Goal: Task Accomplishment & Management: Manage account settings

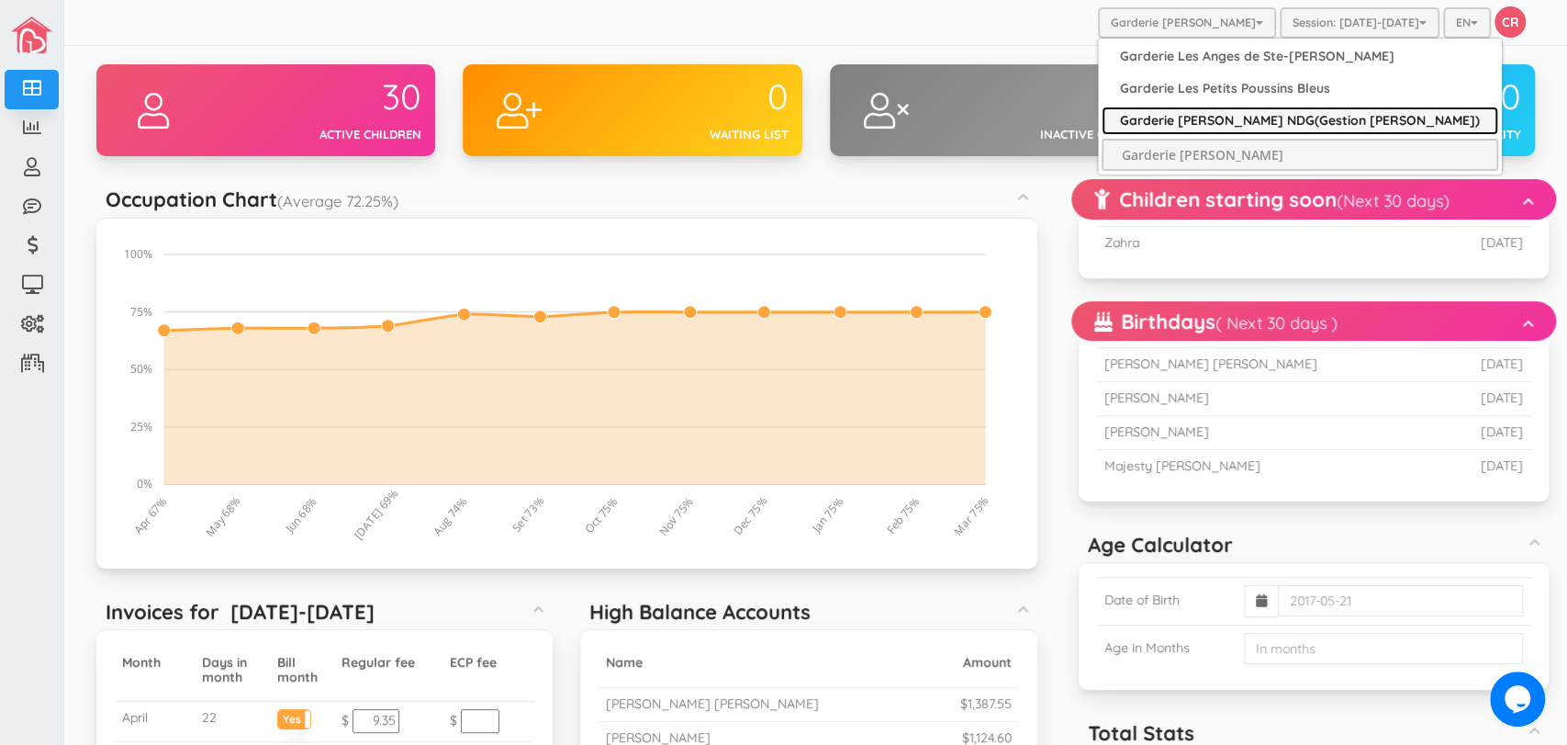
click at [1242, 118] on link "Garderie [PERSON_NAME] NDG(Gestion [PERSON_NAME])" at bounding box center [1300, 120] width 397 height 28
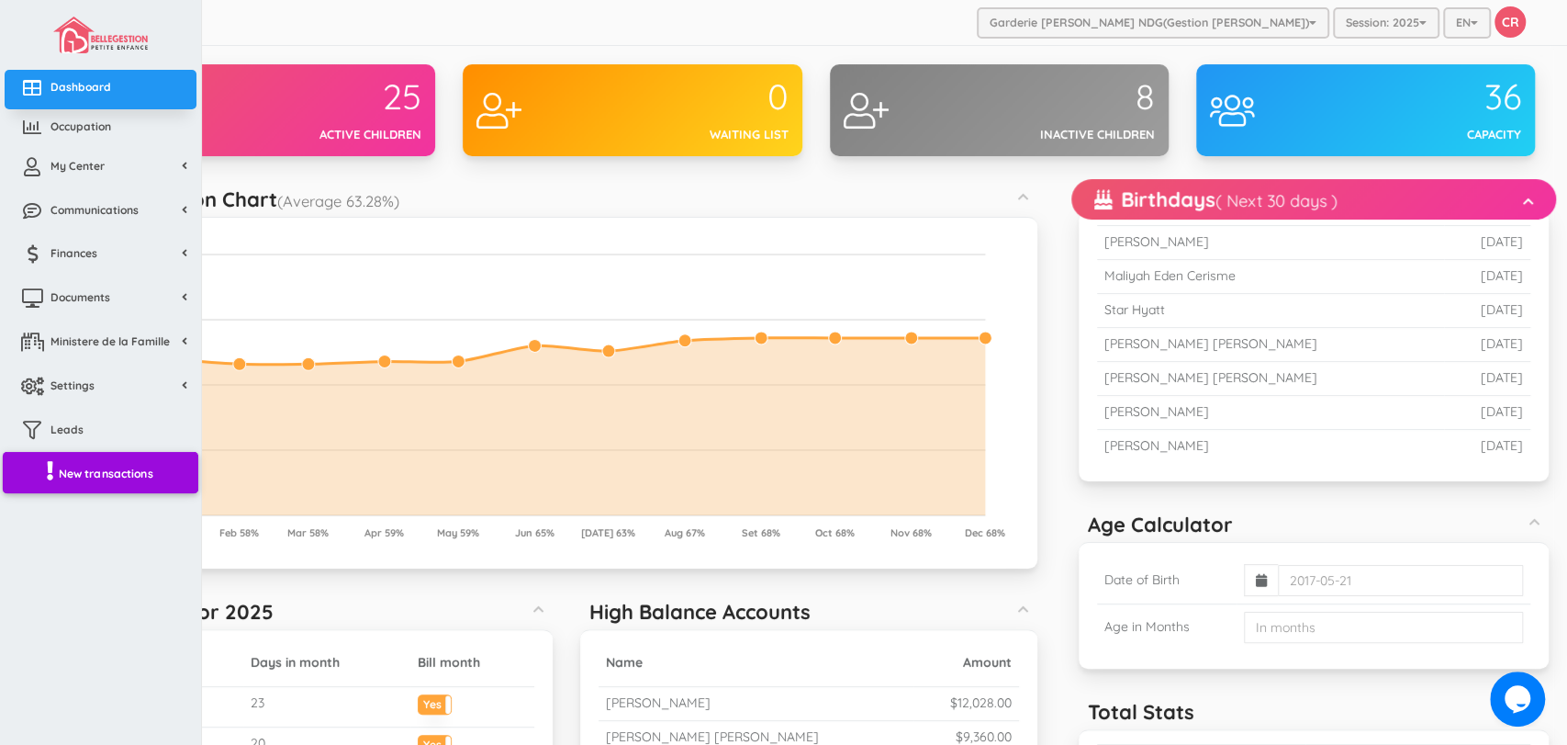
click at [109, 472] on span "New transactions" at bounding box center [106, 473] width 95 height 16
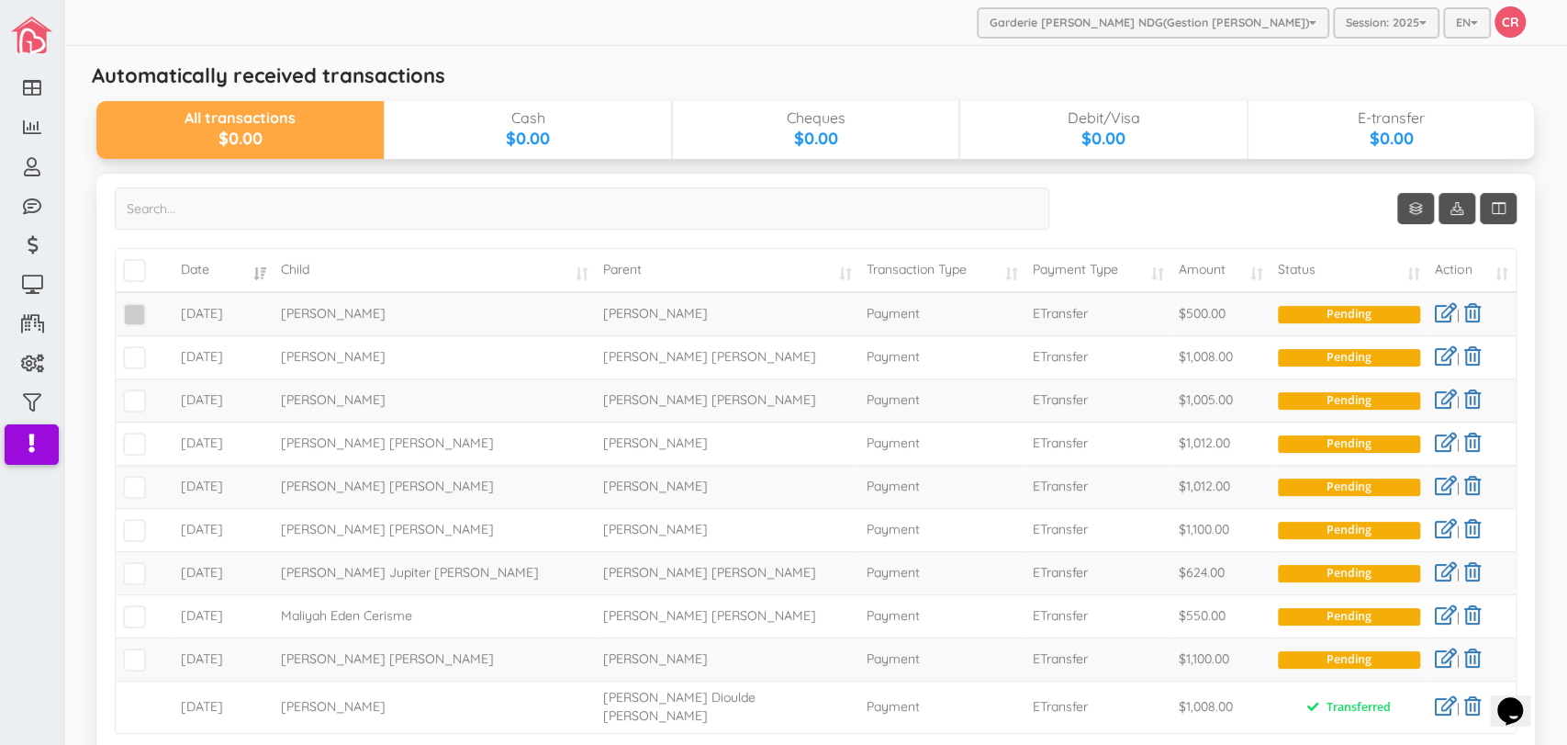
click at [133, 319] on span at bounding box center [134, 314] width 23 height 23
click at [155, 307] on input "checkbox" at bounding box center [155, 307] width 0 height 0
click at [140, 359] on span at bounding box center [134, 357] width 23 height 23
click at [155, 350] on input "checkbox" at bounding box center [155, 350] width 0 height 0
click at [140, 406] on span at bounding box center [134, 400] width 23 height 23
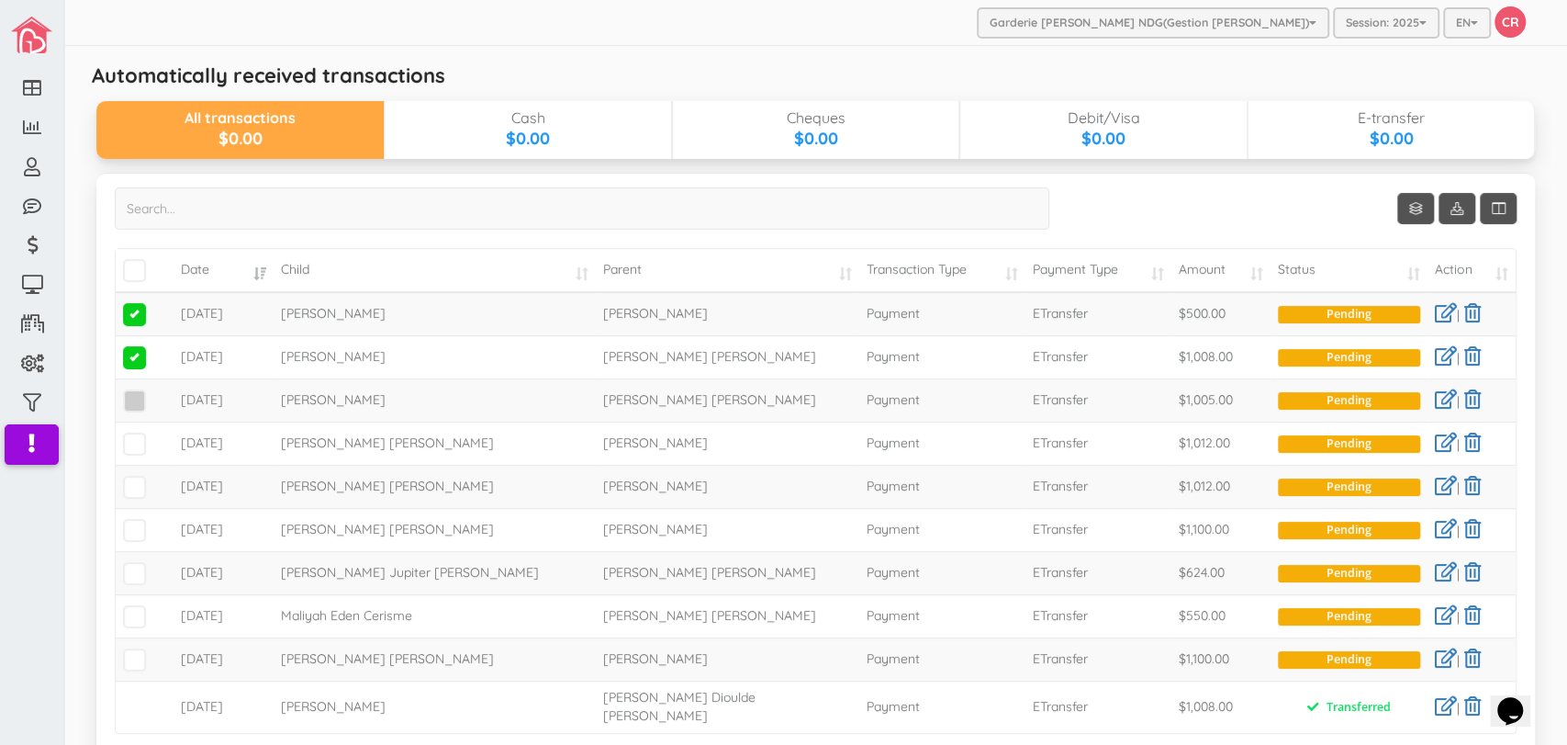
click at [155, 393] on input "checkbox" at bounding box center [155, 393] width 0 height 0
click at [140, 448] on span at bounding box center [134, 443] width 23 height 23
click at [155, 436] on input "checkbox" at bounding box center [155, 436] width 0 height 0
click at [132, 487] on span at bounding box center [134, 487] width 23 height 23
click at [155, 479] on input "checkbox" at bounding box center [155, 479] width 0 height 0
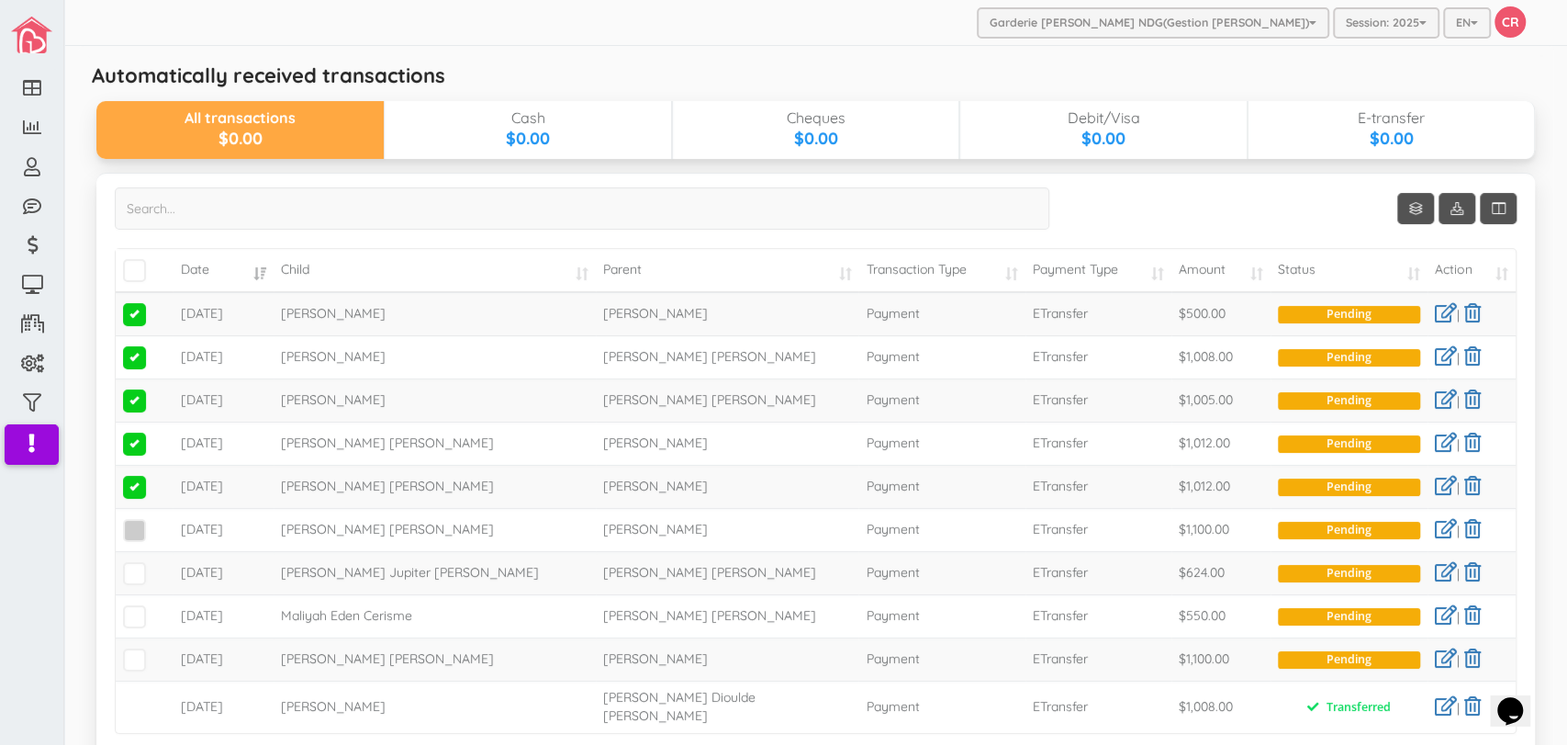
click at [135, 523] on span at bounding box center [134, 530] width 23 height 23
click at [155, 522] on input "checkbox" at bounding box center [155, 522] width 0 height 0
click at [136, 575] on span at bounding box center [134, 573] width 23 height 23
click at [155, 566] on input "checkbox" at bounding box center [155, 566] width 0 height 0
click at [139, 616] on span at bounding box center [134, 616] width 23 height 23
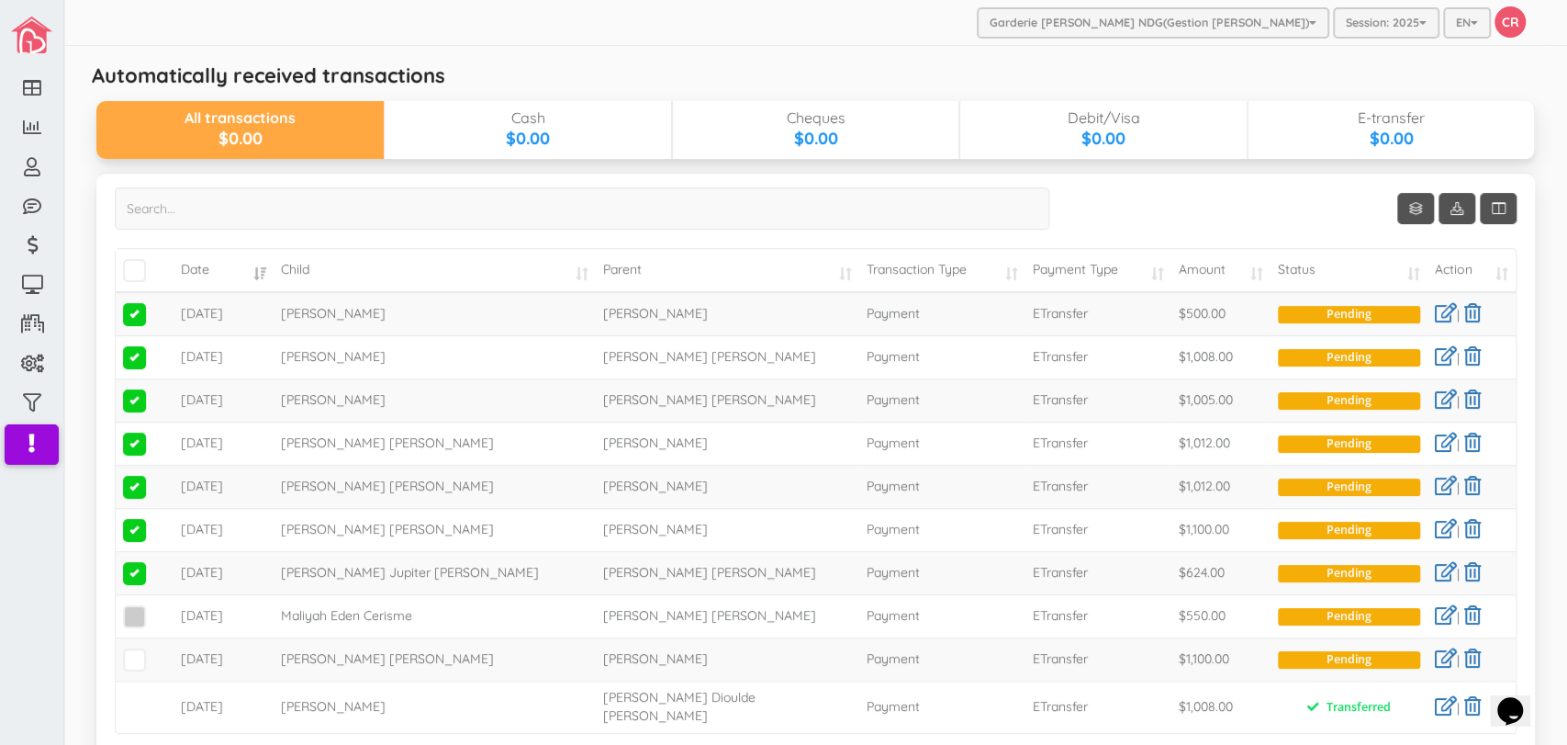
click at [155, 609] on input "checkbox" at bounding box center [155, 609] width 0 height 0
click at [137, 662] on span at bounding box center [134, 659] width 23 height 23
click at [155, 652] on input "checkbox" at bounding box center [155, 652] width 0 height 0
click at [138, 705] on td at bounding box center [144, 706] width 57 height 52
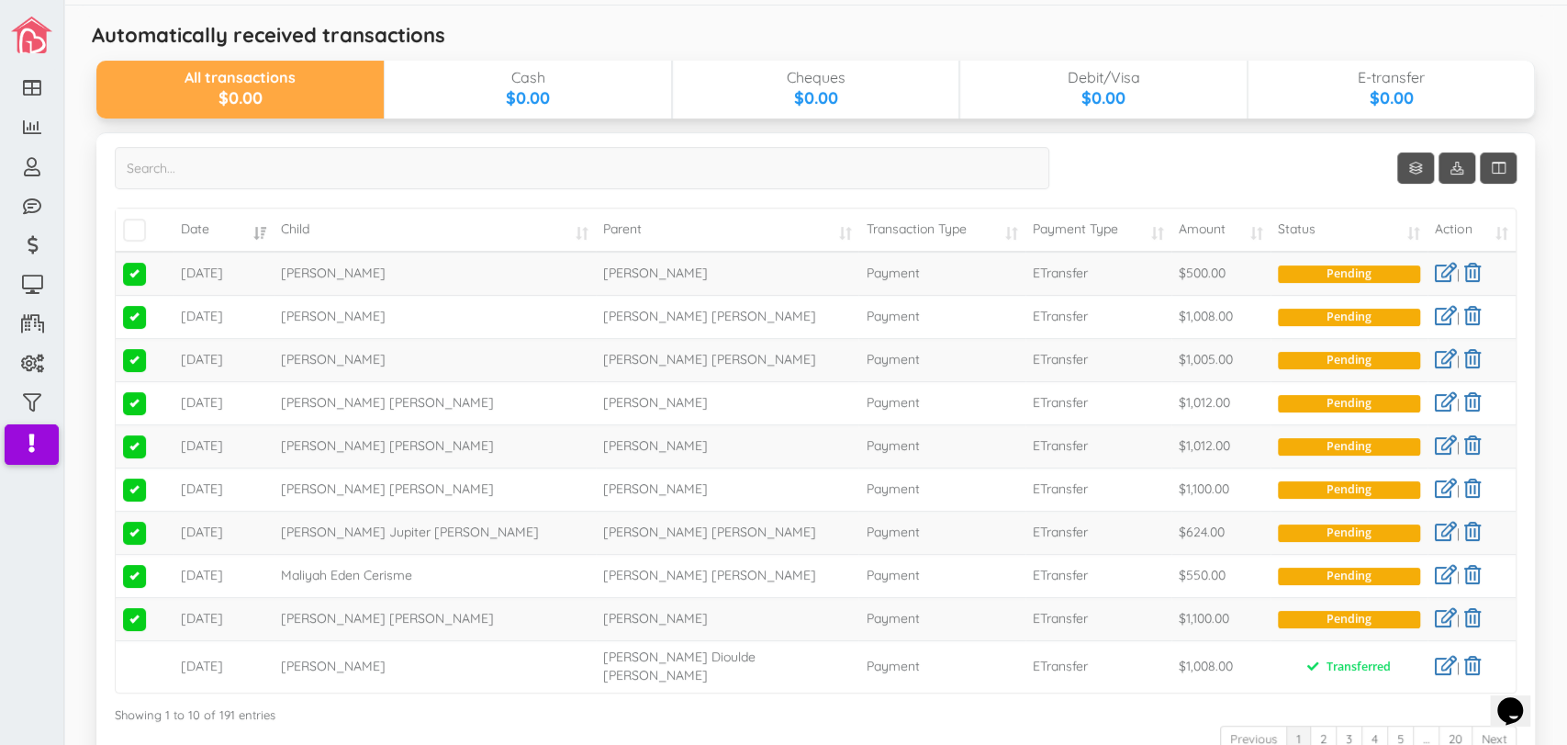
scroll to position [201, 0]
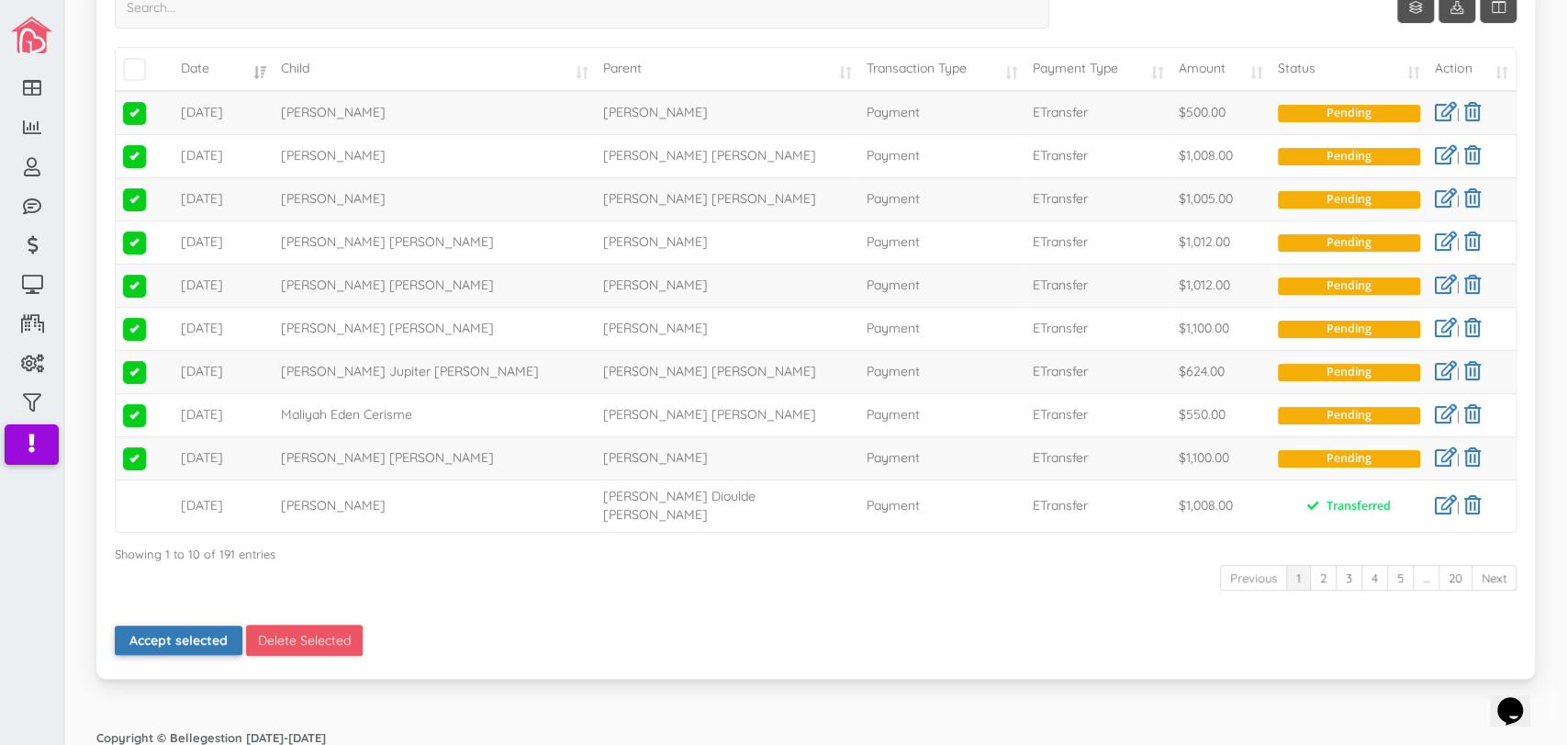
click at [172, 631] on button "Accept selected" at bounding box center [179, 639] width 128 height 29
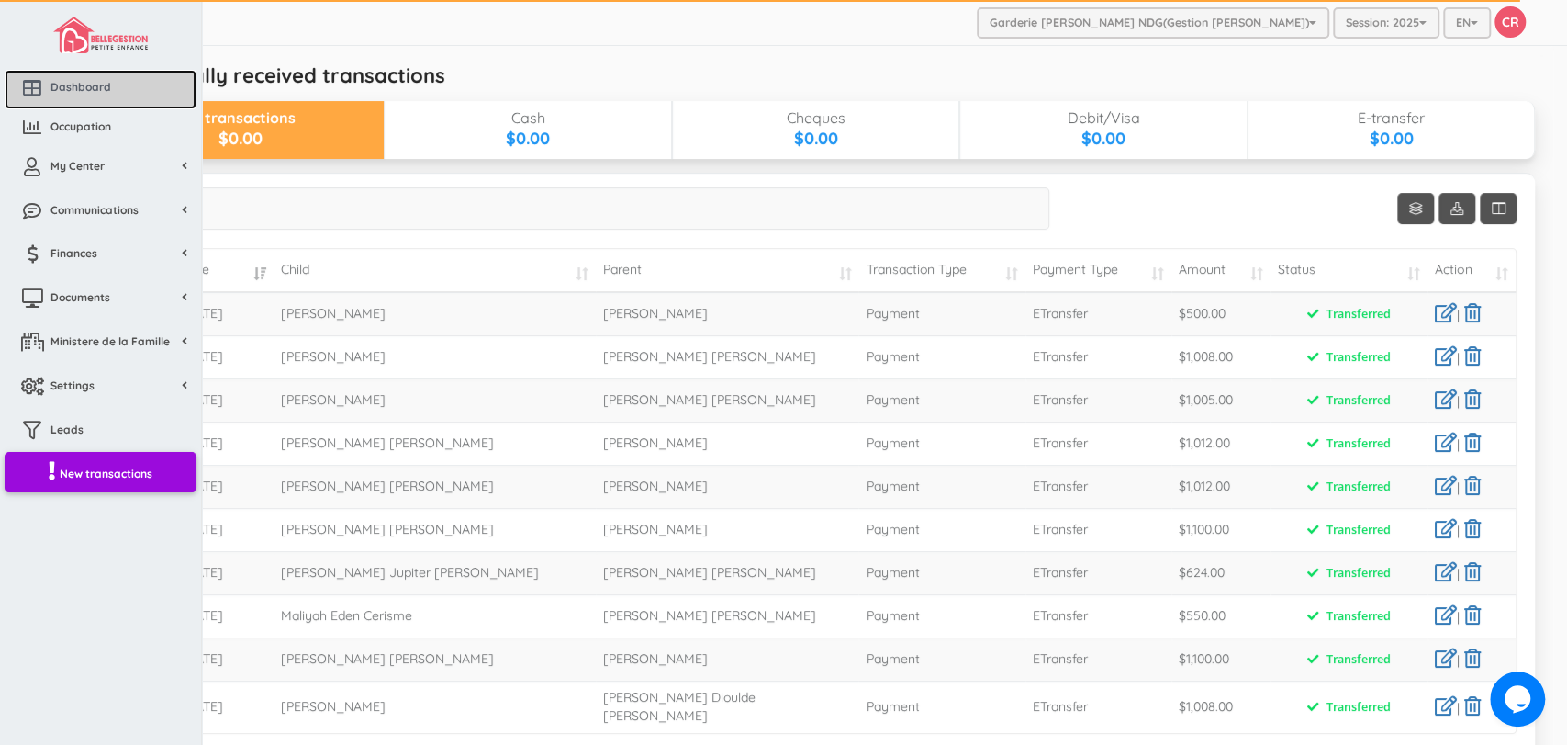
click at [83, 87] on span "Dashboard" at bounding box center [80, 87] width 61 height 16
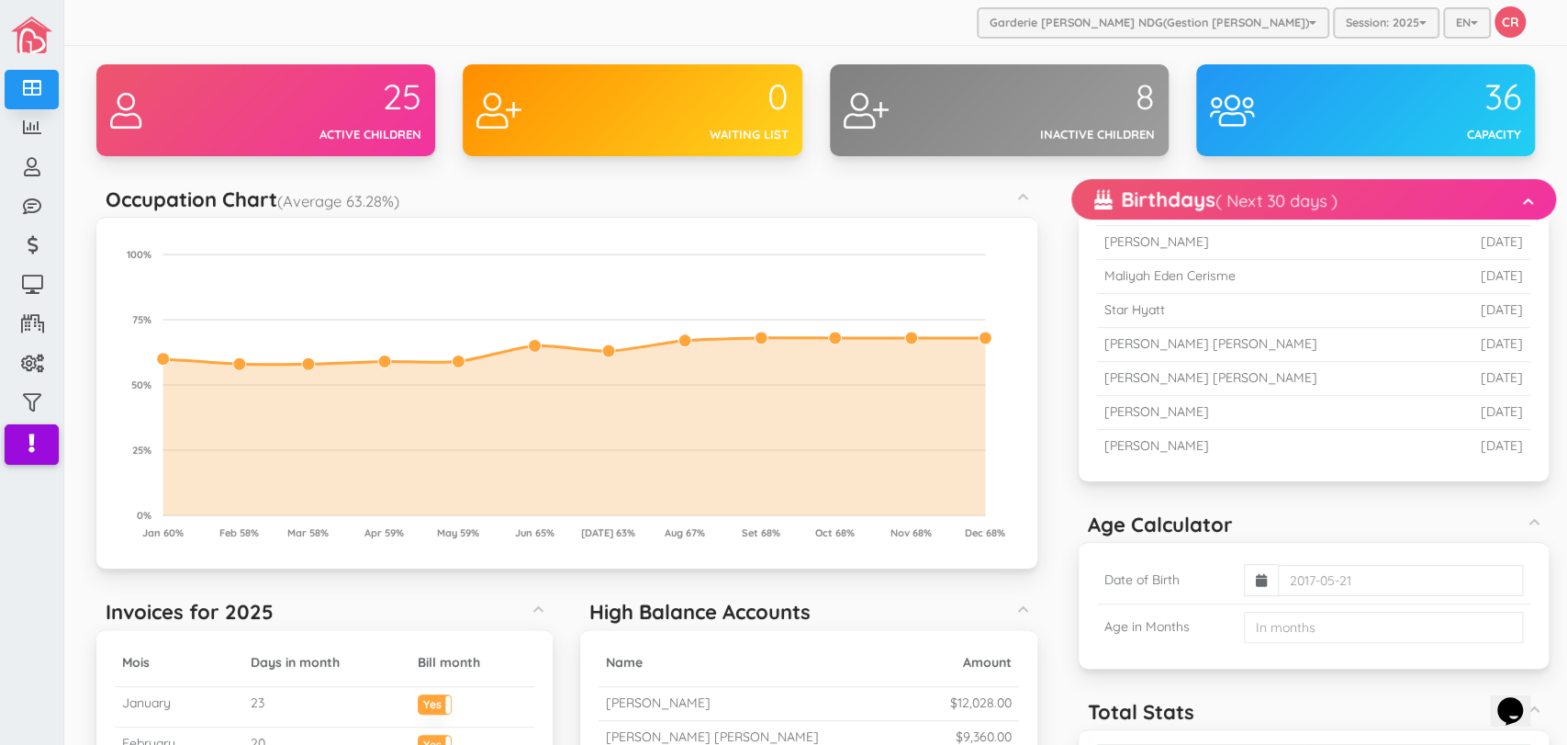
scroll to position [40, 0]
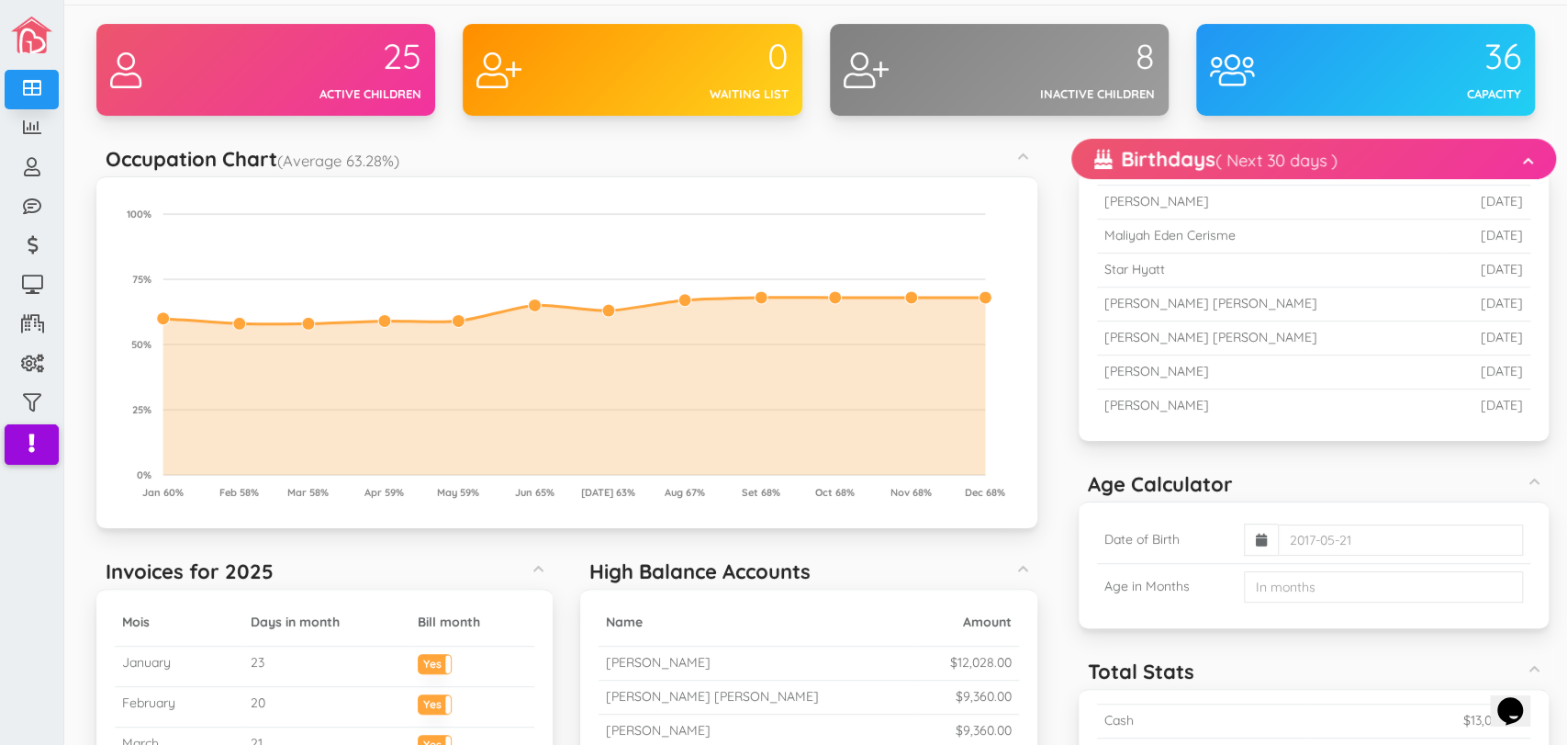
drag, startPoint x: 1558, startPoint y: 736, endPoint x: 1172, endPoint y: 692, distance: 388.1
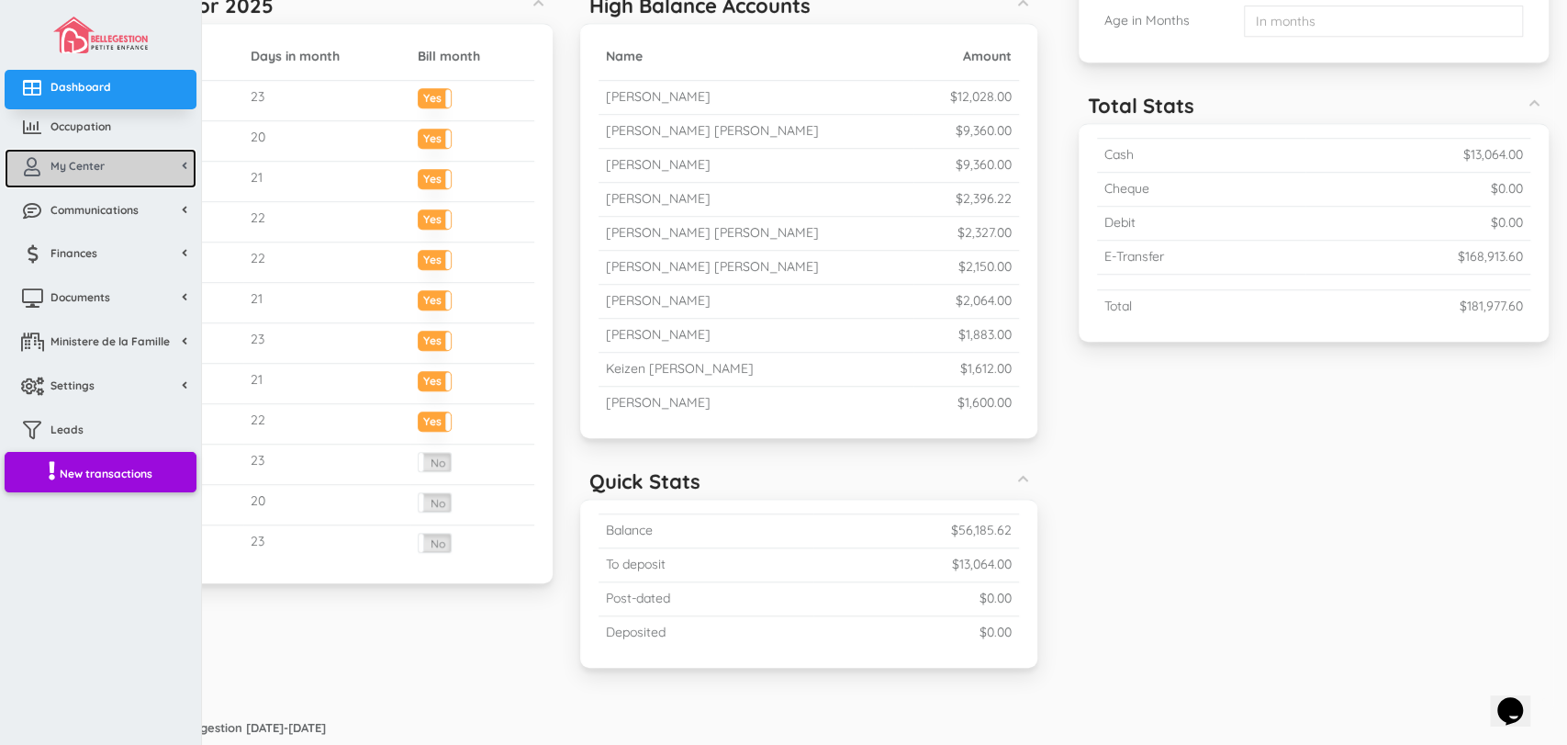
click at [103, 164] on span "My Center" at bounding box center [77, 166] width 54 height 16
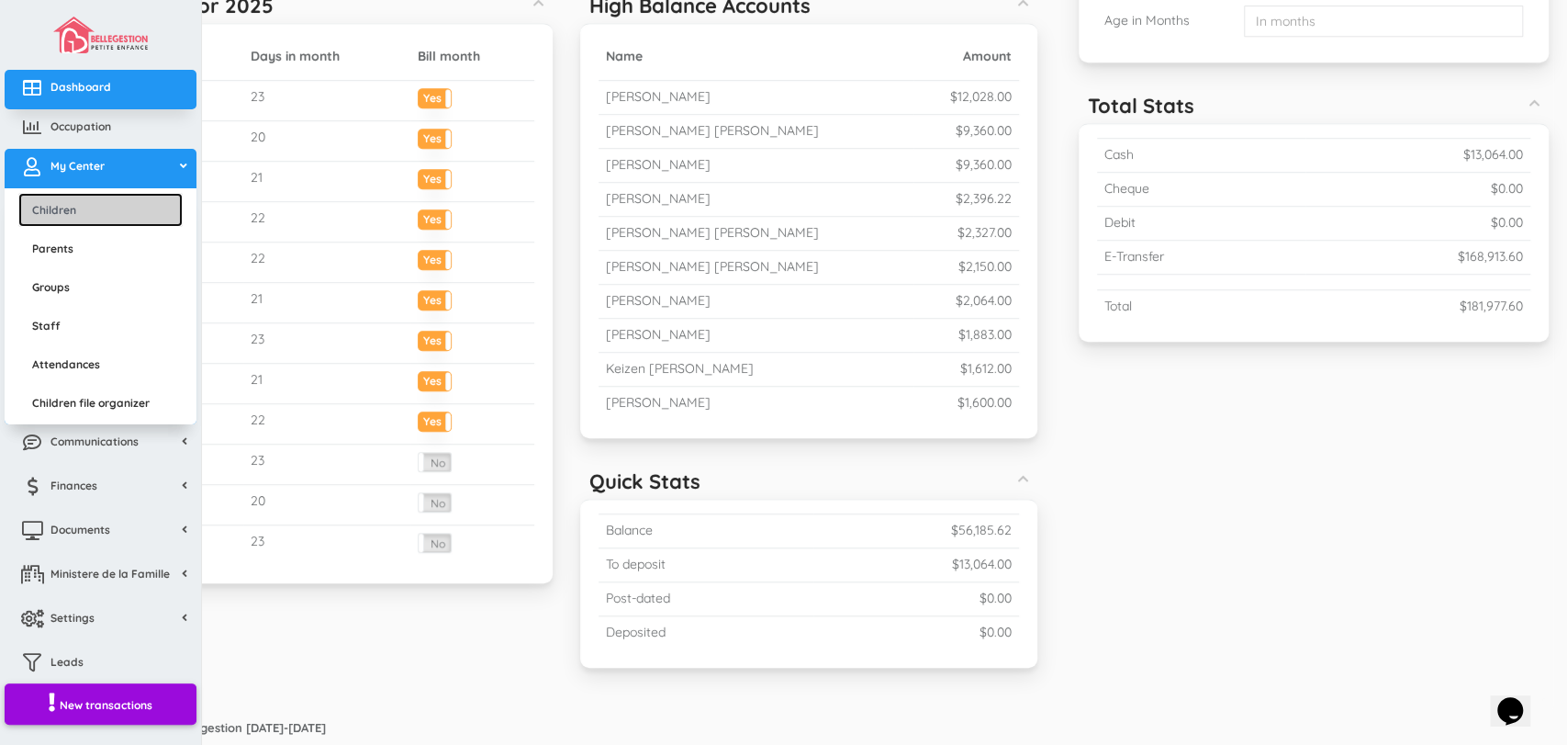
click at [92, 203] on link "Children" at bounding box center [100, 210] width 164 height 34
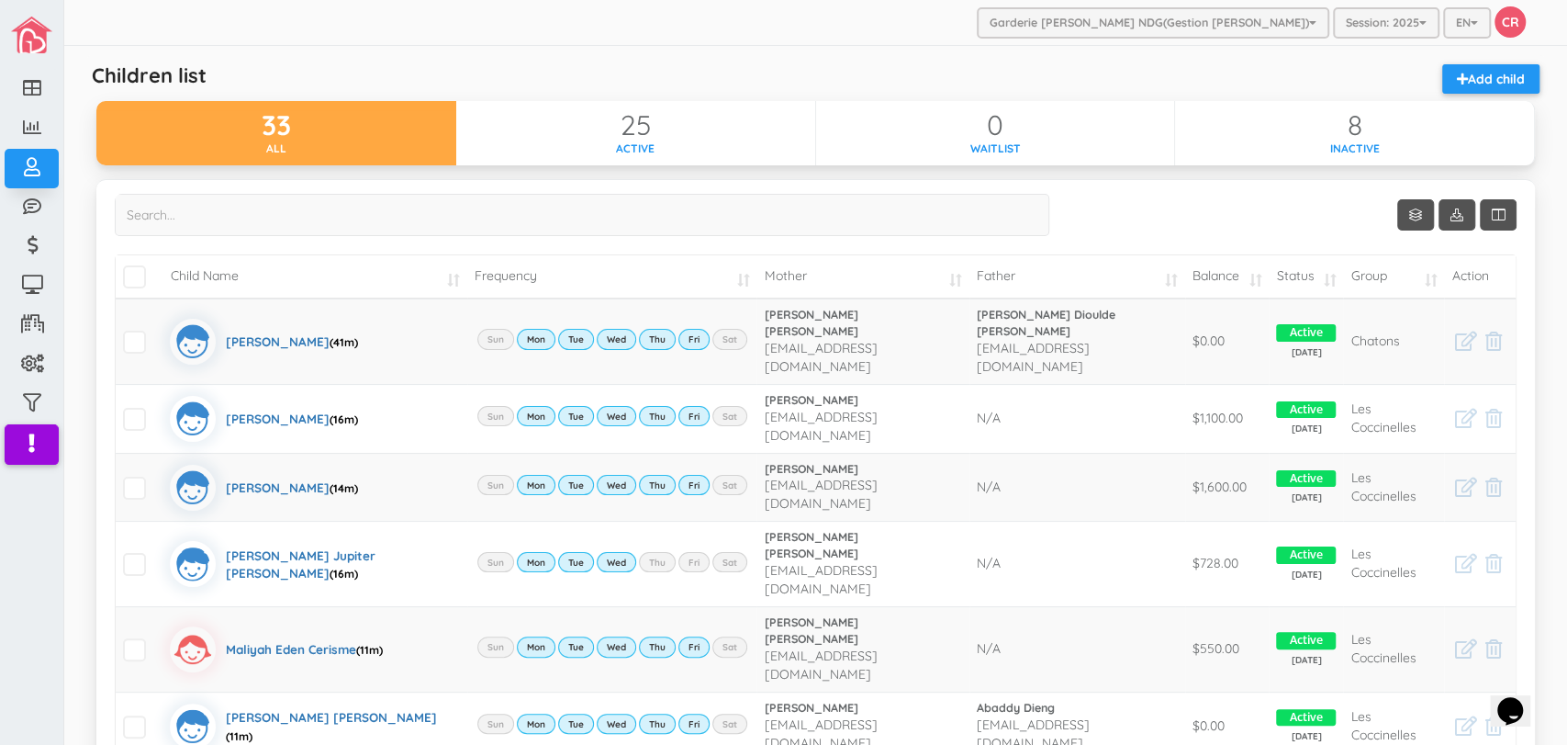
click at [406, 274] on td "Child Name" at bounding box center [315, 276] width 304 height 43
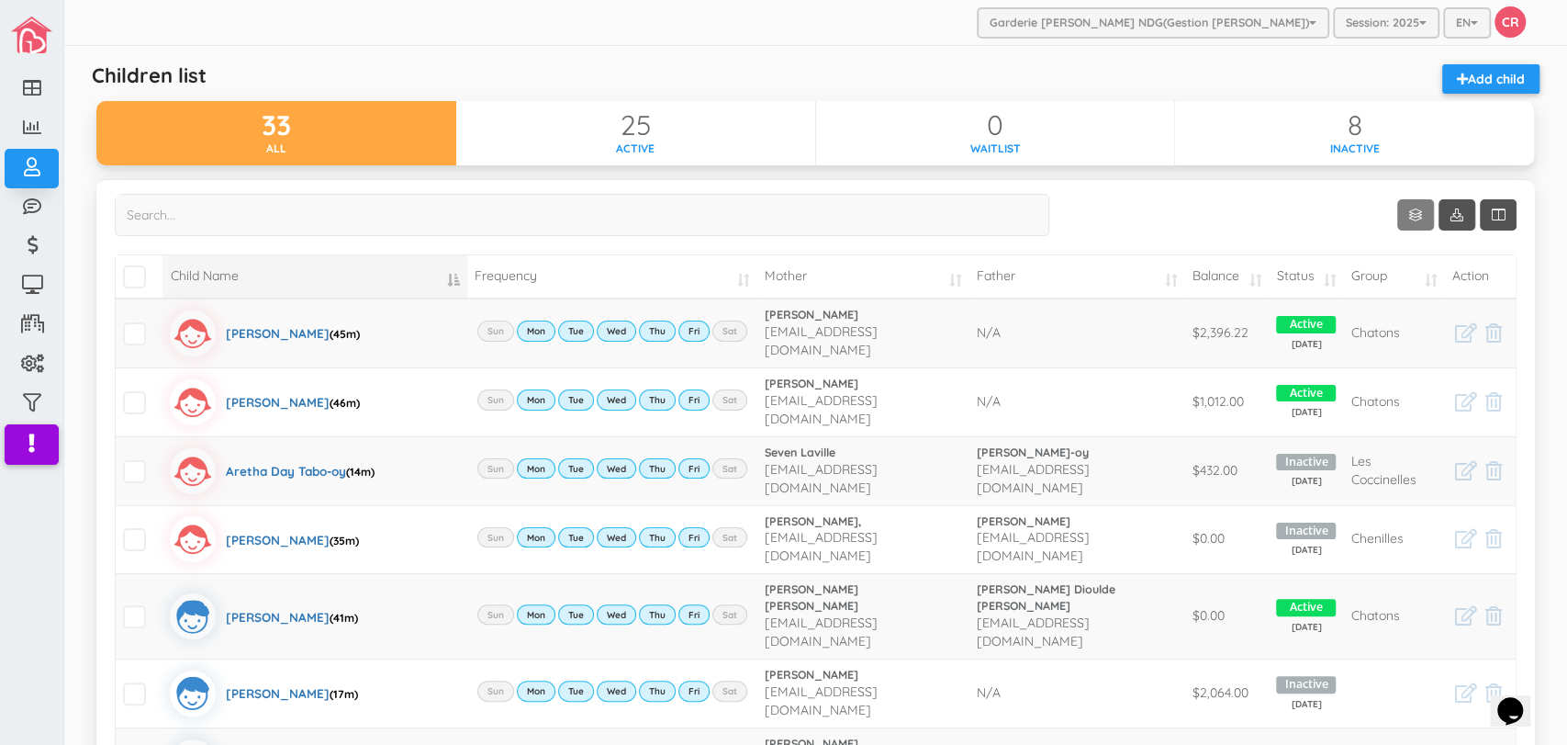
click at [1407, 207] on link "Show 10 rows" at bounding box center [1415, 214] width 37 height 31
click at [1398, 317] on link "50" at bounding box center [1428, 322] width 140 height 28
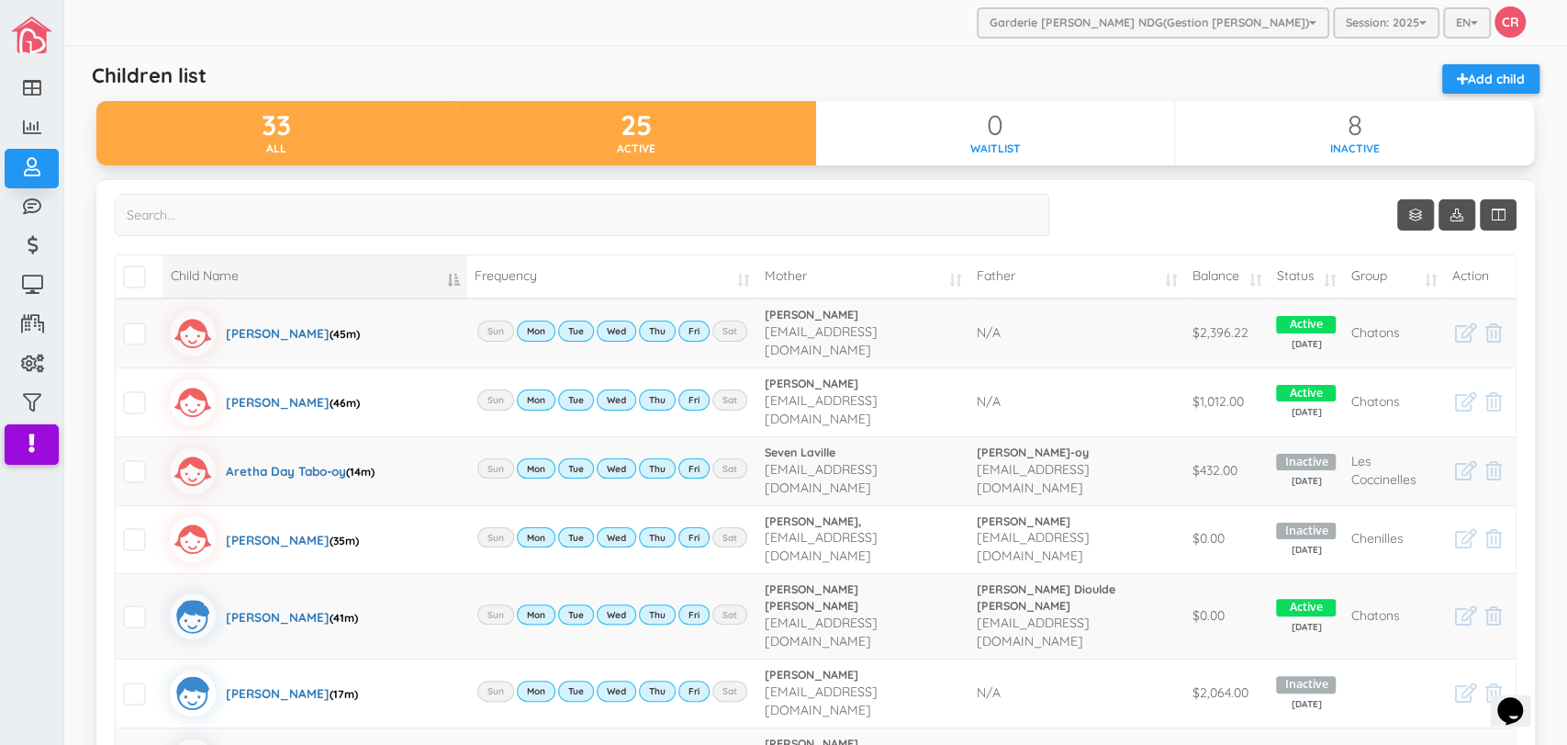
click at [720, 143] on div "Active" at bounding box center [636, 148] width 360 height 16
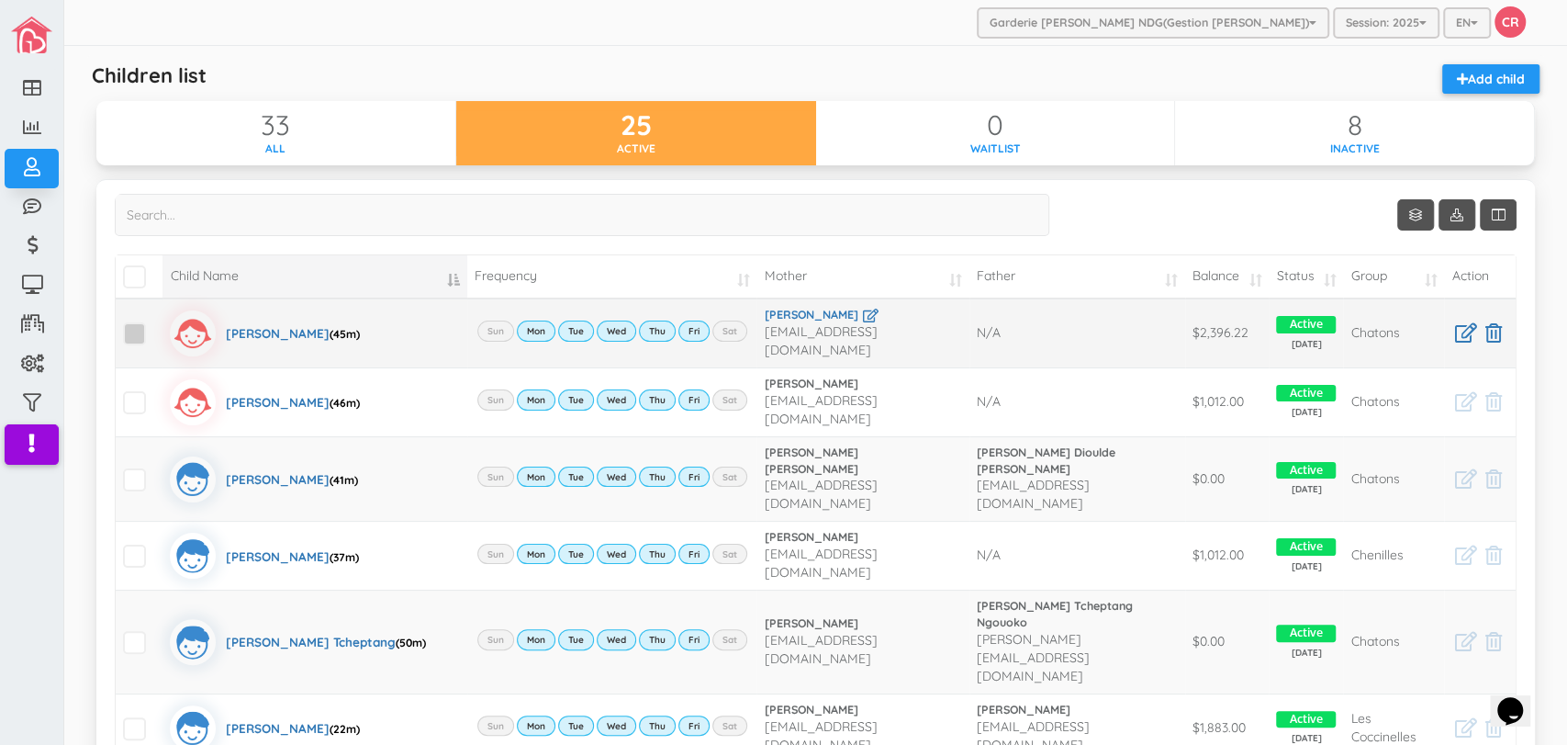
click at [143, 337] on span at bounding box center [134, 333] width 23 height 23
click at [155, 326] on input "checkbox" at bounding box center [155, 326] width 0 height 0
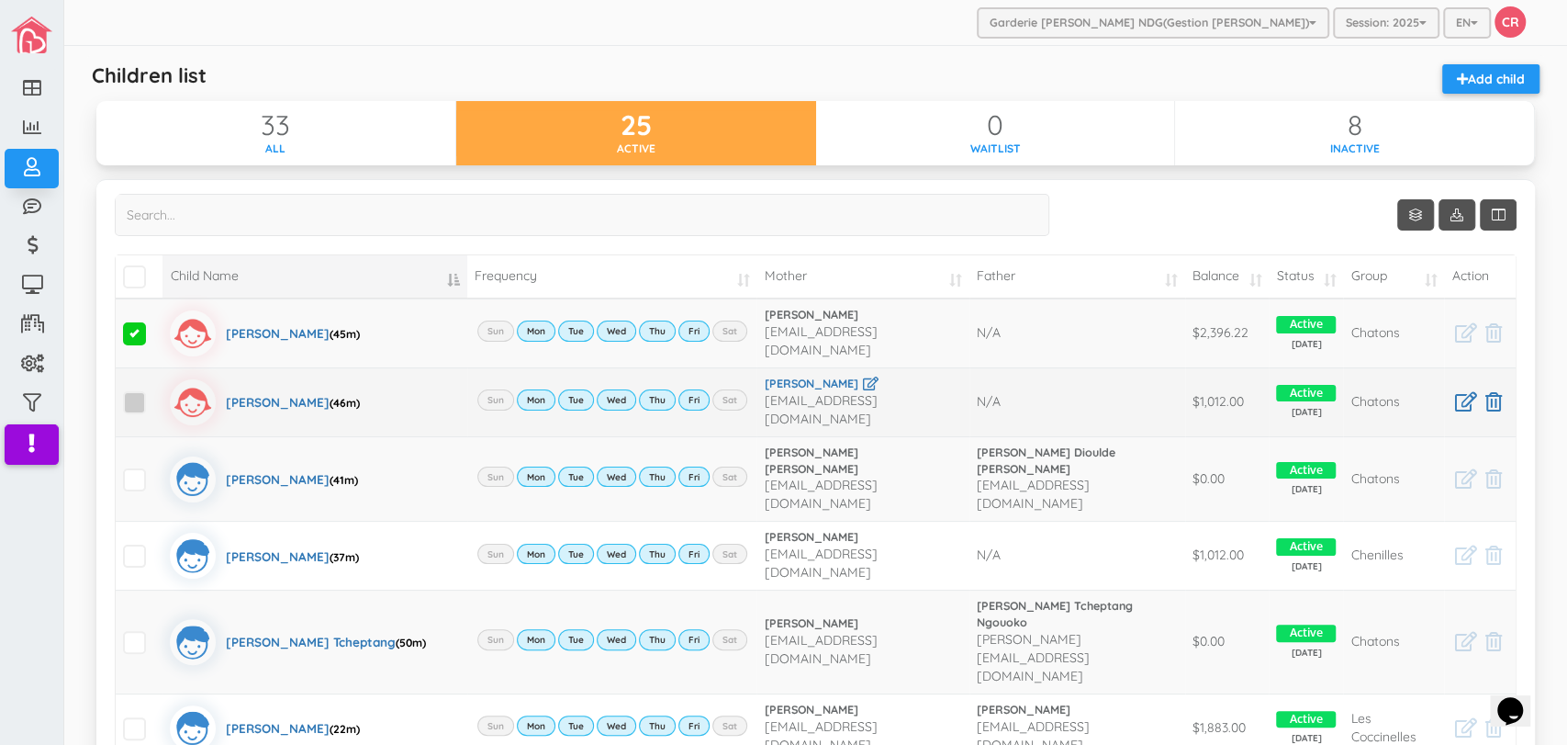
click at [140, 397] on span at bounding box center [134, 402] width 23 height 23
click at [155, 395] on input "checkbox" at bounding box center [155, 395] width 0 height 0
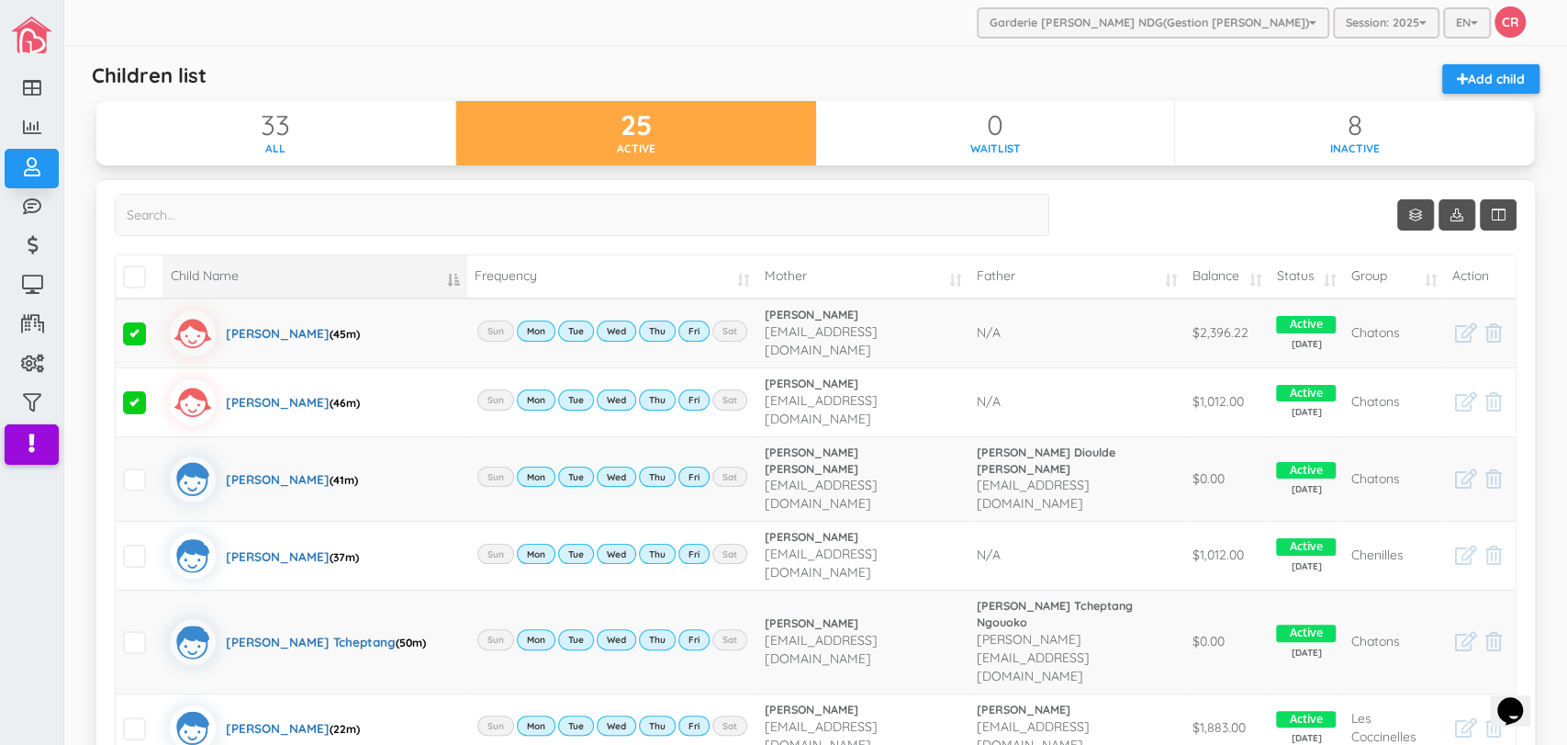
click at [1250, 286] on td "Balance" at bounding box center [1227, 276] width 84 height 43
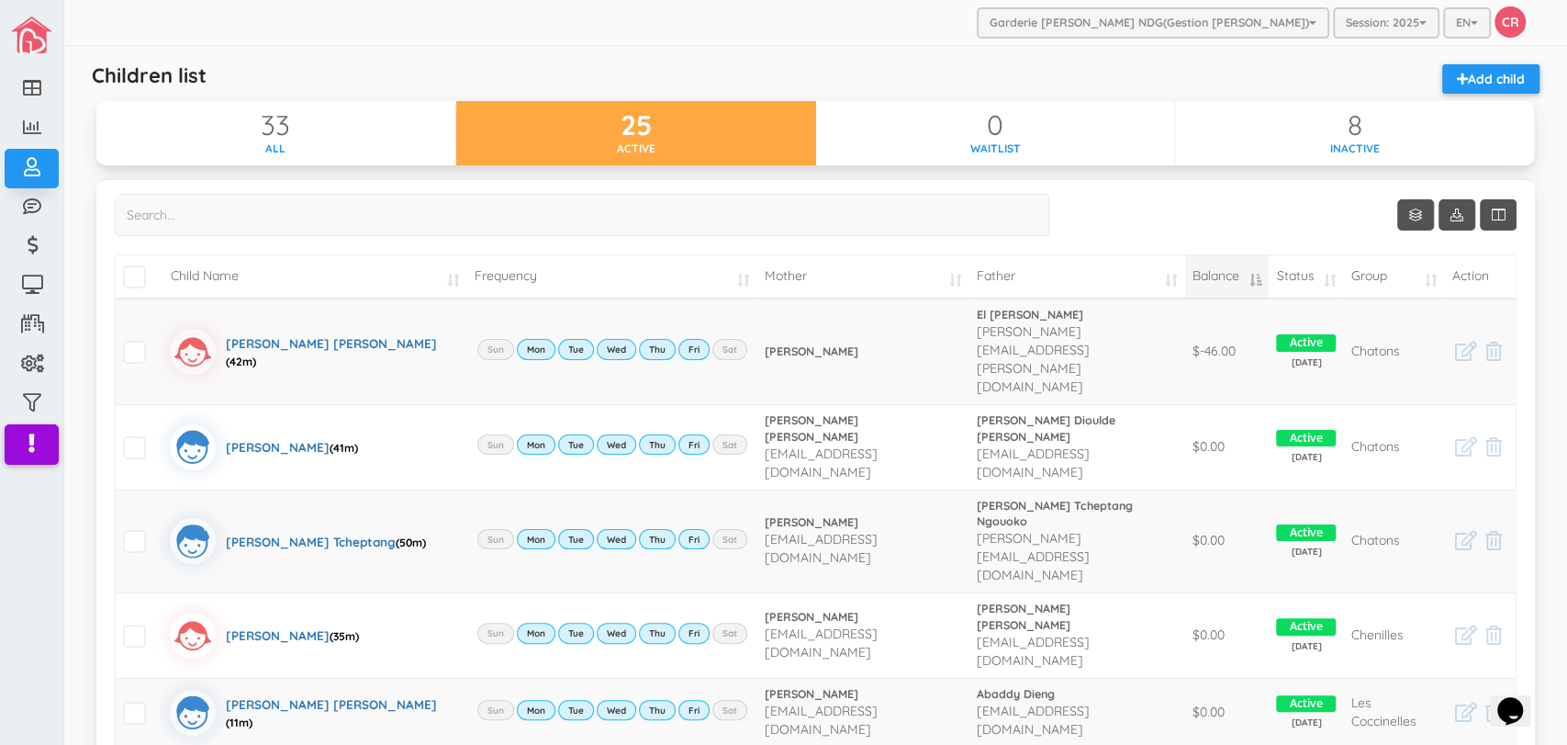
click at [1250, 286] on td "Balance" at bounding box center [1227, 276] width 84 height 43
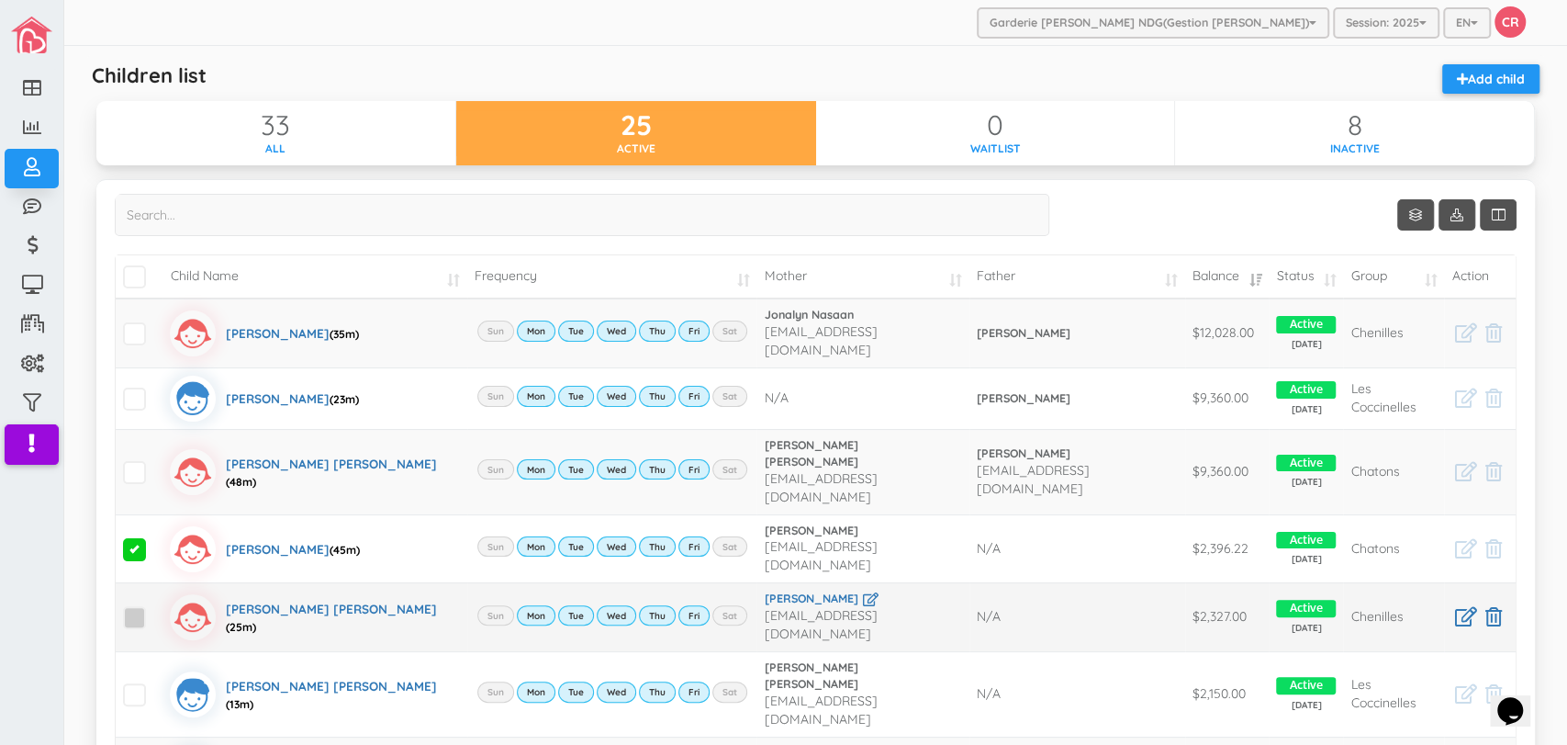
click at [137, 606] on span at bounding box center [134, 617] width 23 height 23
click at [155, 610] on input "checkbox" at bounding box center [155, 610] width 0 height 0
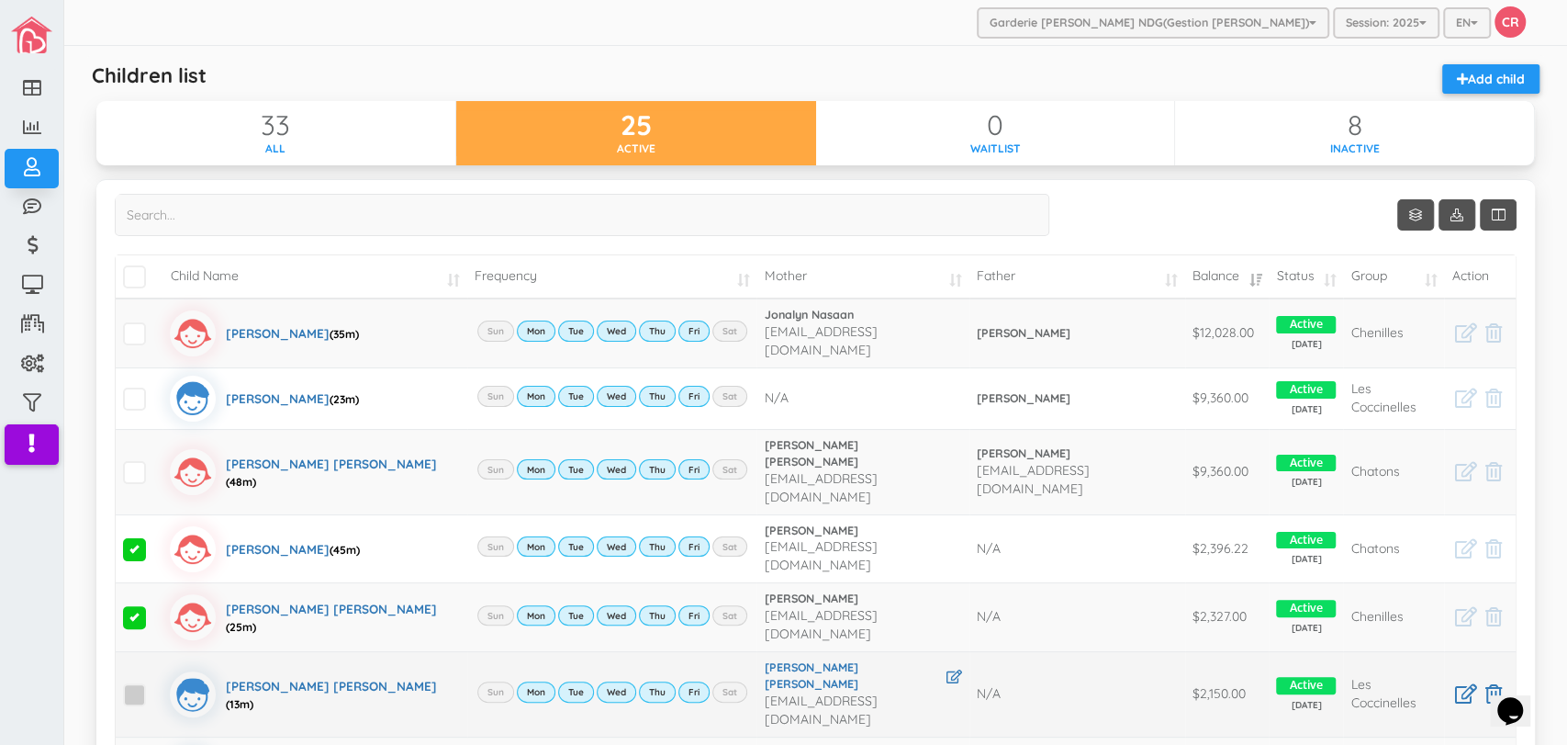
click at [135, 683] on span at bounding box center [134, 694] width 23 height 23
click at [155, 687] on input "checkbox" at bounding box center [155, 687] width 0 height 0
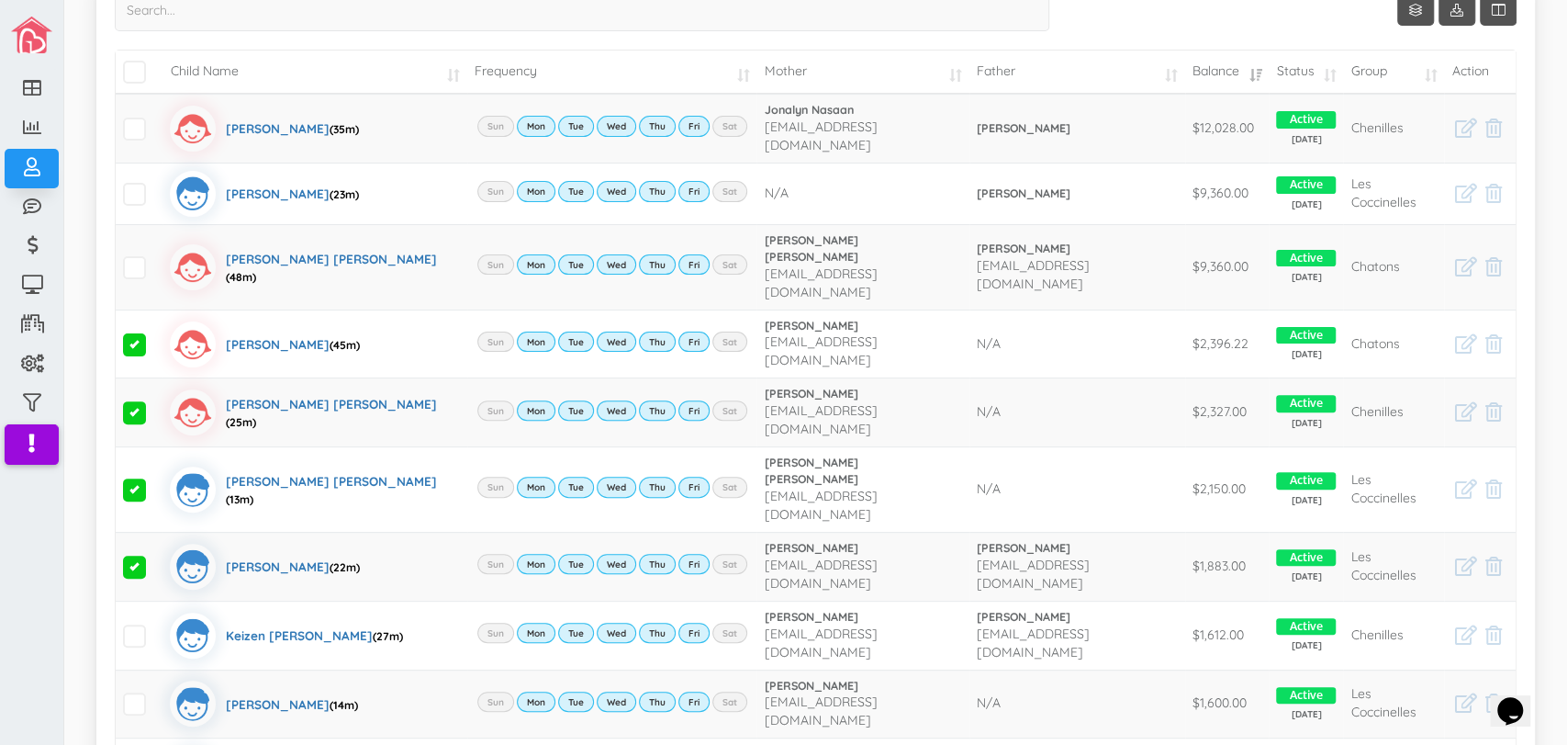
scroll to position [299, 0]
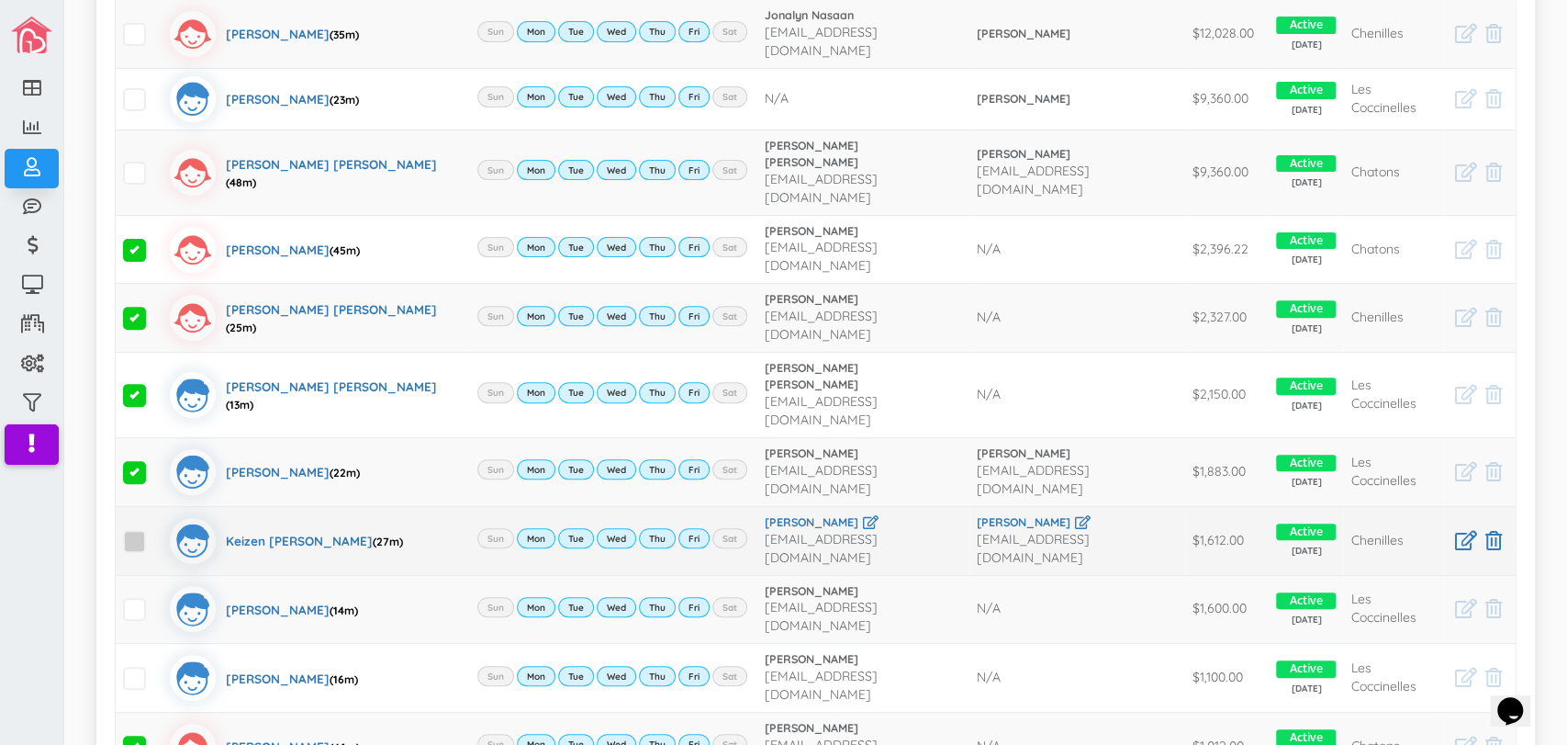
click at [132, 530] on span at bounding box center [134, 541] width 23 height 23
click at [155, 533] on input "checkbox" at bounding box center [155, 533] width 0 height 0
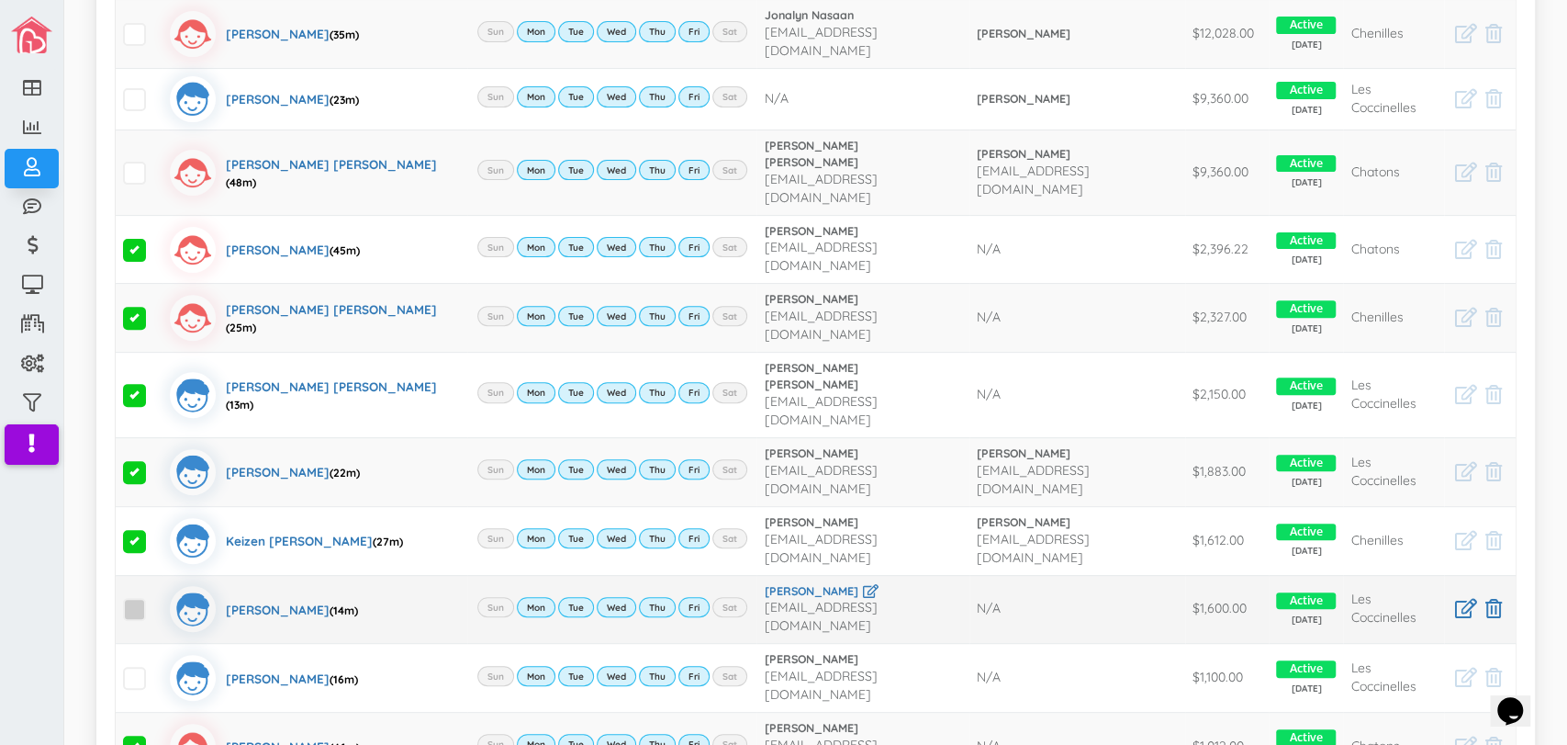
click at [137, 598] on span at bounding box center [134, 609] width 23 height 23
click at [155, 601] on input "checkbox" at bounding box center [155, 601] width 0 height 0
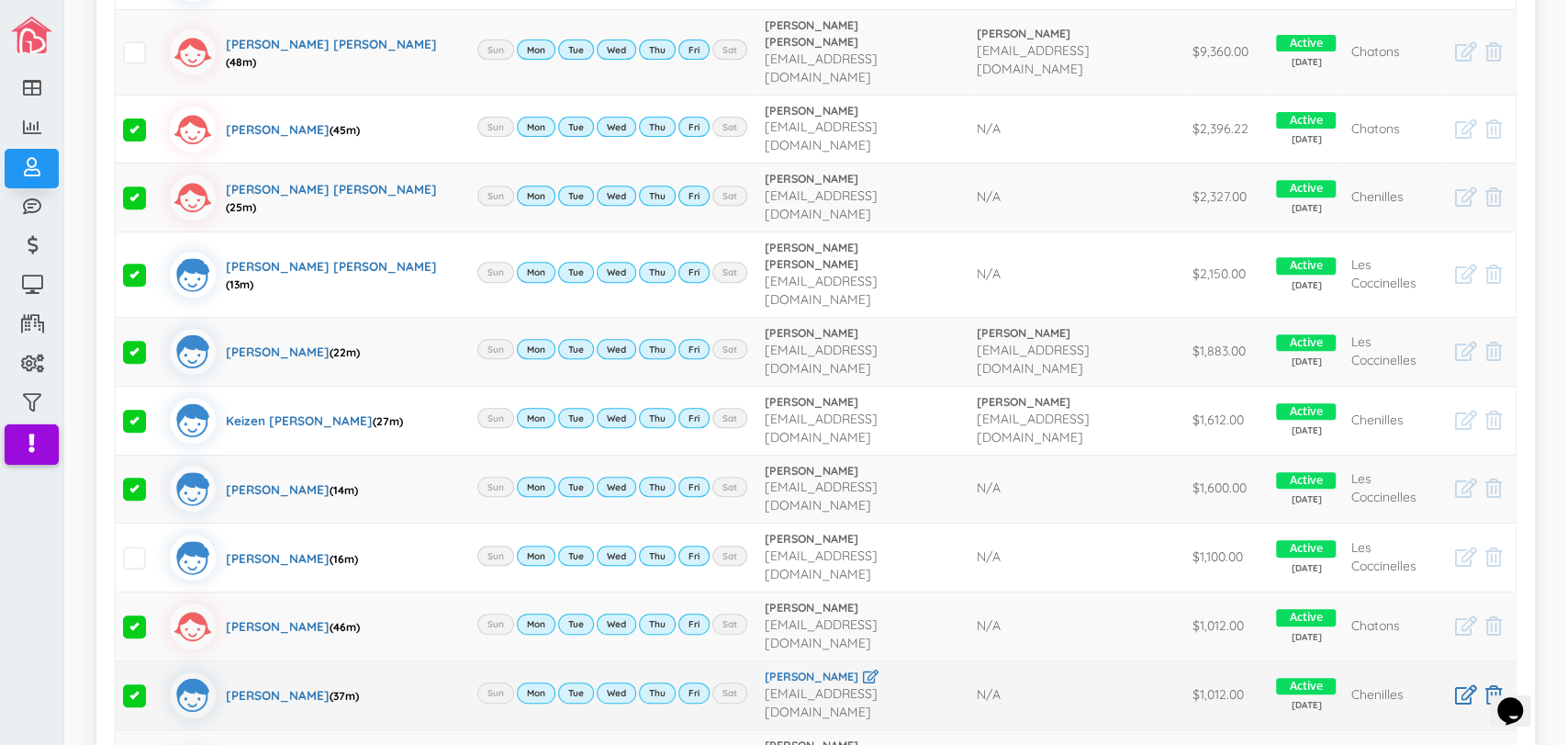
scroll to position [421, 0]
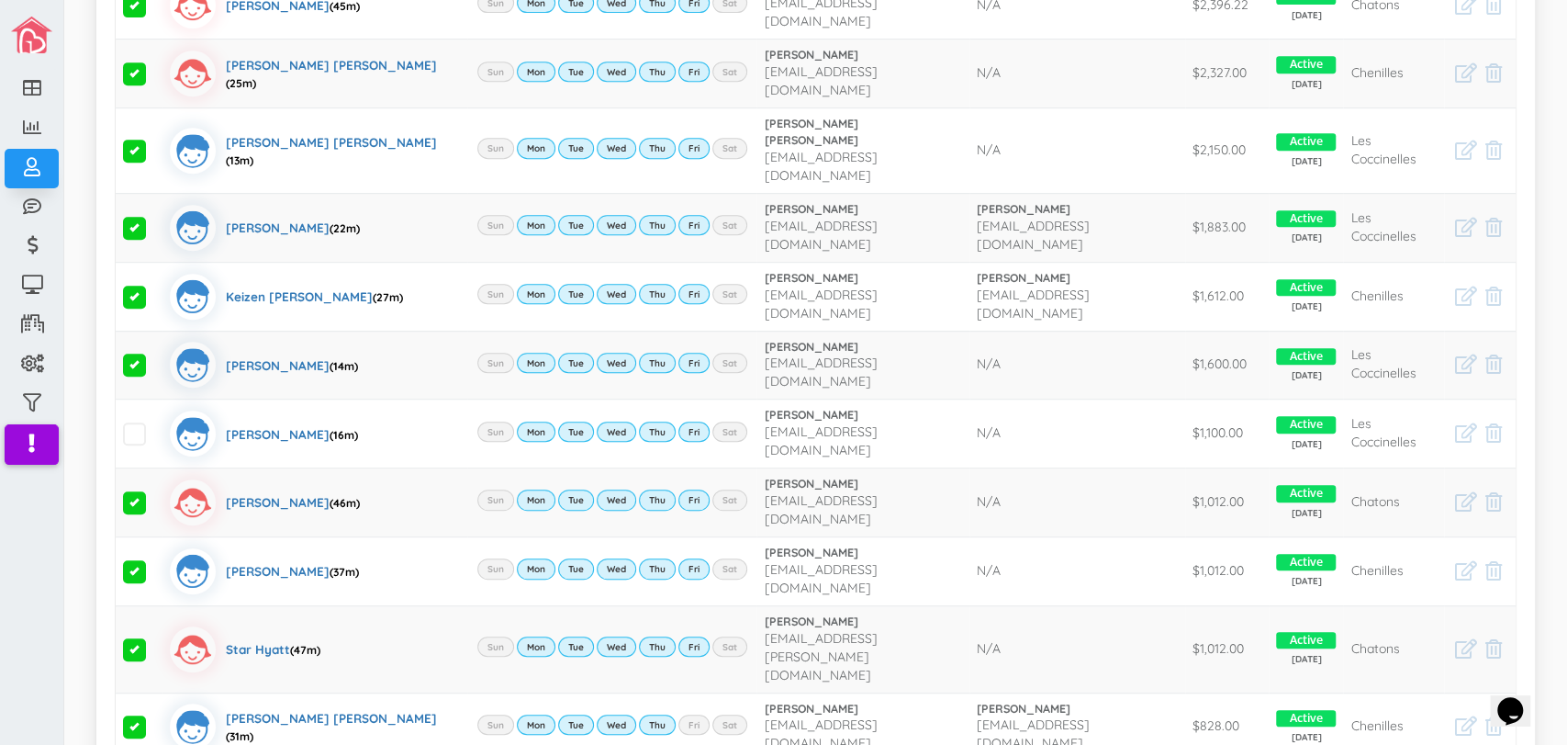
scroll to position [585, 0]
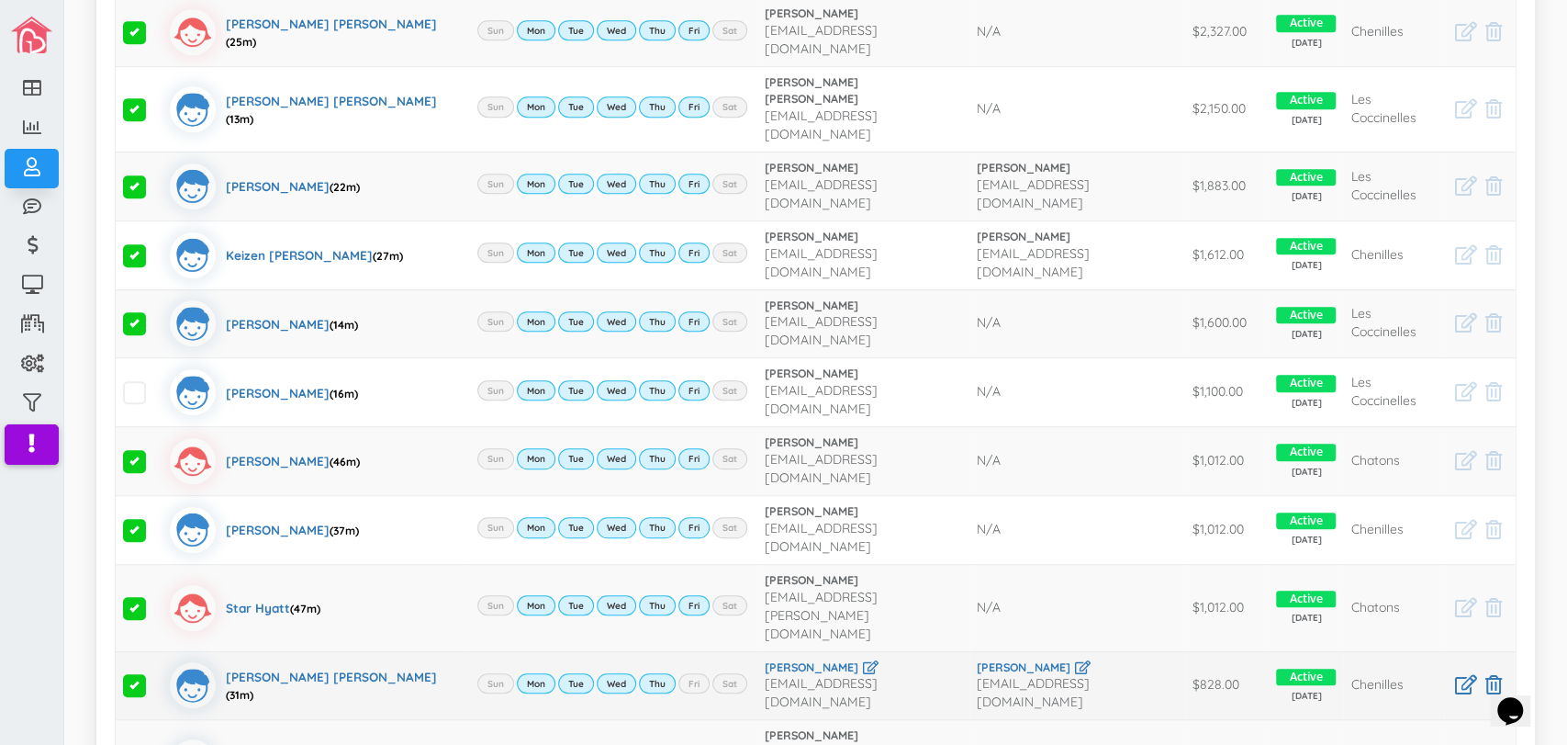
click at [134, 674] on span at bounding box center [134, 685] width 23 height 23
click at [155, 678] on input "checkbox" at bounding box center [155, 678] width 0 height 0
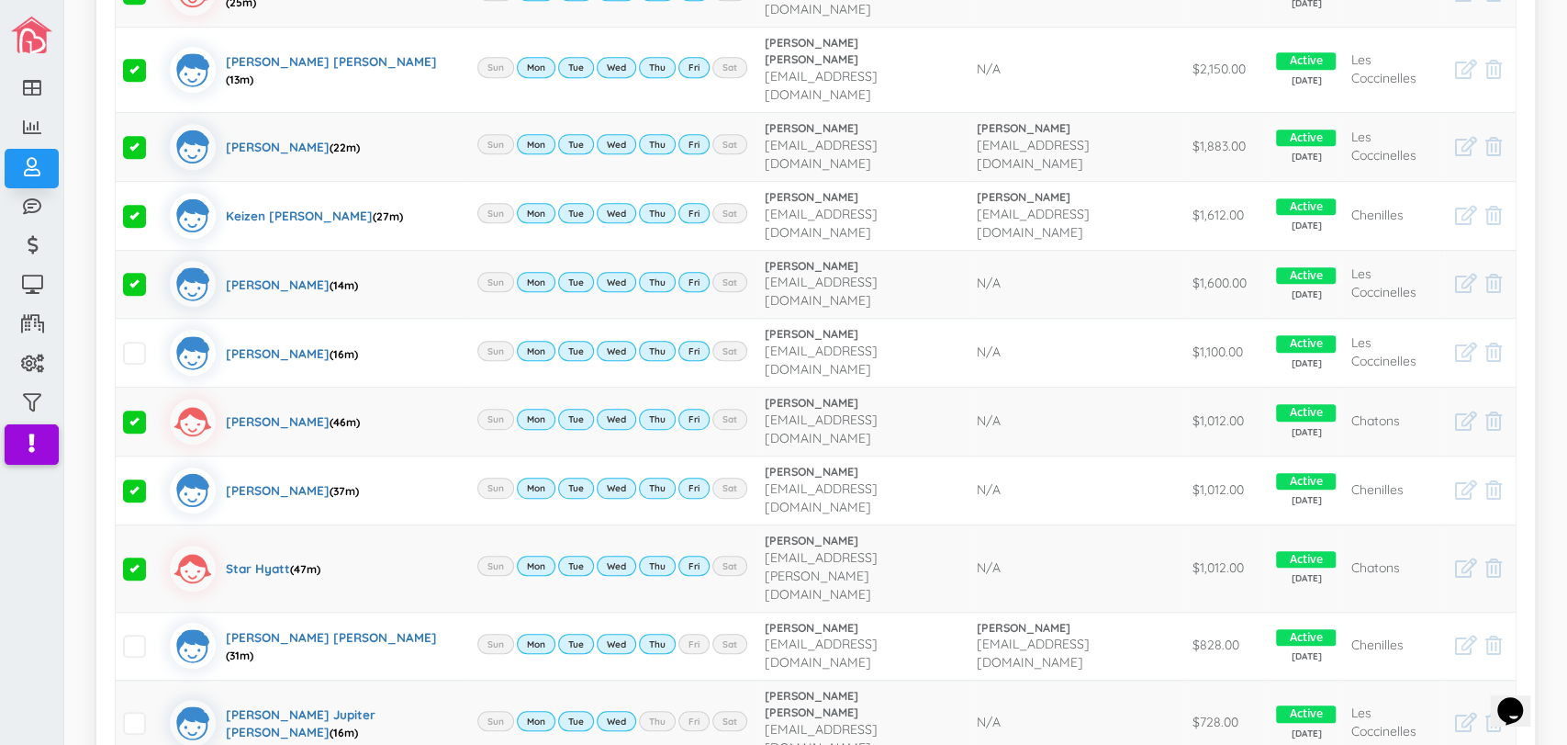
scroll to position [654, 0]
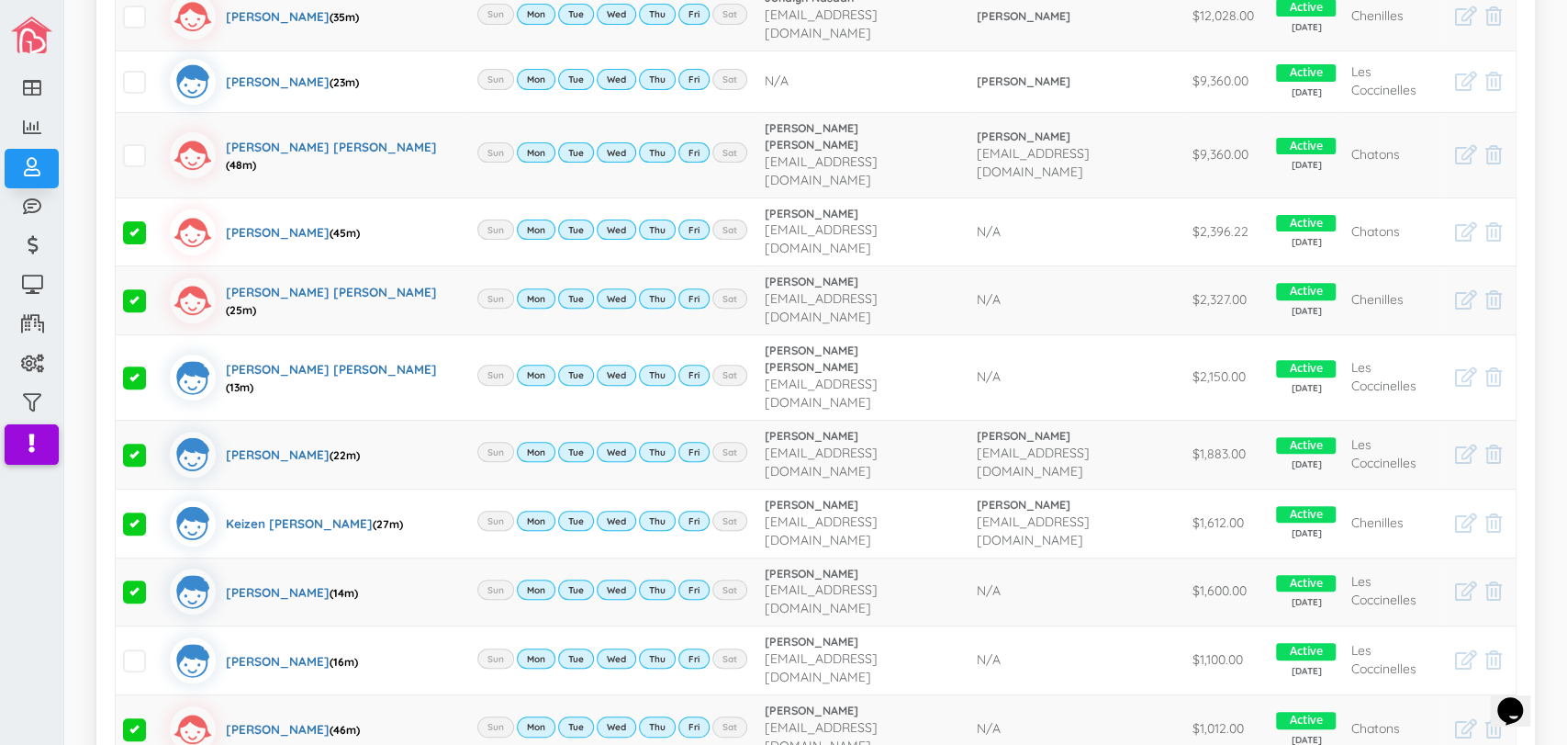
scroll to position [286, 0]
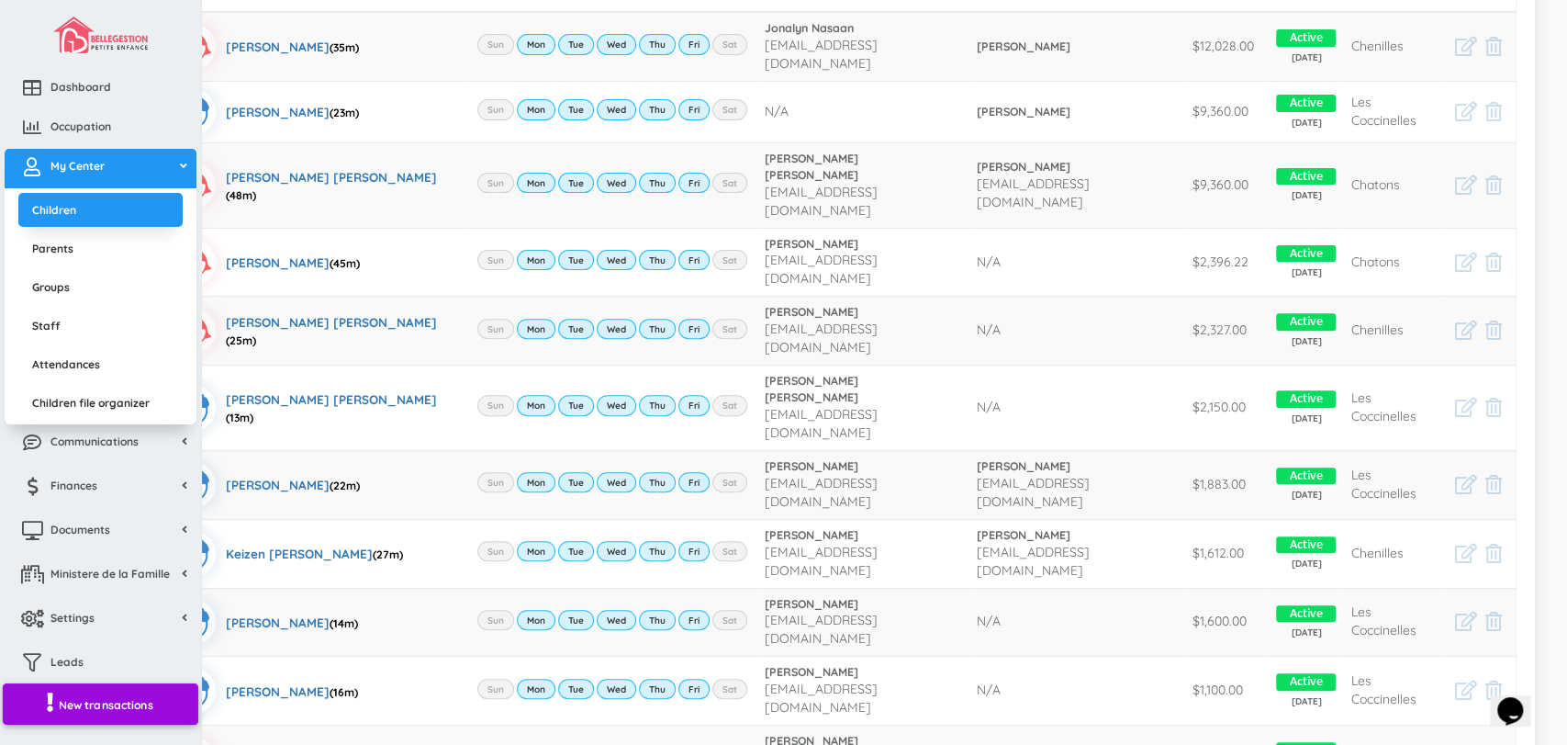
click at [62, 697] on span "New transactions" at bounding box center [106, 705] width 95 height 16
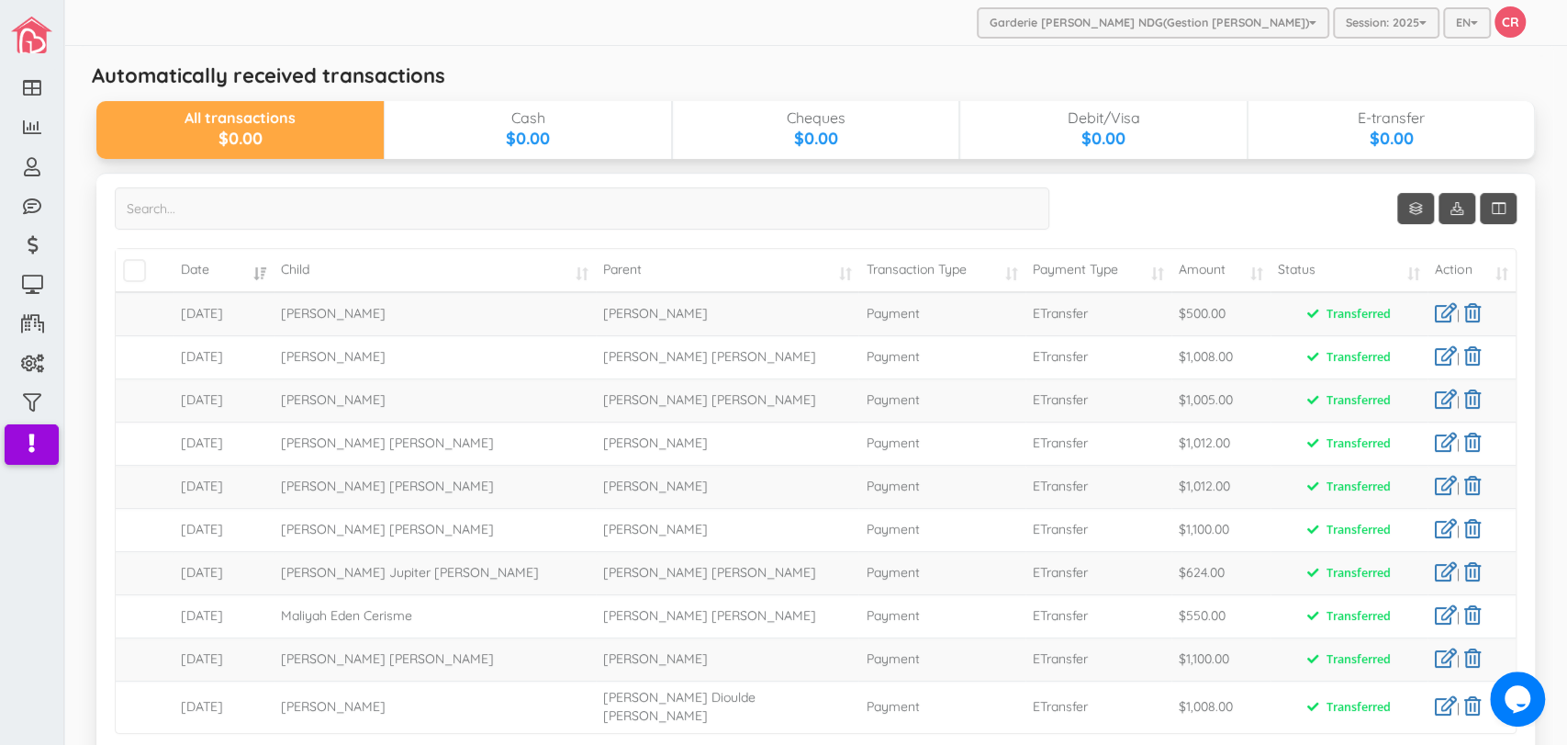
click at [1428, 365] on td "|" at bounding box center [1472, 356] width 88 height 43
click at [1428, 366] on td "|" at bounding box center [1472, 356] width 88 height 43
click at [1435, 357] on link at bounding box center [1446, 355] width 22 height 19
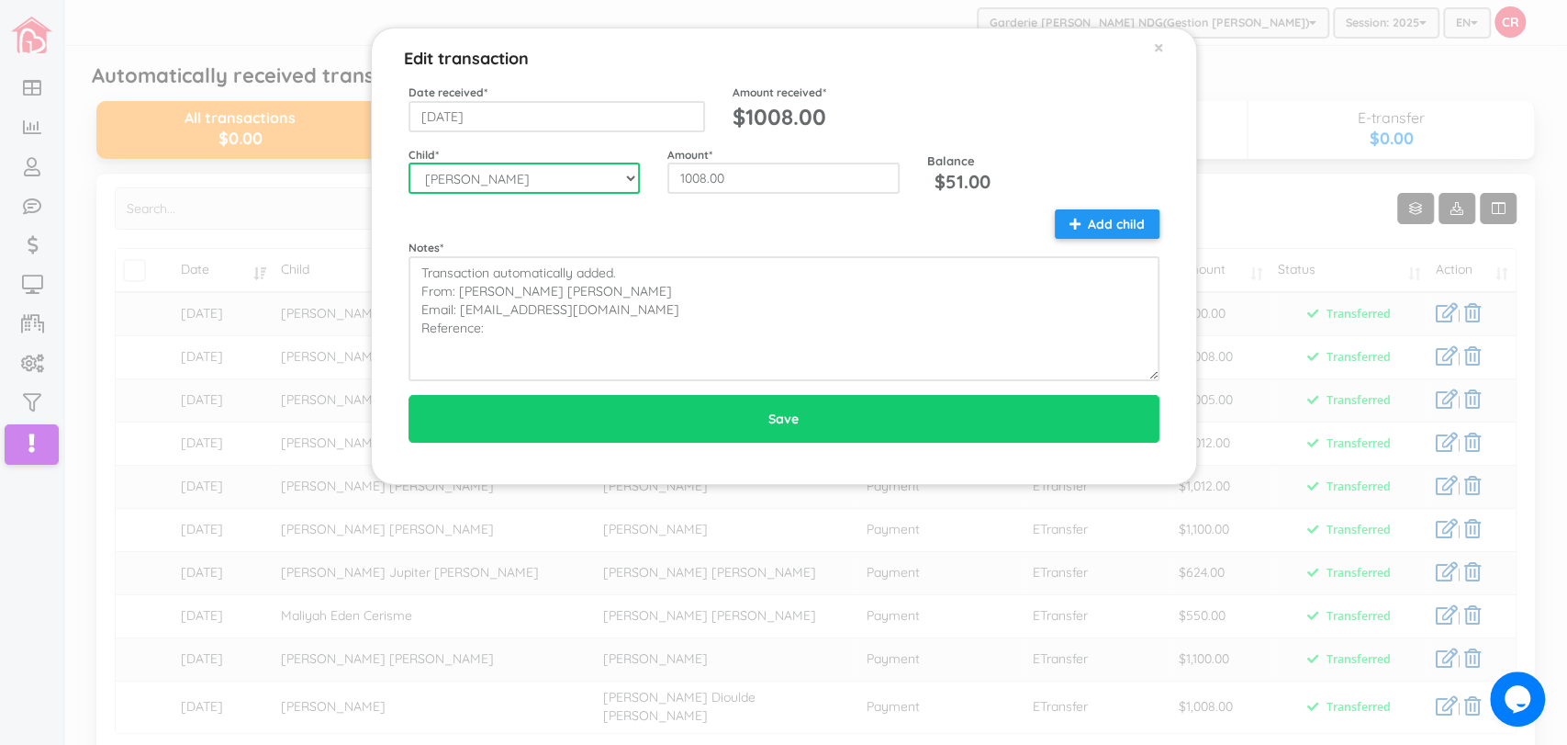
click at [637, 174] on select "--Select-- Aaliyah Marchica Alannah Rose Canete Aretha Day Tabo-oy Ariella Eliz…" at bounding box center [525, 178] width 232 height 31
select select "1935"
click at [409, 163] on select "--Select-- Aaliyah Marchica Alannah Rose Canete Aretha Day Tabo-oy Ariella Eliz…" at bounding box center [525, 178] width 232 height 31
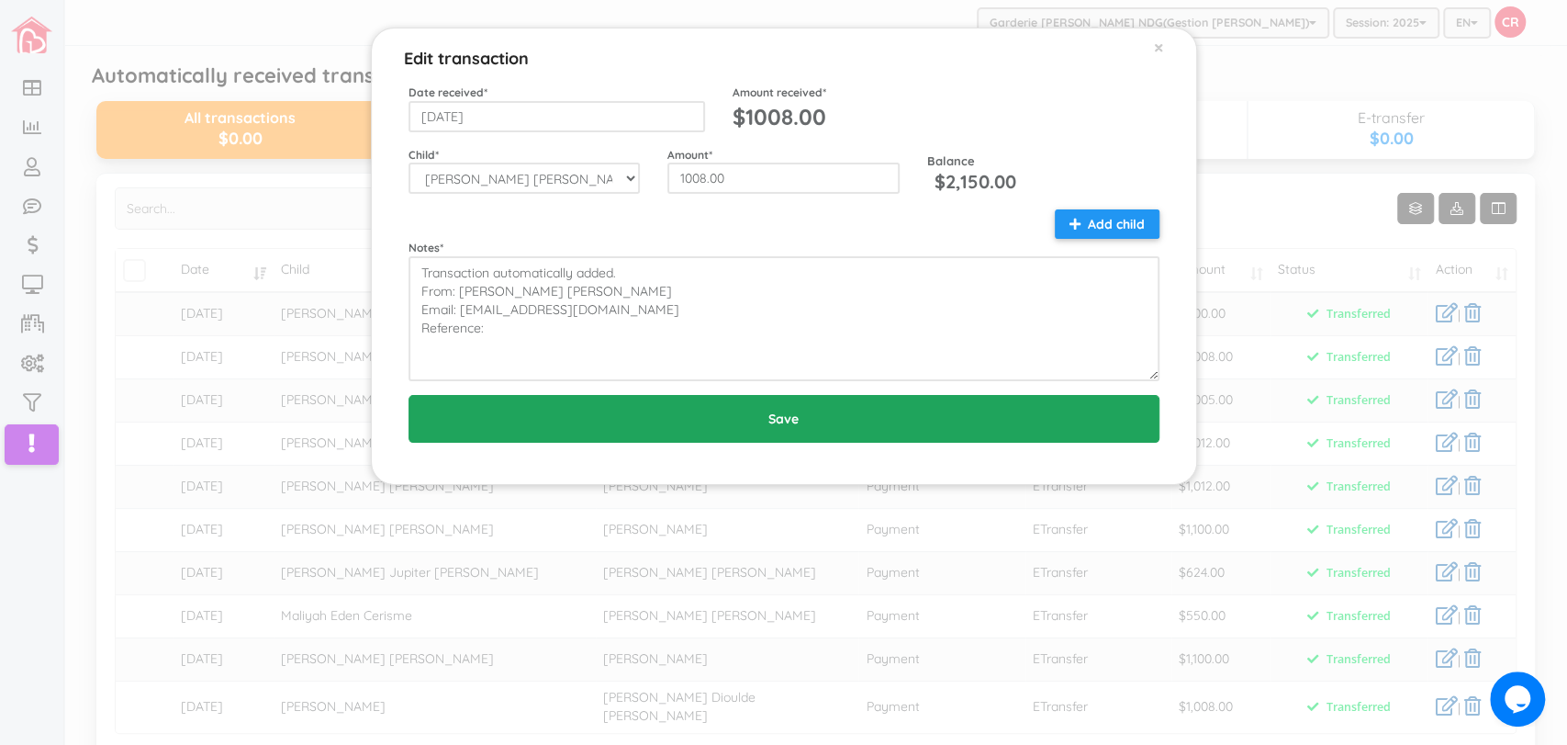
click at [774, 424] on input "Save" at bounding box center [784, 419] width 751 height 48
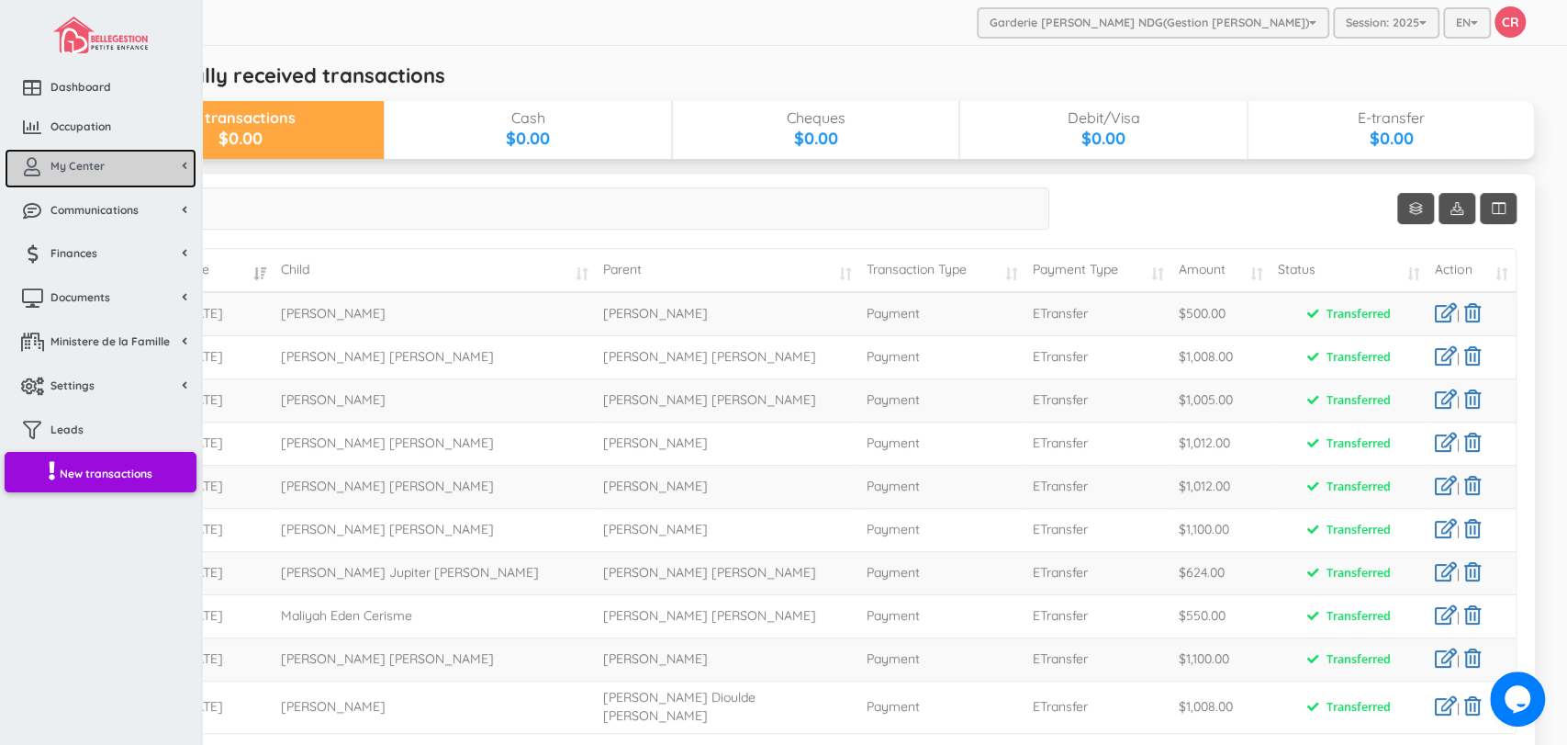
click at [69, 180] on link "My Center" at bounding box center [101, 168] width 192 height 39
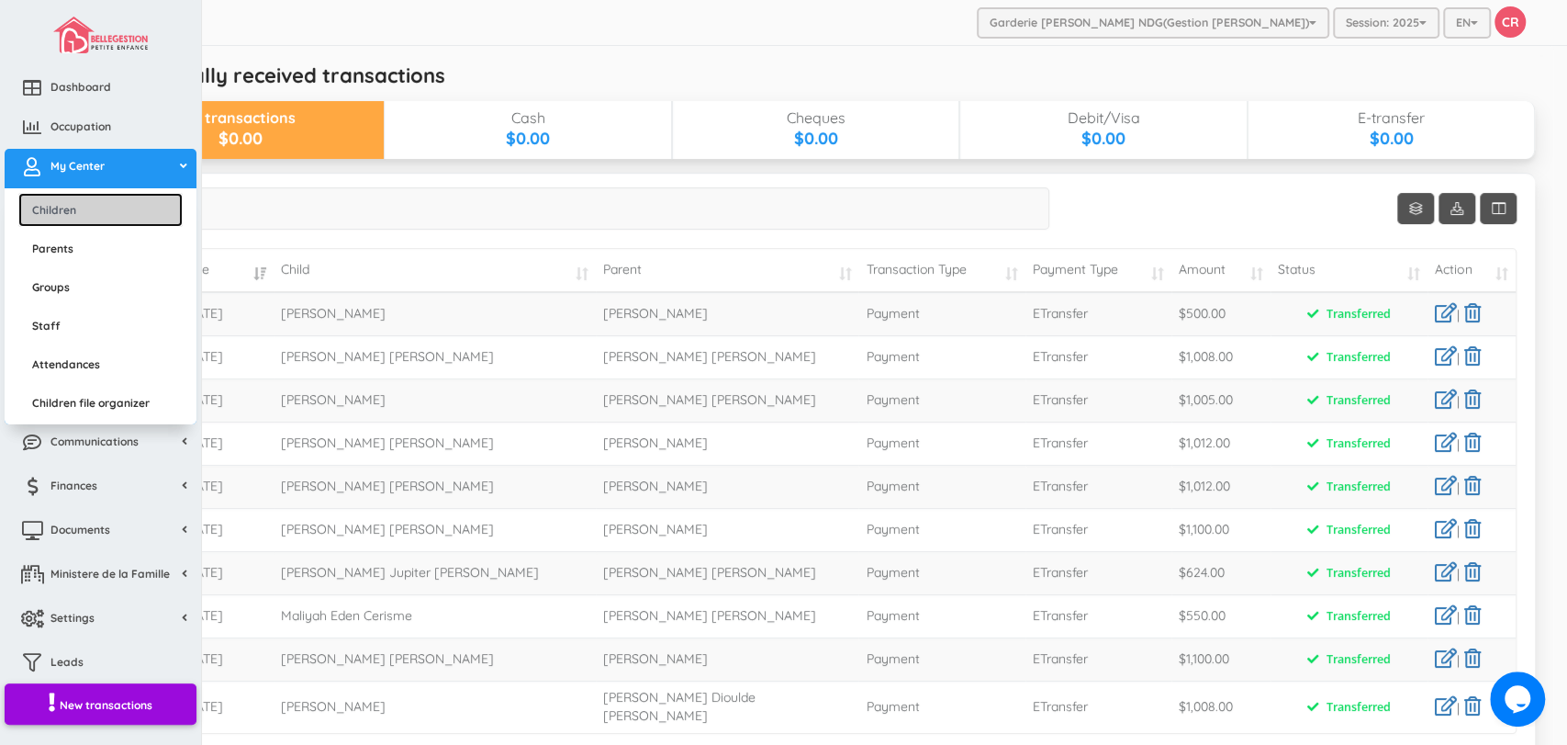
click at [67, 207] on link "Children" at bounding box center [100, 210] width 164 height 34
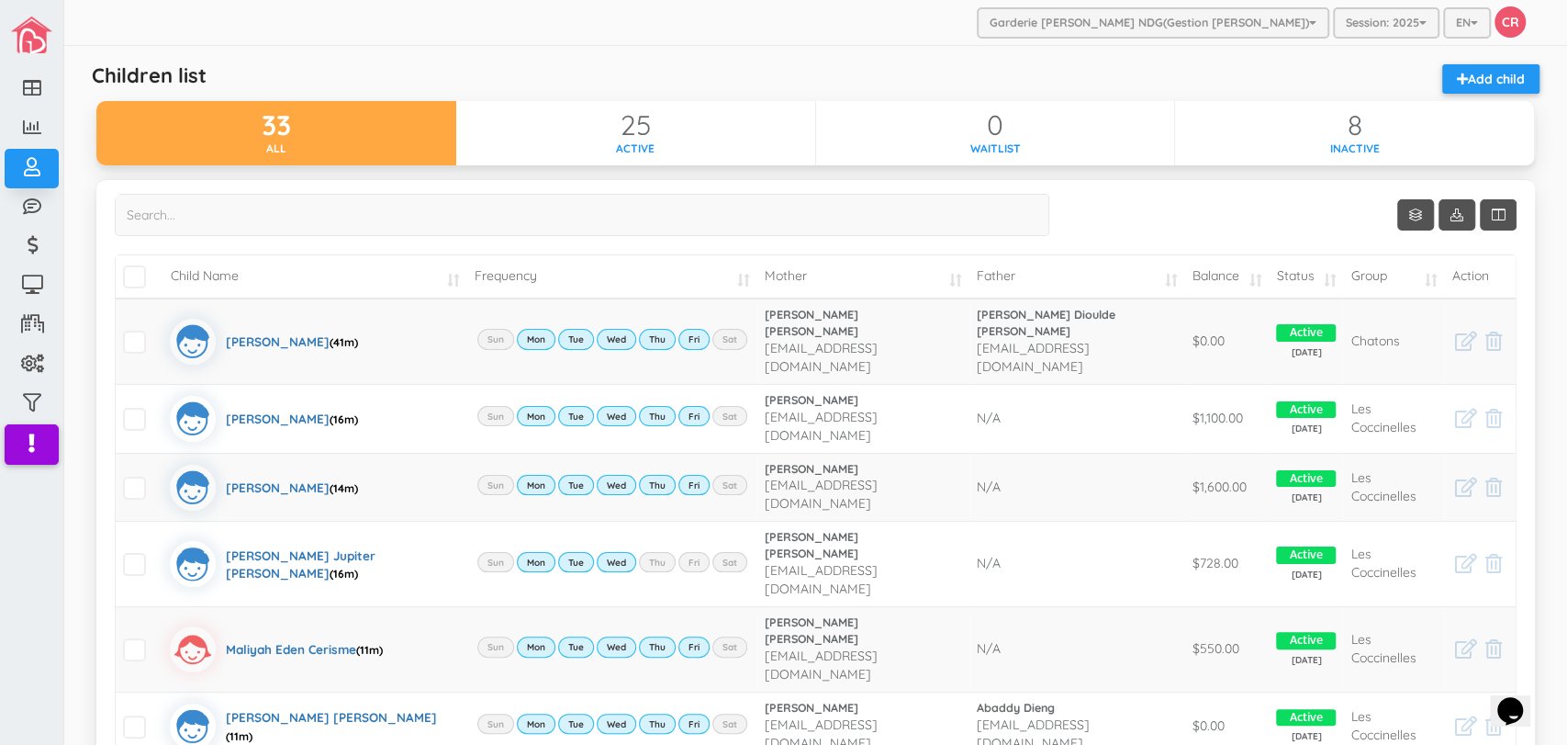
click at [1245, 284] on td "Balance" at bounding box center [1227, 276] width 84 height 43
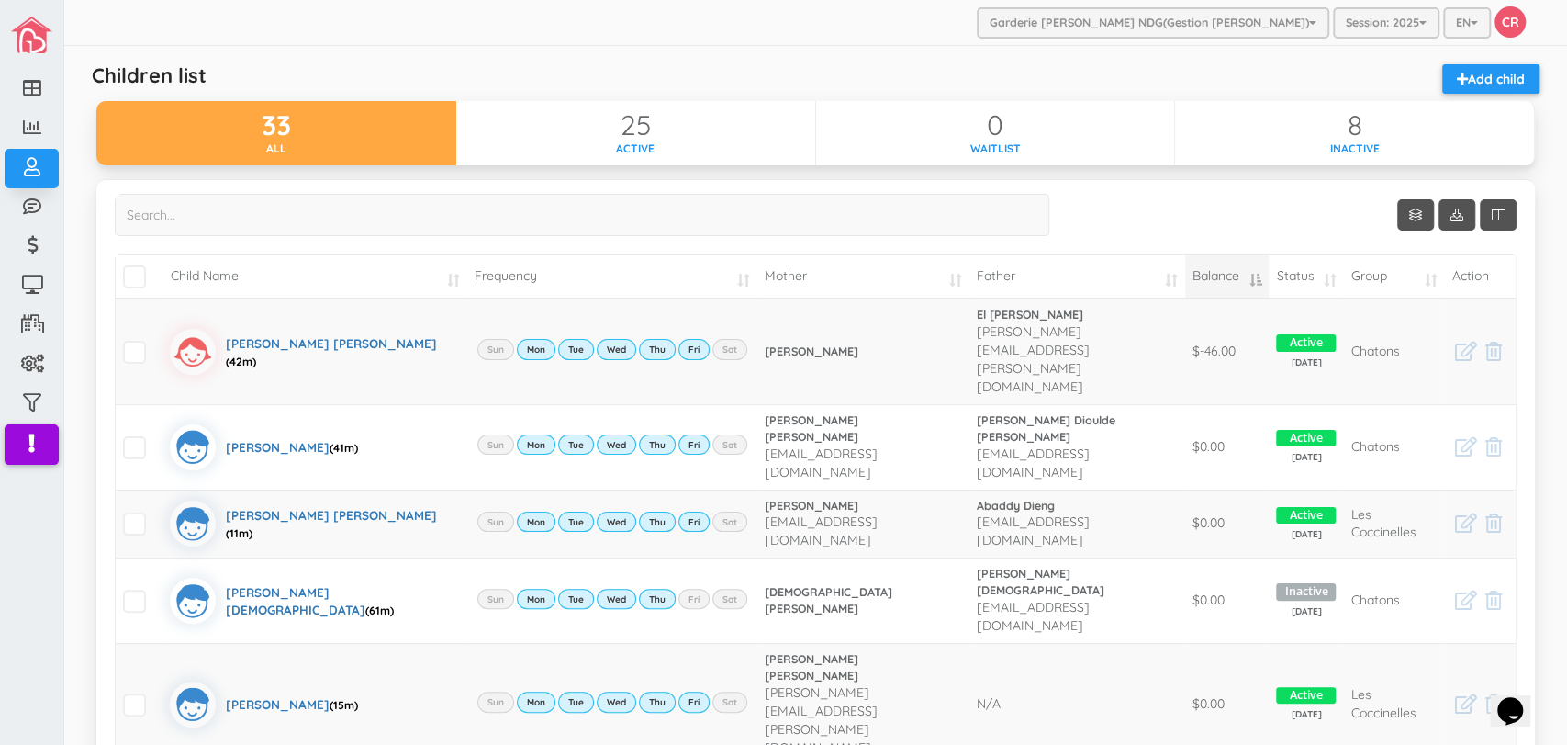
click at [1249, 283] on td "Balance" at bounding box center [1227, 276] width 84 height 43
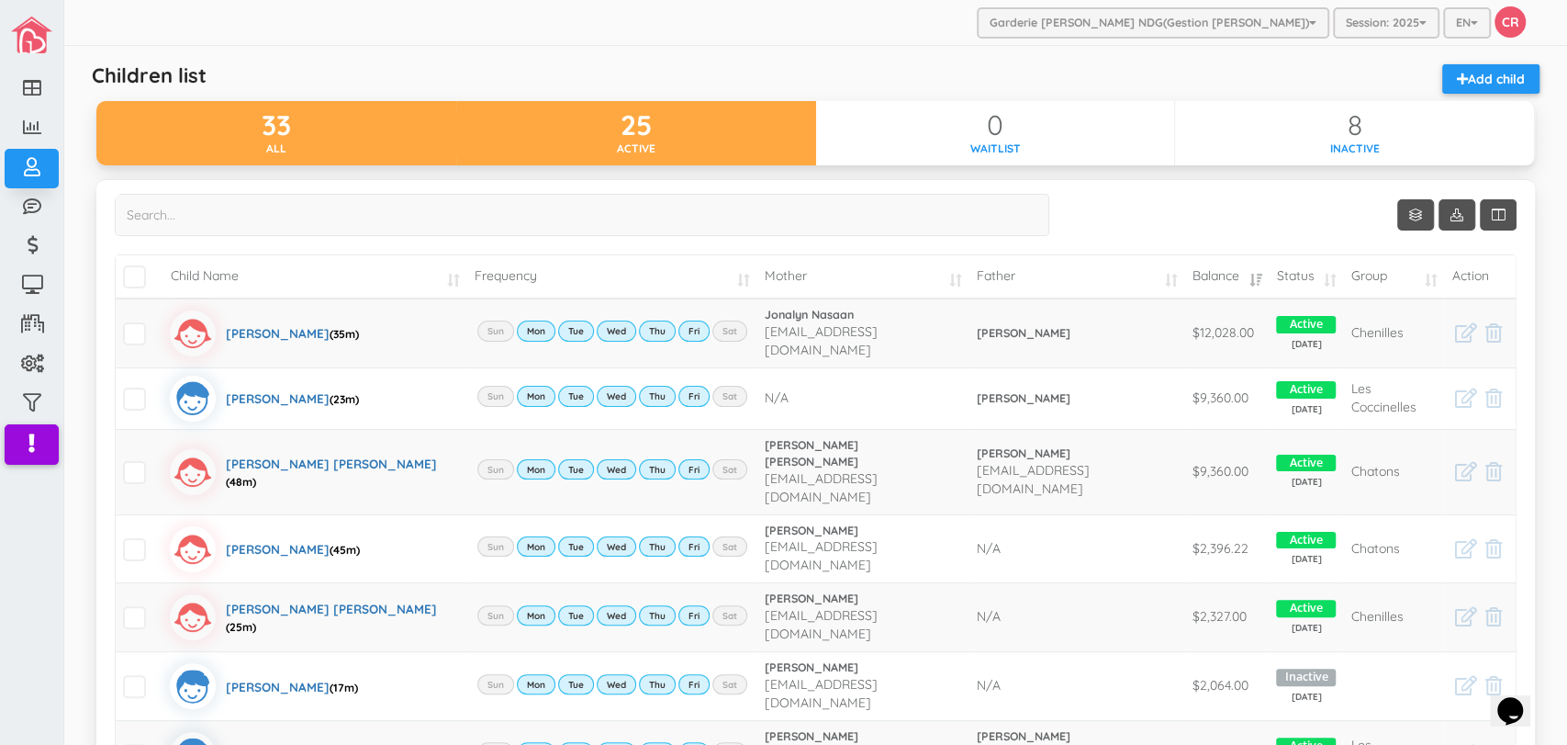
click at [738, 142] on div "Active" at bounding box center [636, 148] width 360 height 16
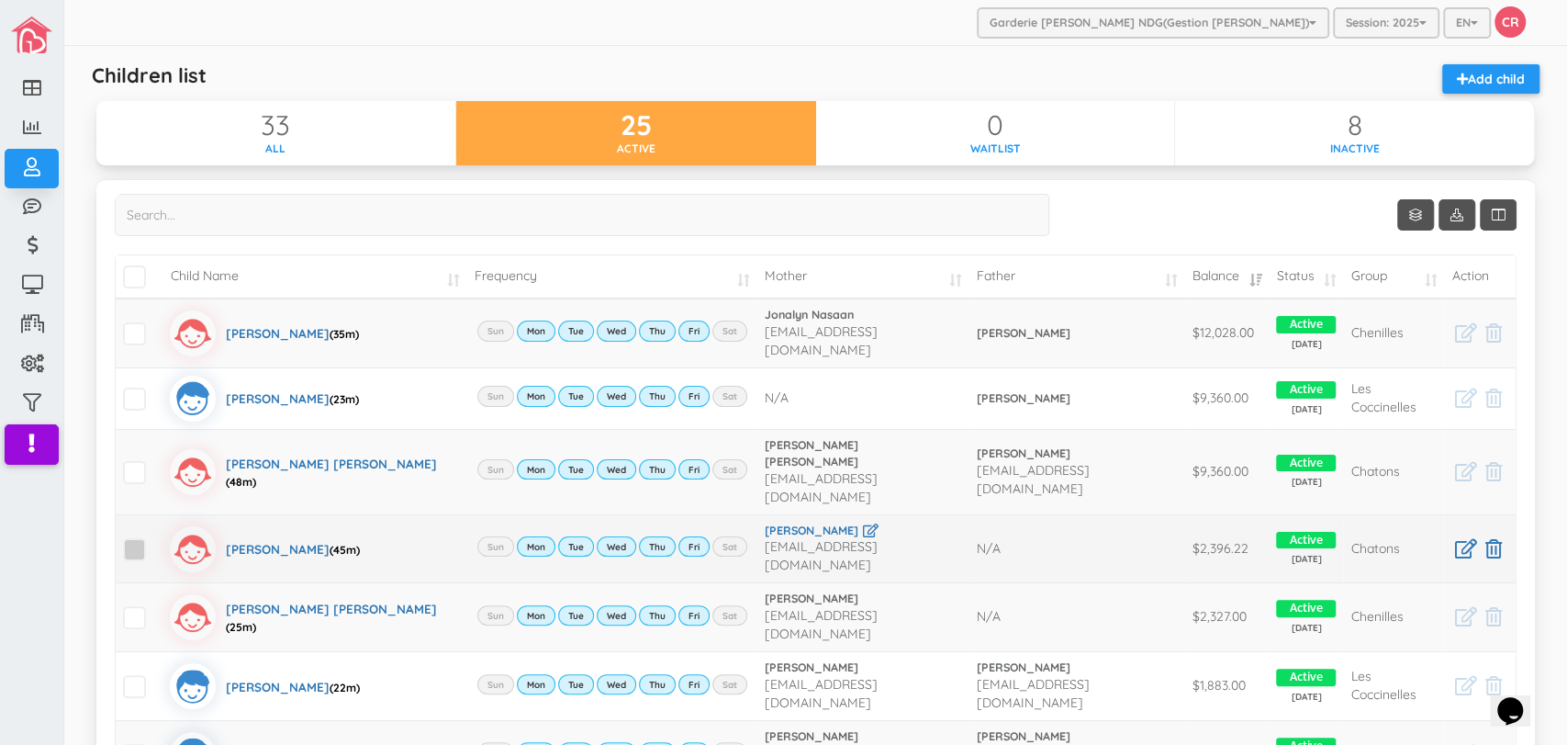
click at [145, 538] on span at bounding box center [134, 549] width 23 height 23
click at [155, 542] on input "checkbox" at bounding box center [155, 542] width 0 height 0
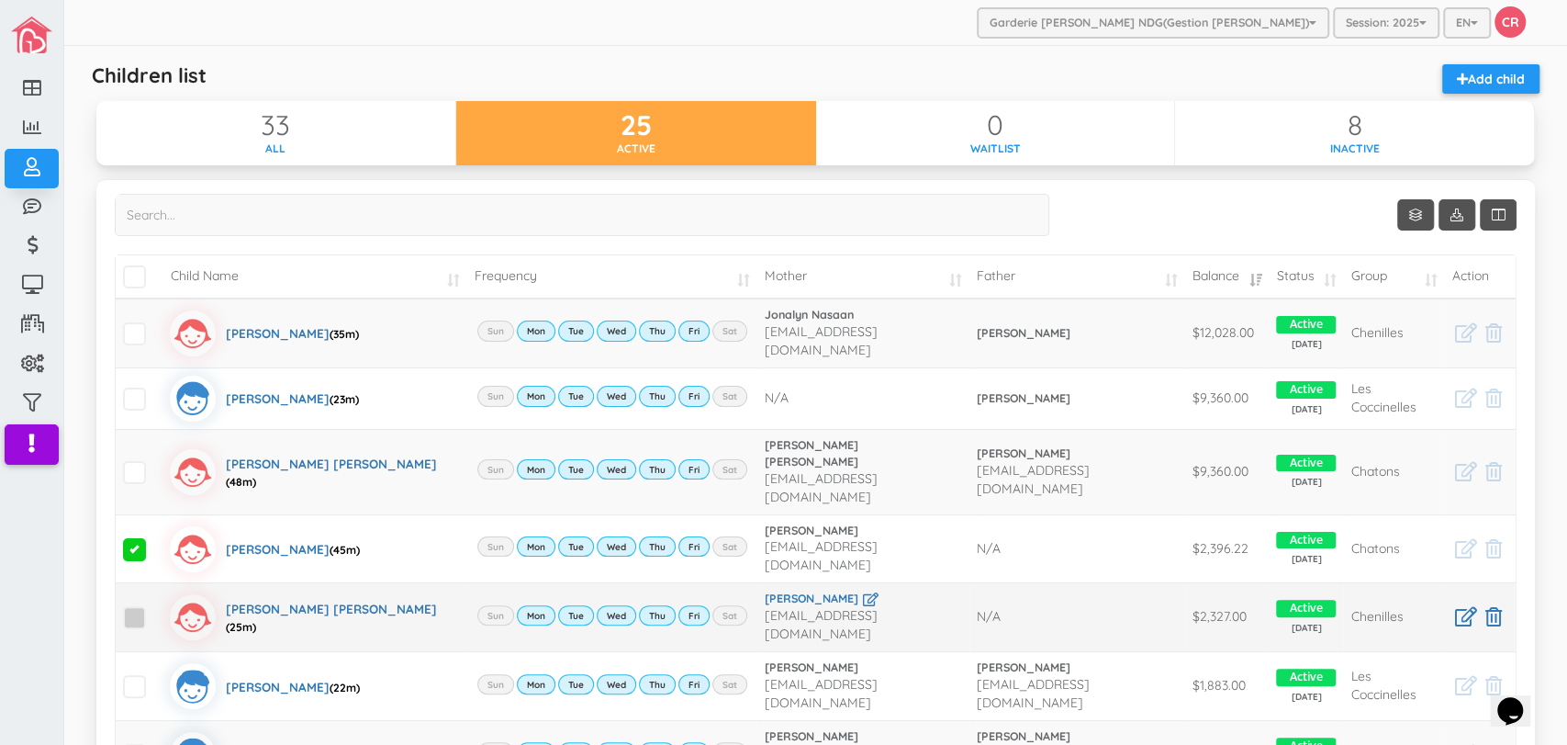
click at [136, 606] on span at bounding box center [134, 617] width 23 height 23
click at [155, 610] on input "checkbox" at bounding box center [155, 610] width 0 height 0
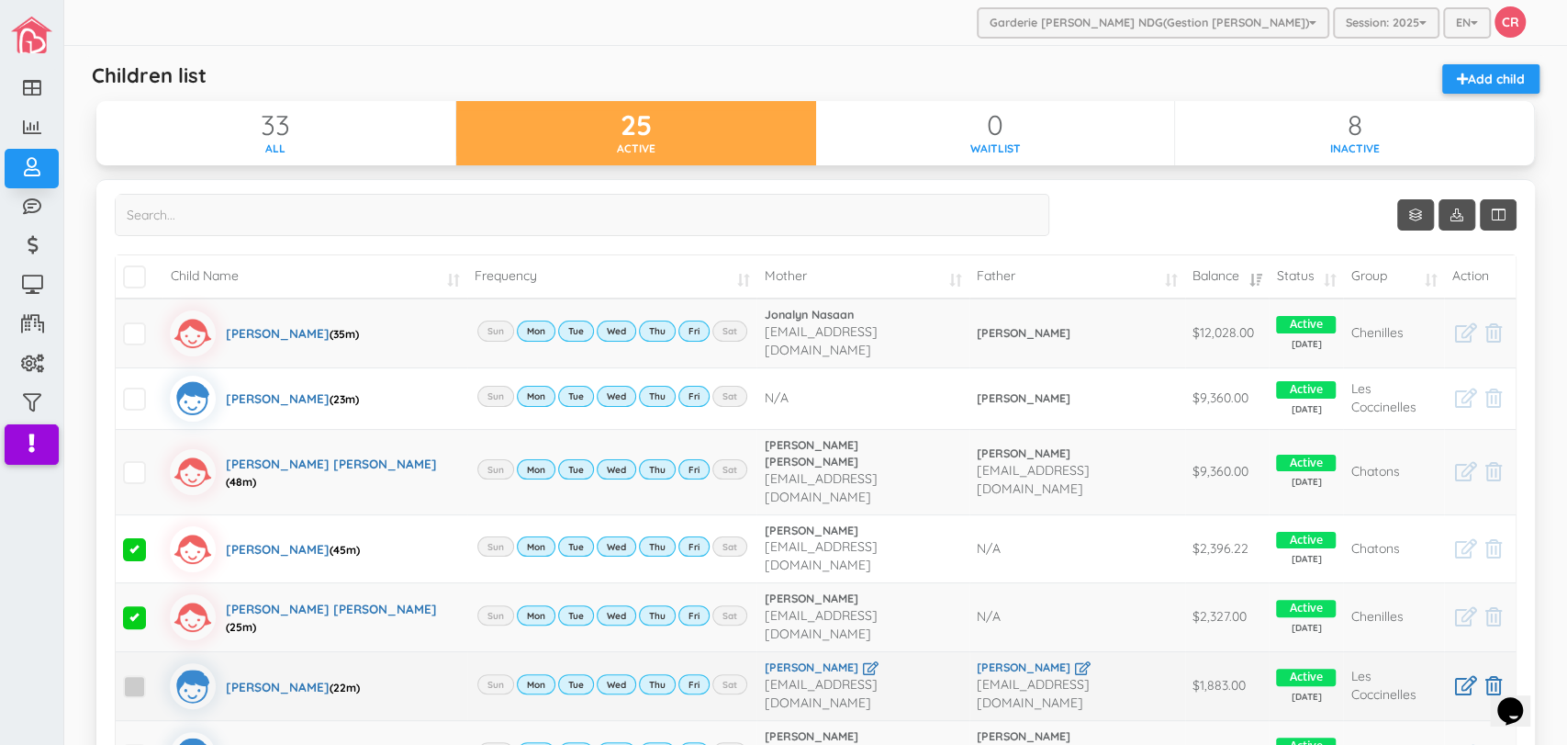
click at [141, 675] on span at bounding box center [134, 686] width 23 height 23
click at [155, 678] on input "checkbox" at bounding box center [155, 678] width 0 height 0
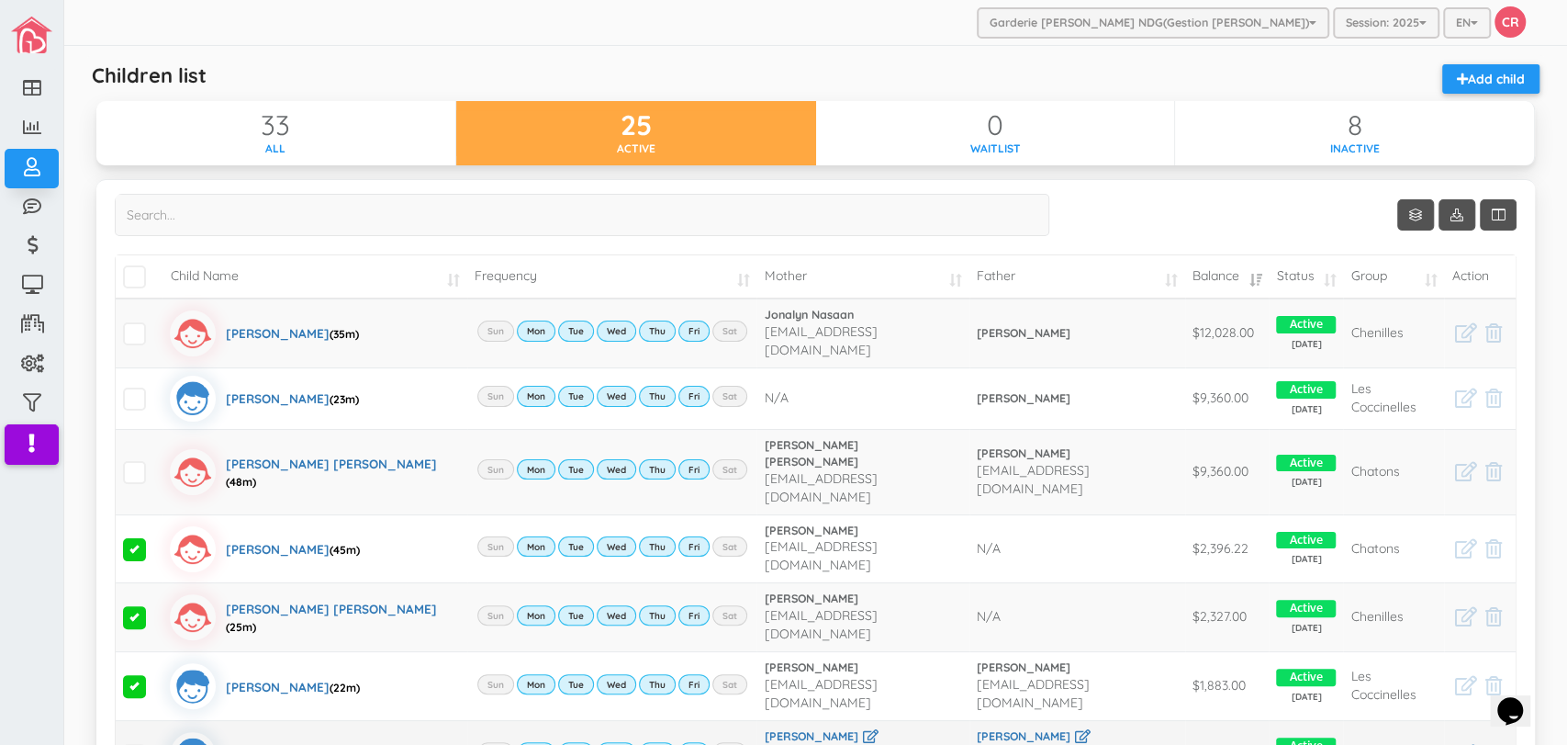
click at [133, 744] on span at bounding box center [134, 755] width 23 height 23
click at [155, 744] on input "checkbox" at bounding box center [155, 747] width 0 height 0
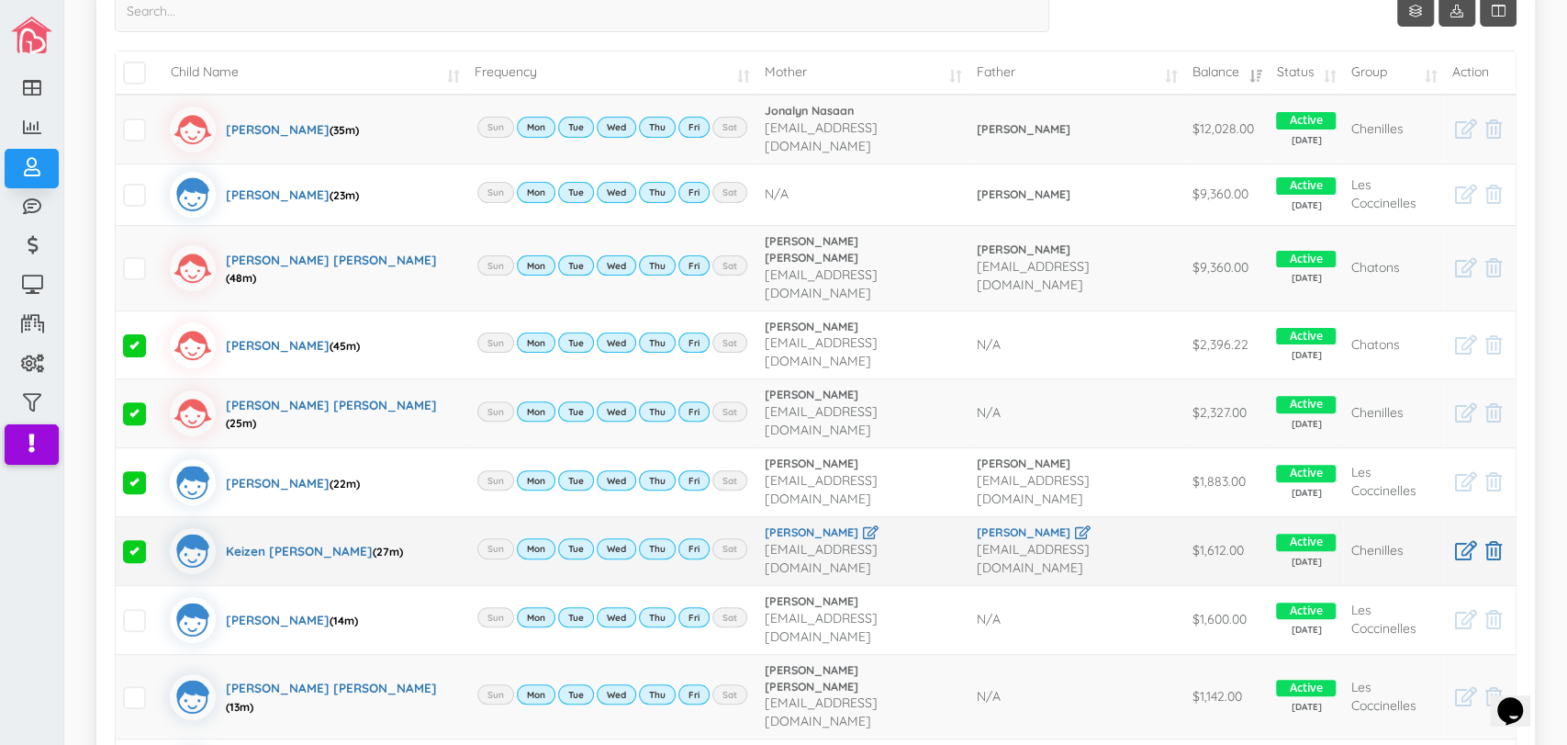
scroll to position [244, 0]
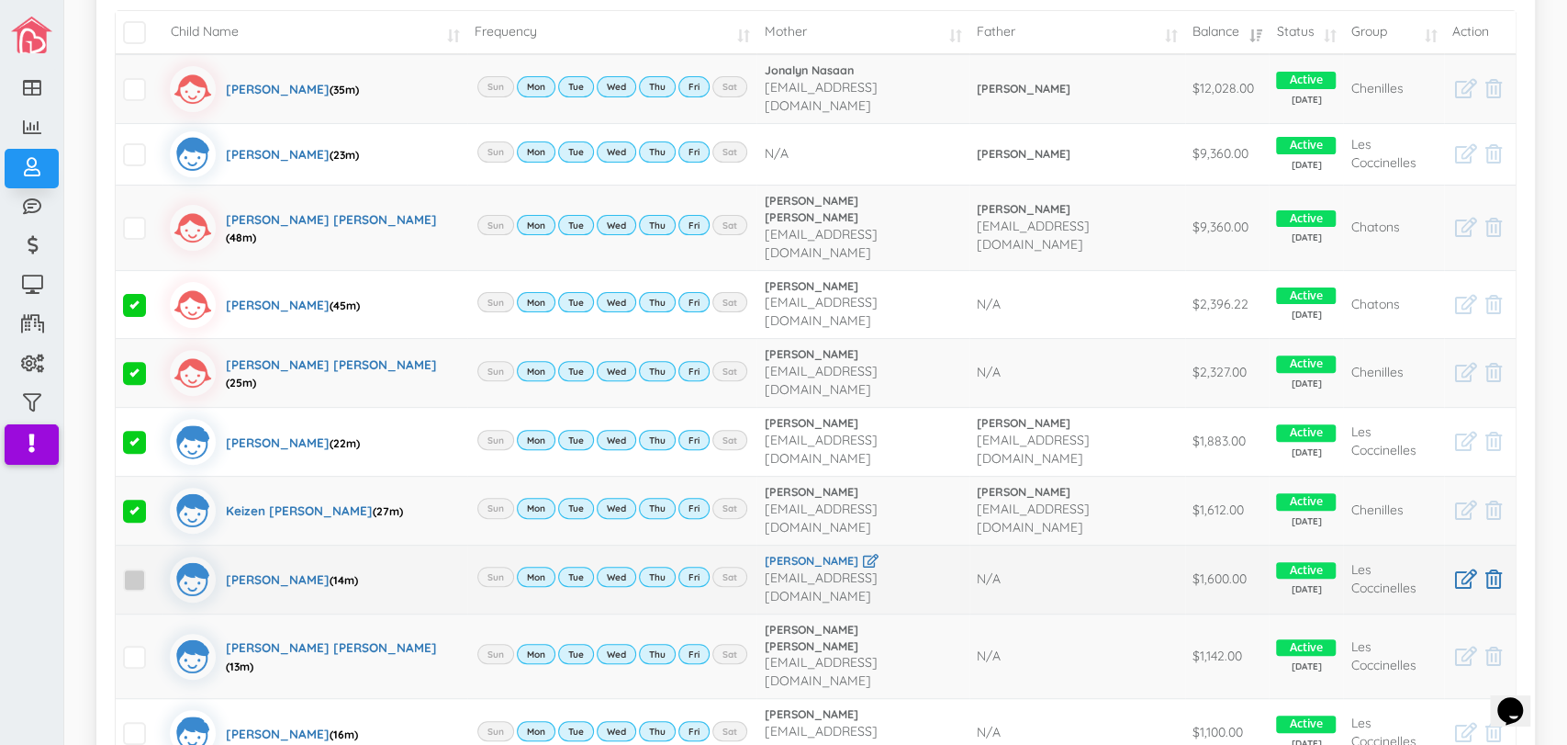
click at [130, 568] on span at bounding box center [134, 579] width 23 height 23
click at [155, 572] on input "checkbox" at bounding box center [155, 572] width 0 height 0
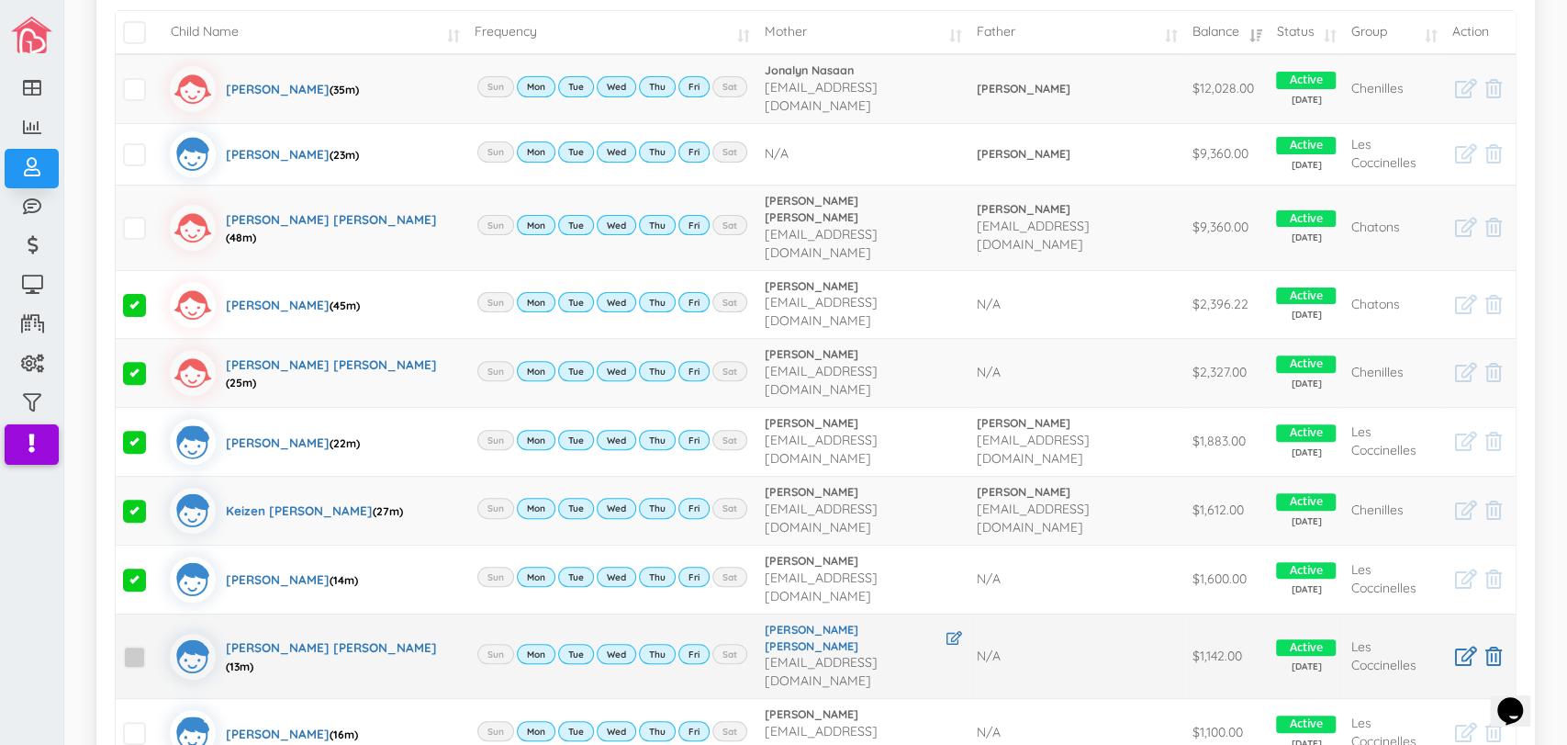
click at [132, 645] on span at bounding box center [134, 656] width 23 height 23
click at [155, 649] on input "checkbox" at bounding box center [155, 649] width 0 height 0
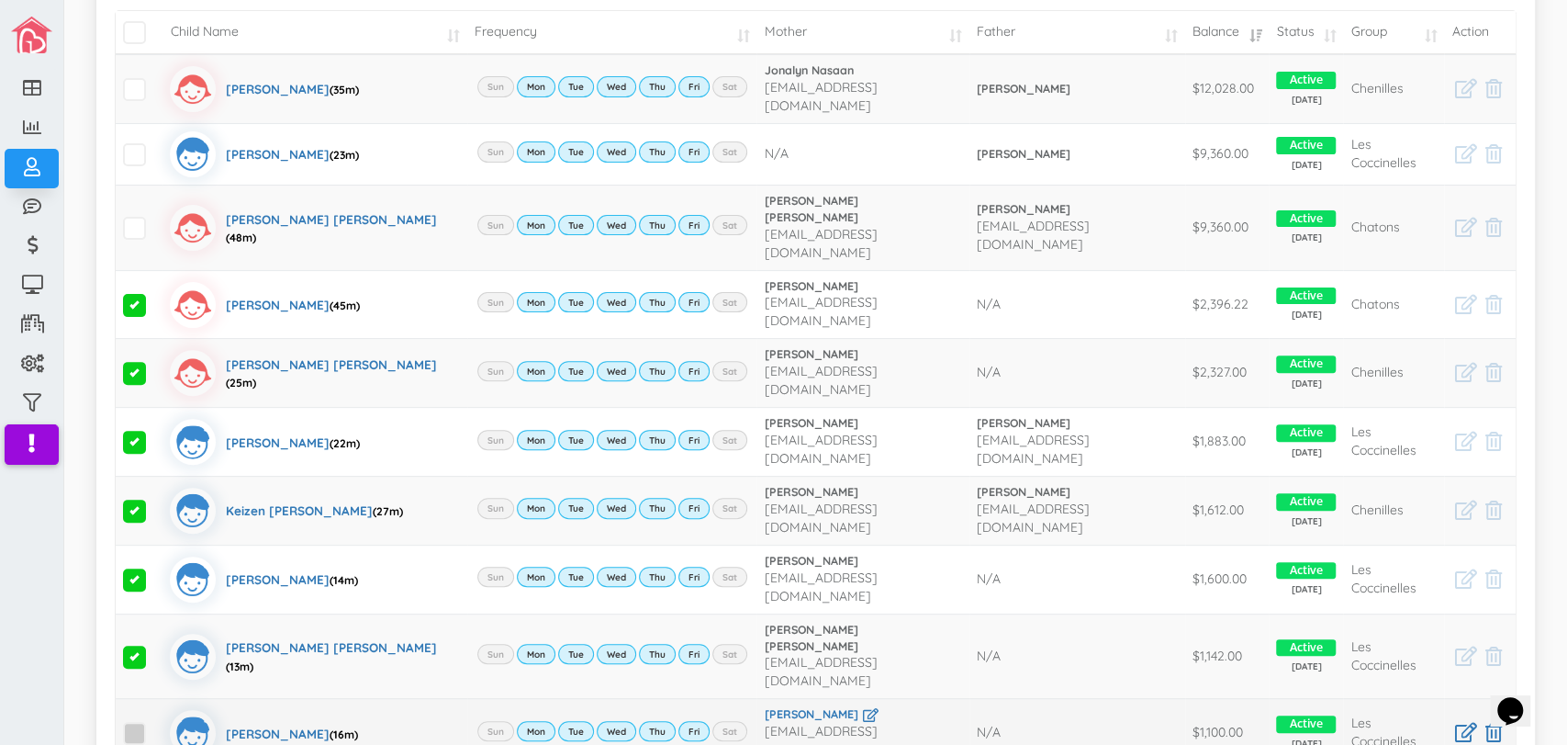
click at [133, 722] on span at bounding box center [134, 733] width 23 height 23
click at [155, 725] on input "checkbox" at bounding box center [155, 725] width 0 height 0
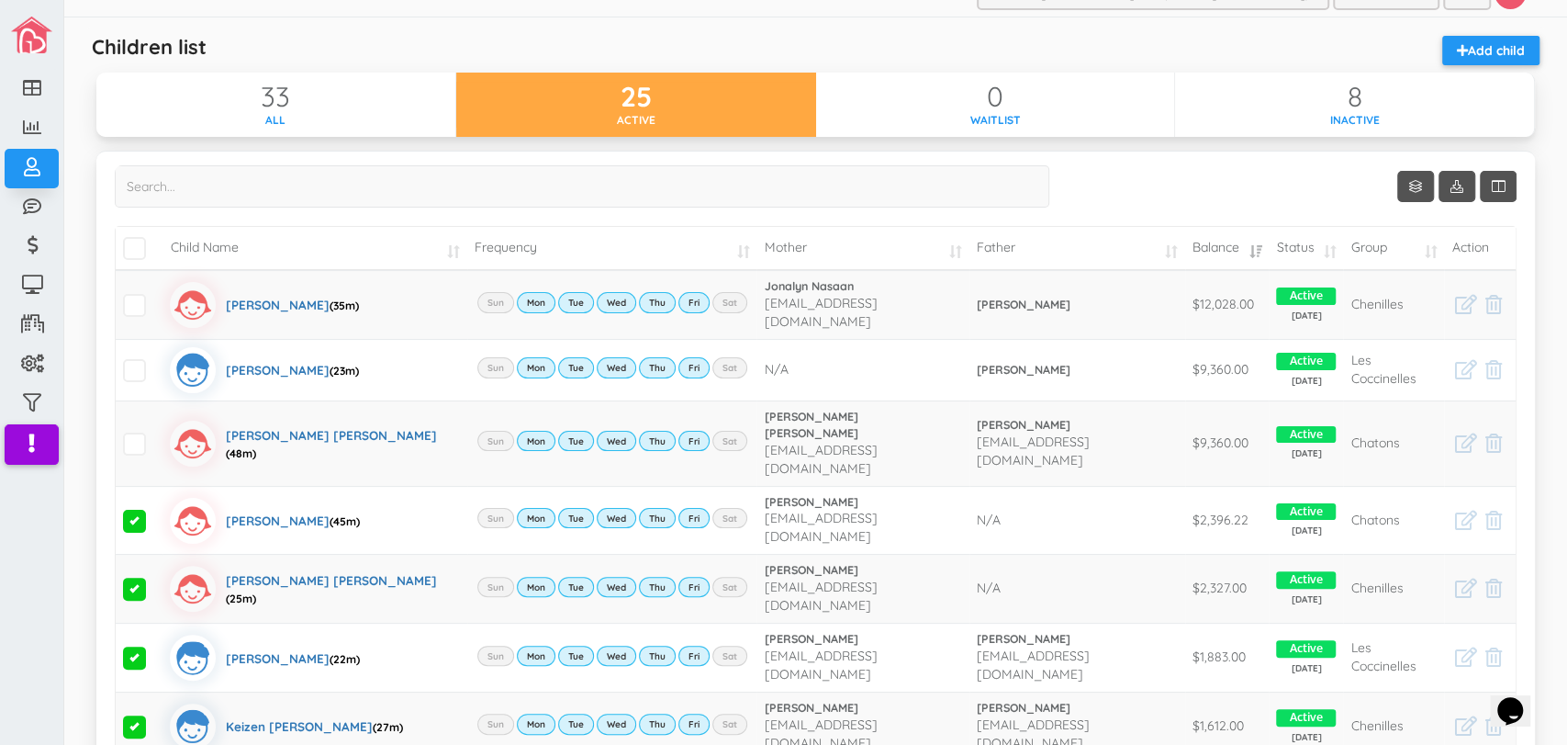
scroll to position [17, 0]
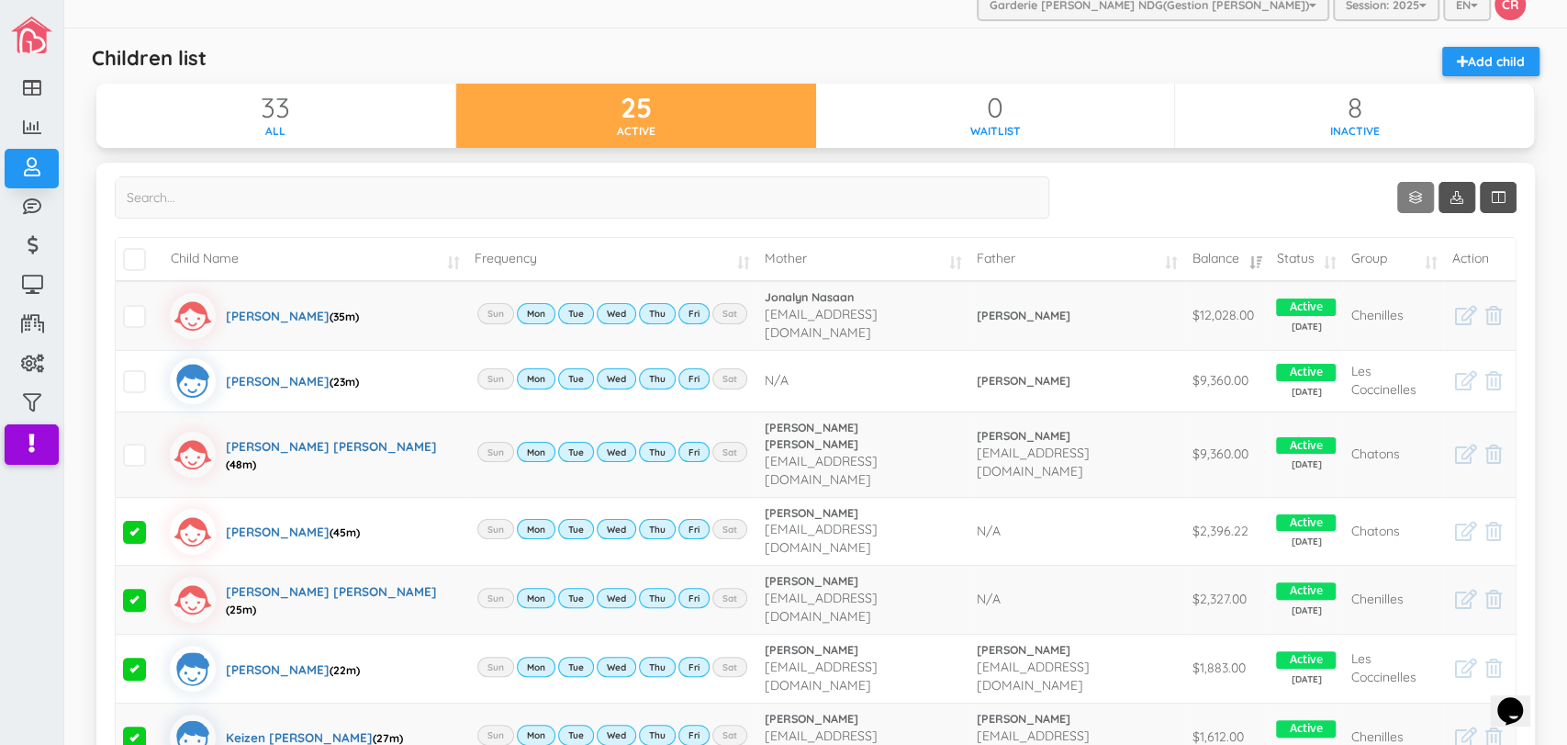
click at [1403, 193] on link "Show 10 rows" at bounding box center [1415, 197] width 37 height 31
click at [1371, 301] on link "50" at bounding box center [1428, 304] width 140 height 28
click at [1371, 301] on td "Chenilles" at bounding box center [1393, 315] width 101 height 69
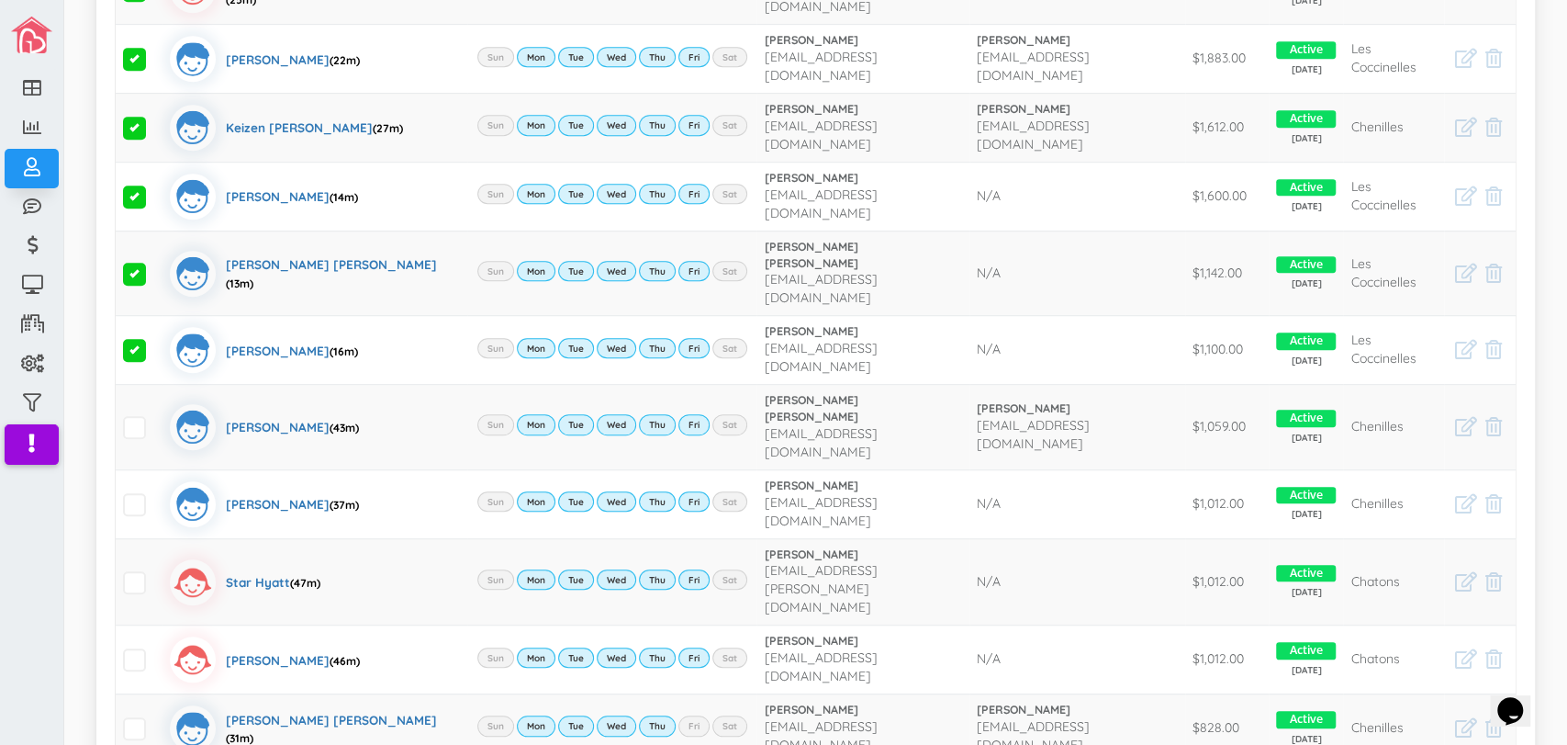
scroll to position [834, 0]
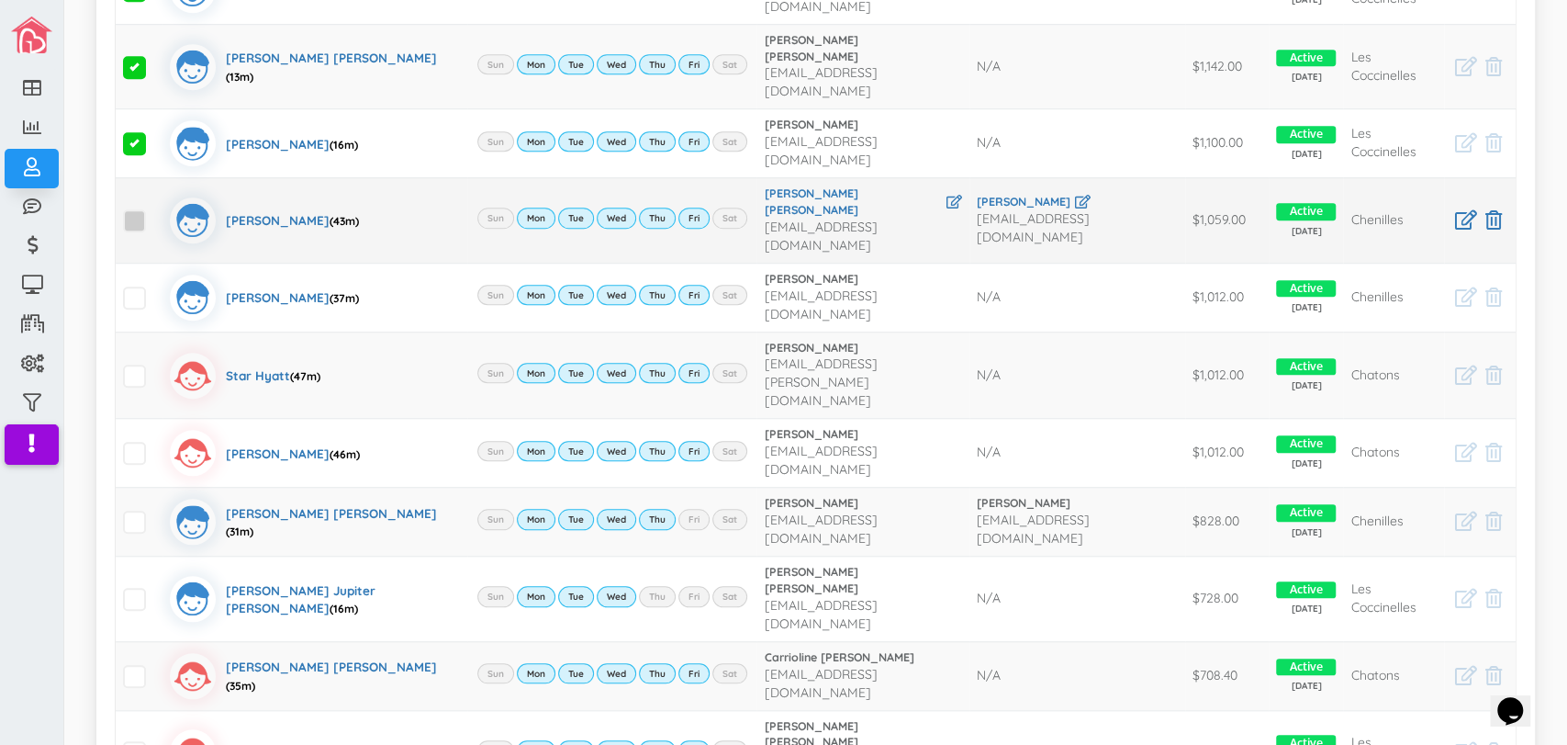
click at [138, 209] on span at bounding box center [134, 220] width 23 height 23
click at [155, 213] on input "checkbox" at bounding box center [155, 213] width 0 height 0
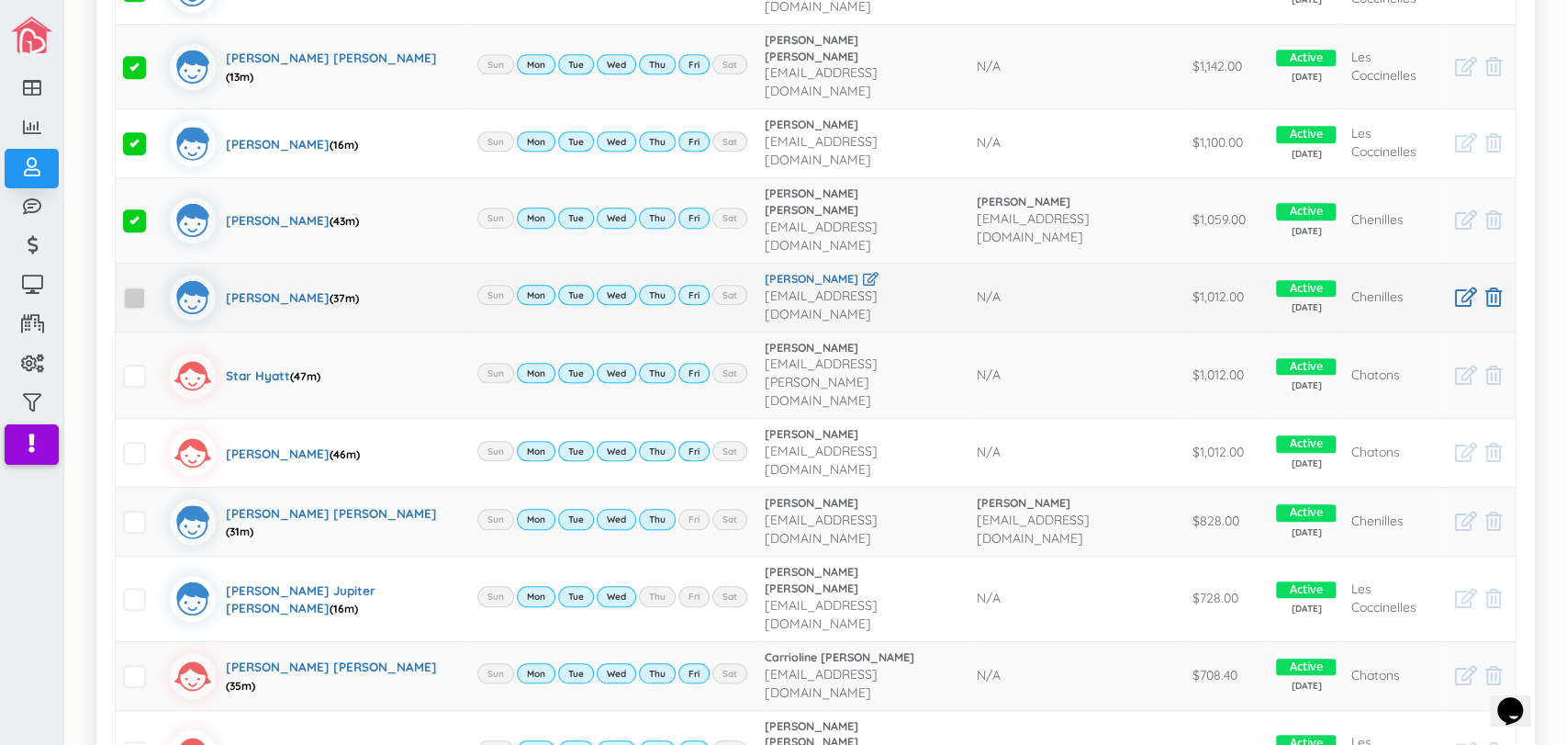
click at [134, 286] on span at bounding box center [134, 297] width 23 height 23
click at [155, 290] on input "checkbox" at bounding box center [155, 290] width 0 height 0
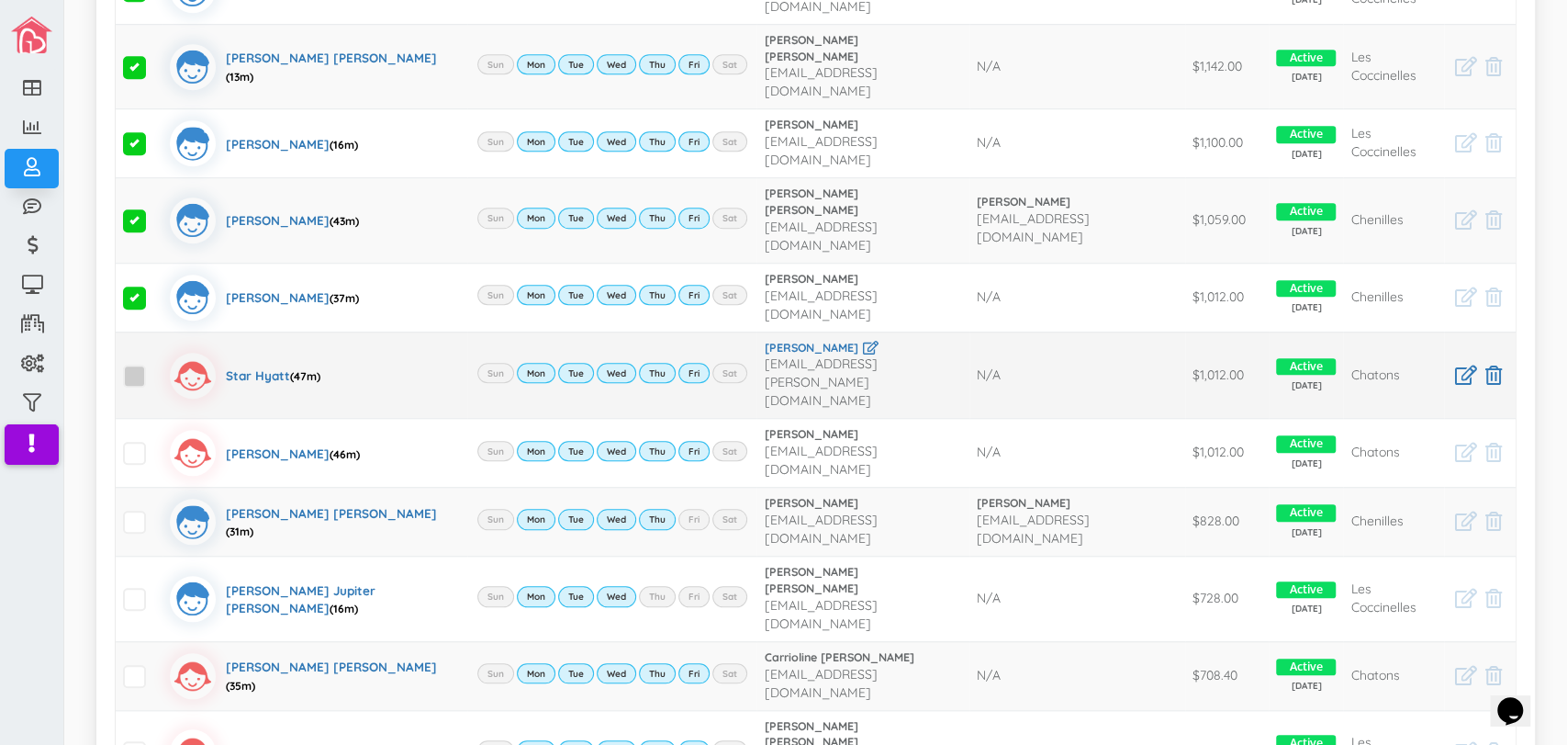
click at [140, 364] on span at bounding box center [134, 375] width 23 height 23
click at [155, 368] on input "checkbox" at bounding box center [155, 368] width 0 height 0
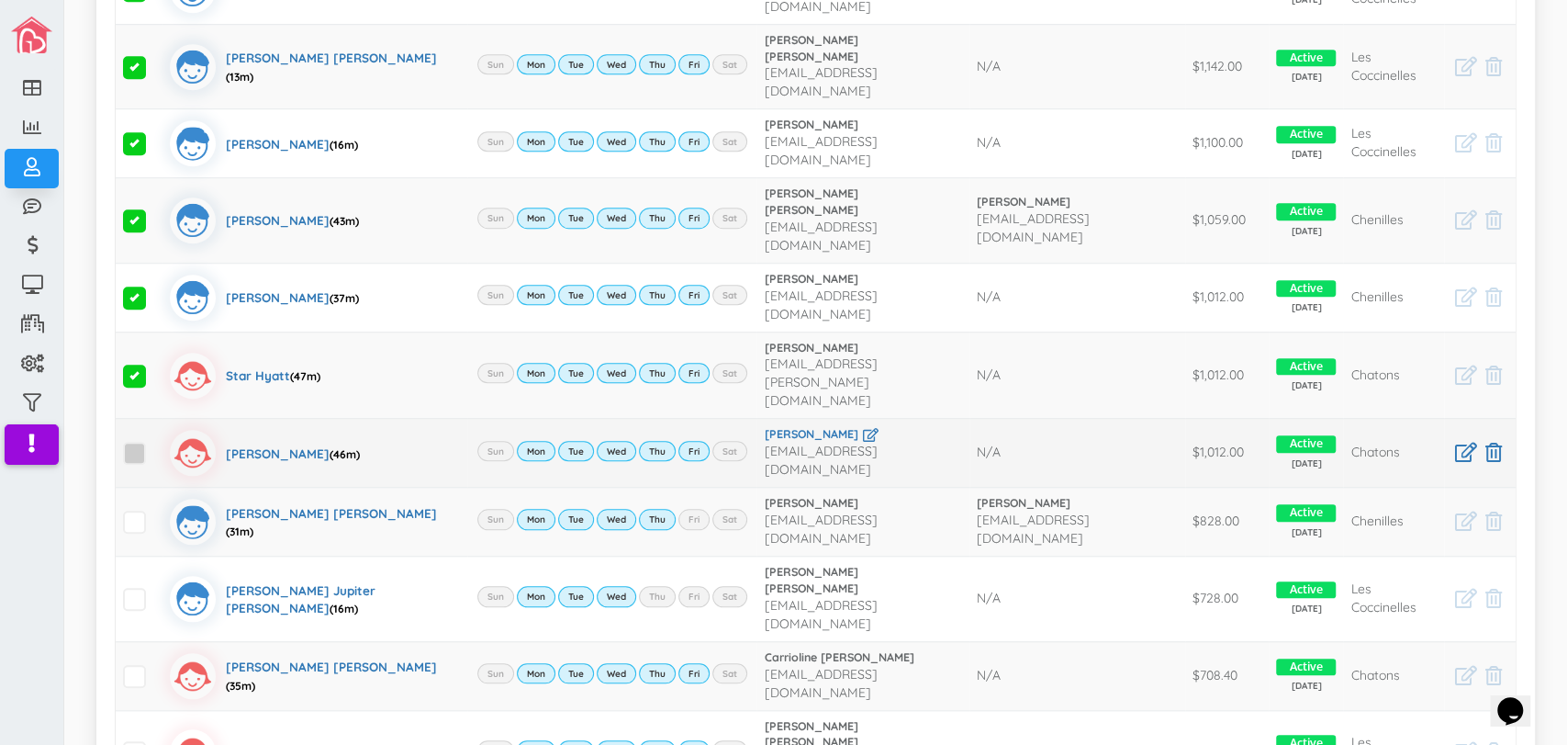
click at [134, 442] on span at bounding box center [134, 453] width 23 height 23
click at [155, 445] on input "checkbox" at bounding box center [155, 445] width 0 height 0
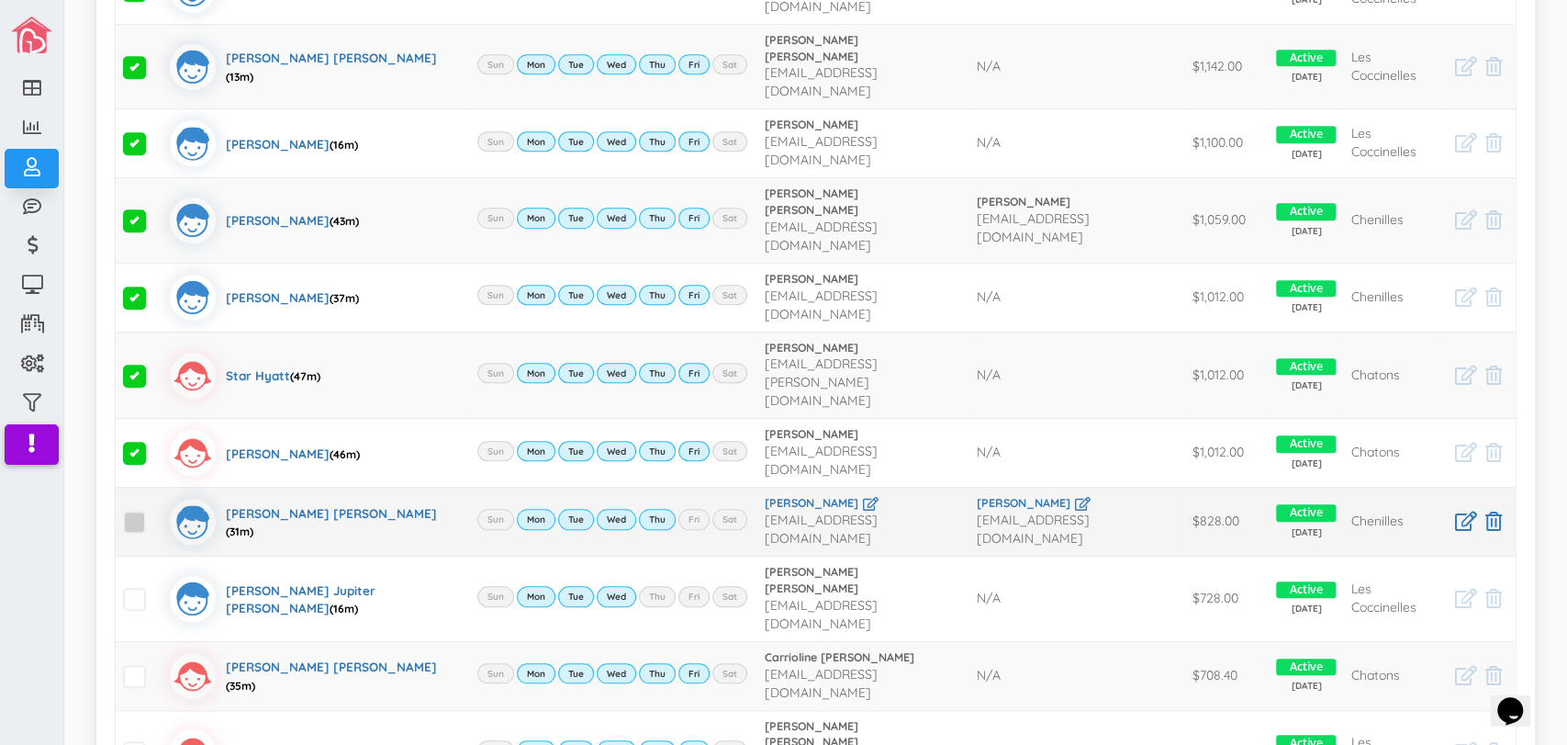
click at [141, 510] on span at bounding box center [134, 521] width 23 height 23
click at [155, 514] on input "checkbox" at bounding box center [155, 514] width 0 height 0
click at [135, 665] on span at bounding box center [134, 676] width 23 height 23
click at [155, 668] on input "checkbox" at bounding box center [155, 668] width 0 height 0
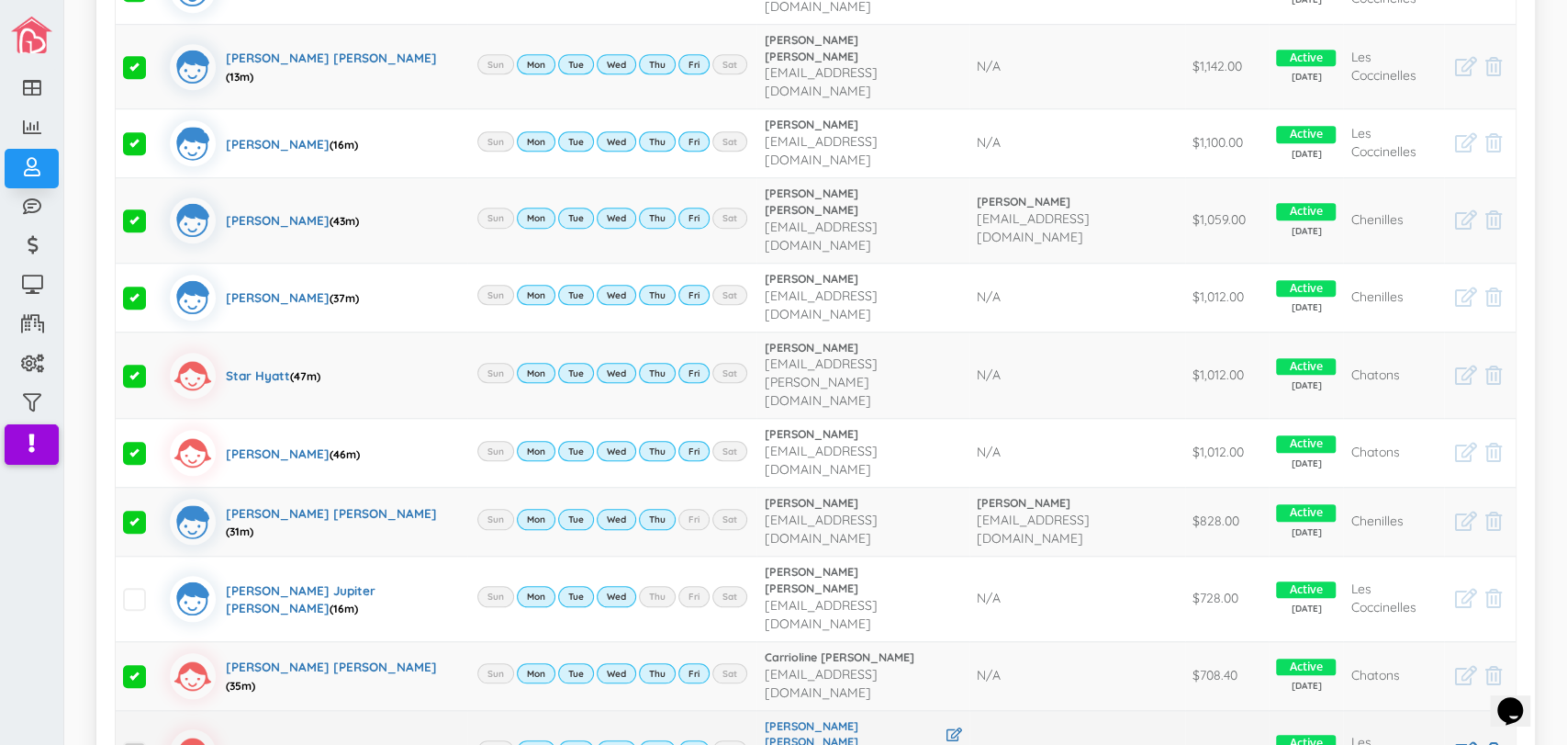
click at [132, 741] on span at bounding box center [134, 752] width 23 height 23
click at [155, 744] on input "checkbox" at bounding box center [155, 745] width 0 height 0
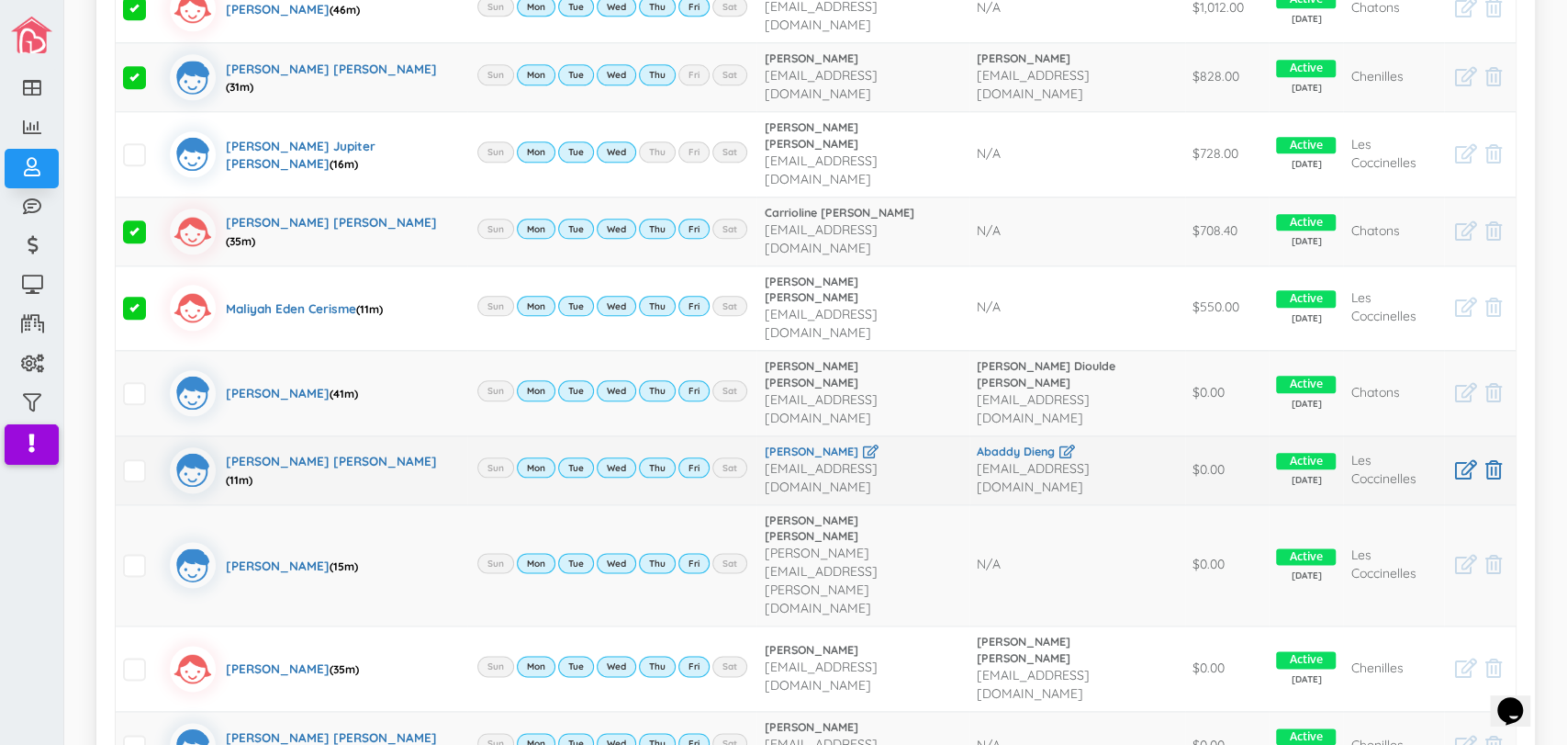
scroll to position [1283, 0]
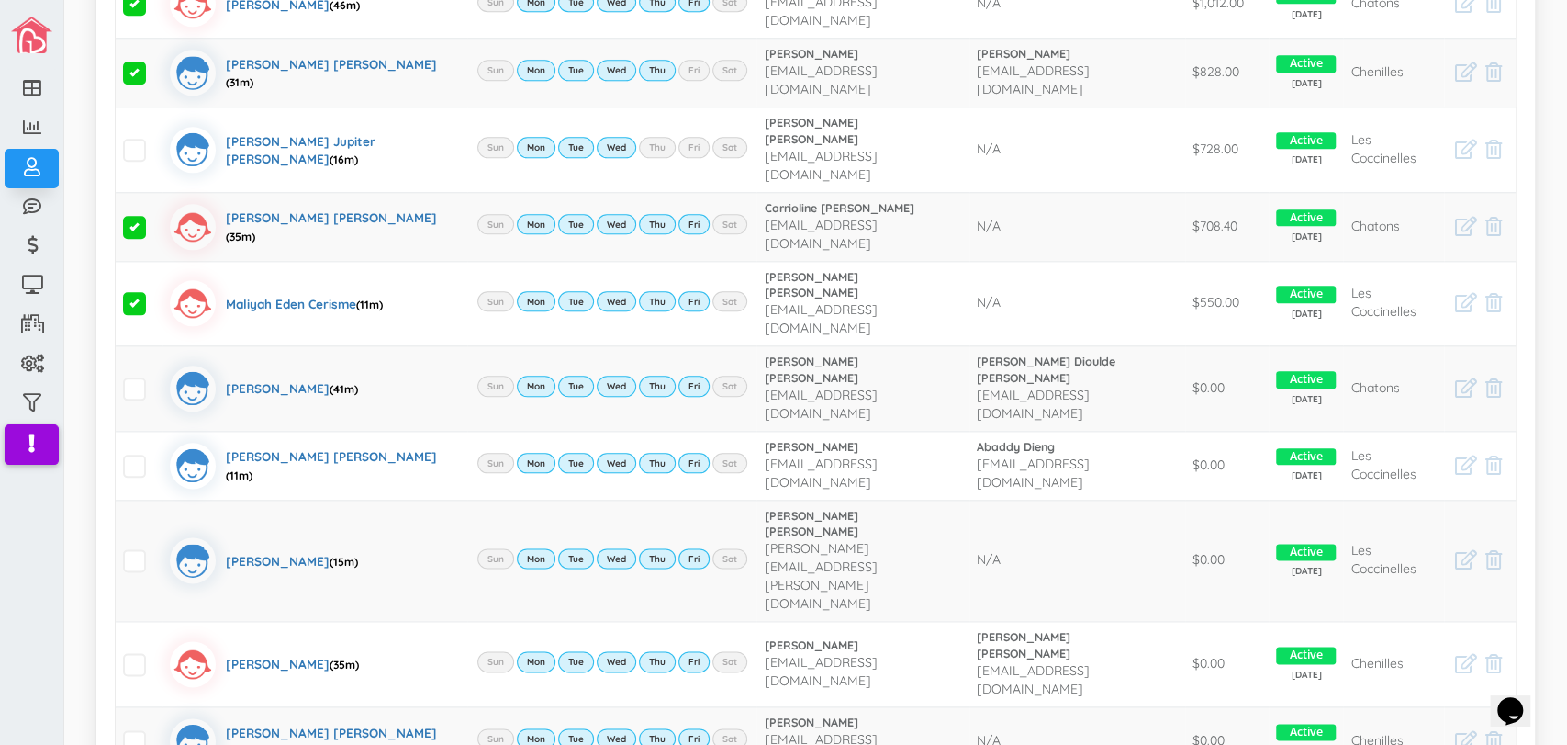
select select "1"
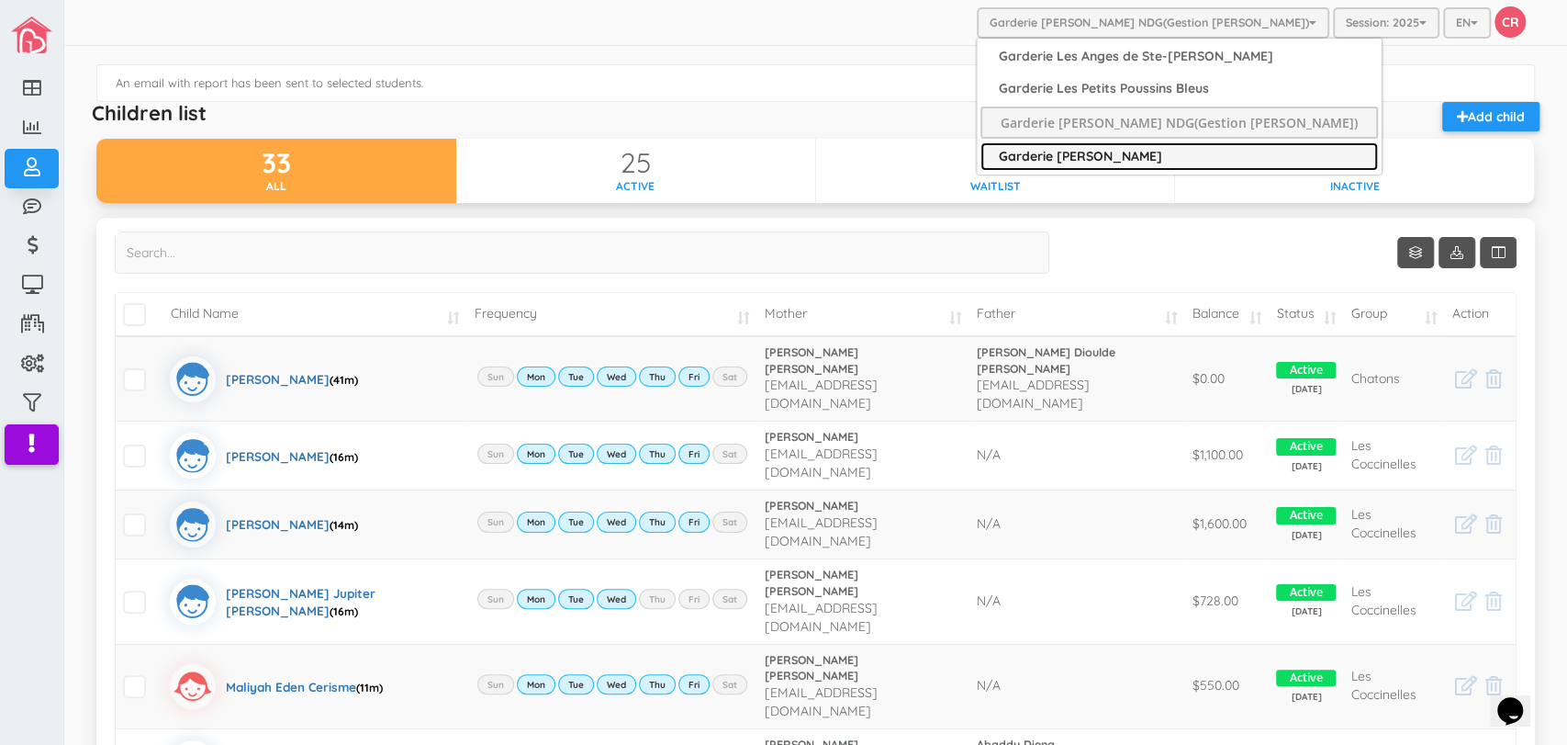
click at [1132, 153] on link "Garderie [PERSON_NAME]" at bounding box center [1180, 156] width 398 height 28
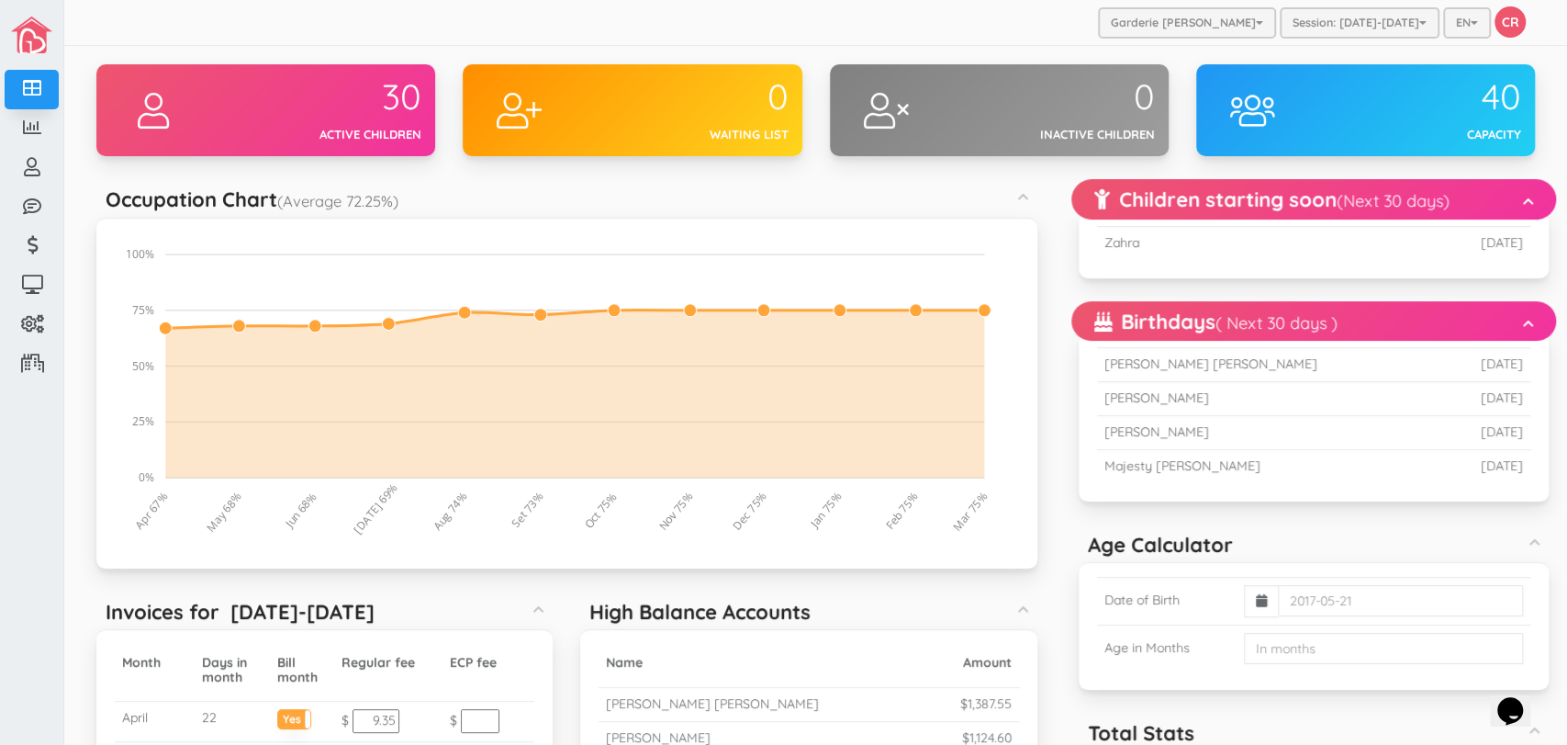
click at [1250, 728] on div at bounding box center [1314, 730] width 452 height 17
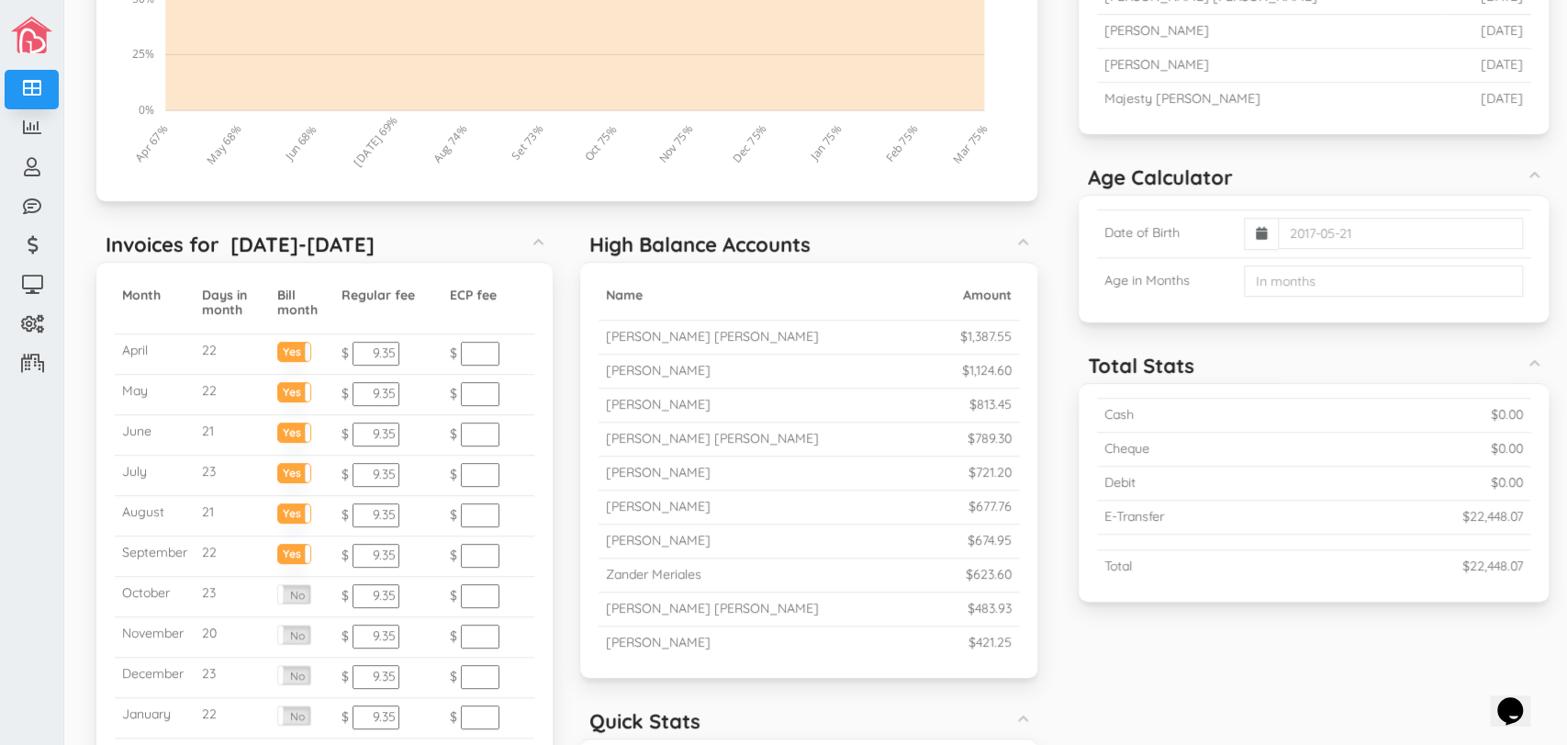
scroll to position [408, 0]
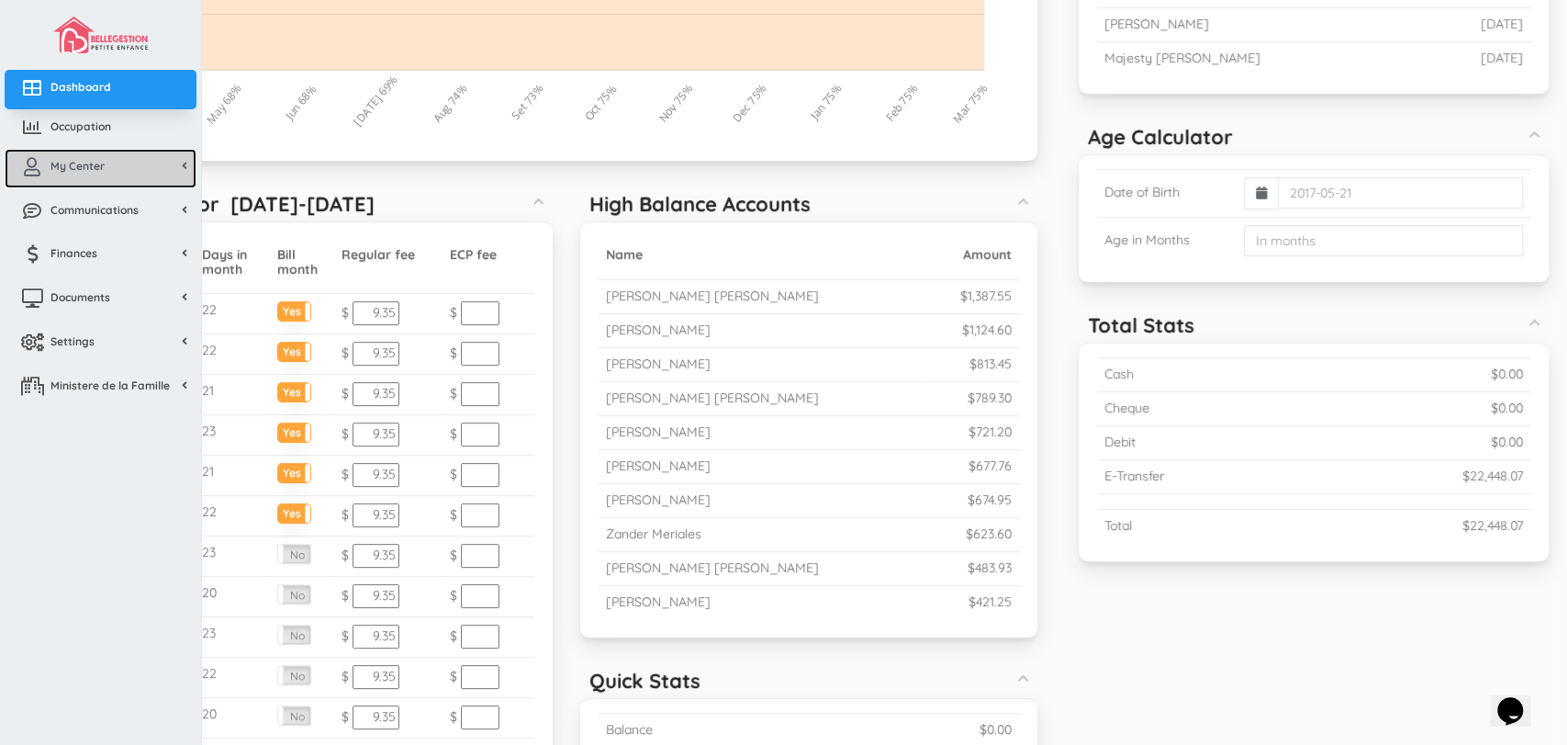
click at [108, 168] on link "My Center" at bounding box center [101, 168] width 192 height 39
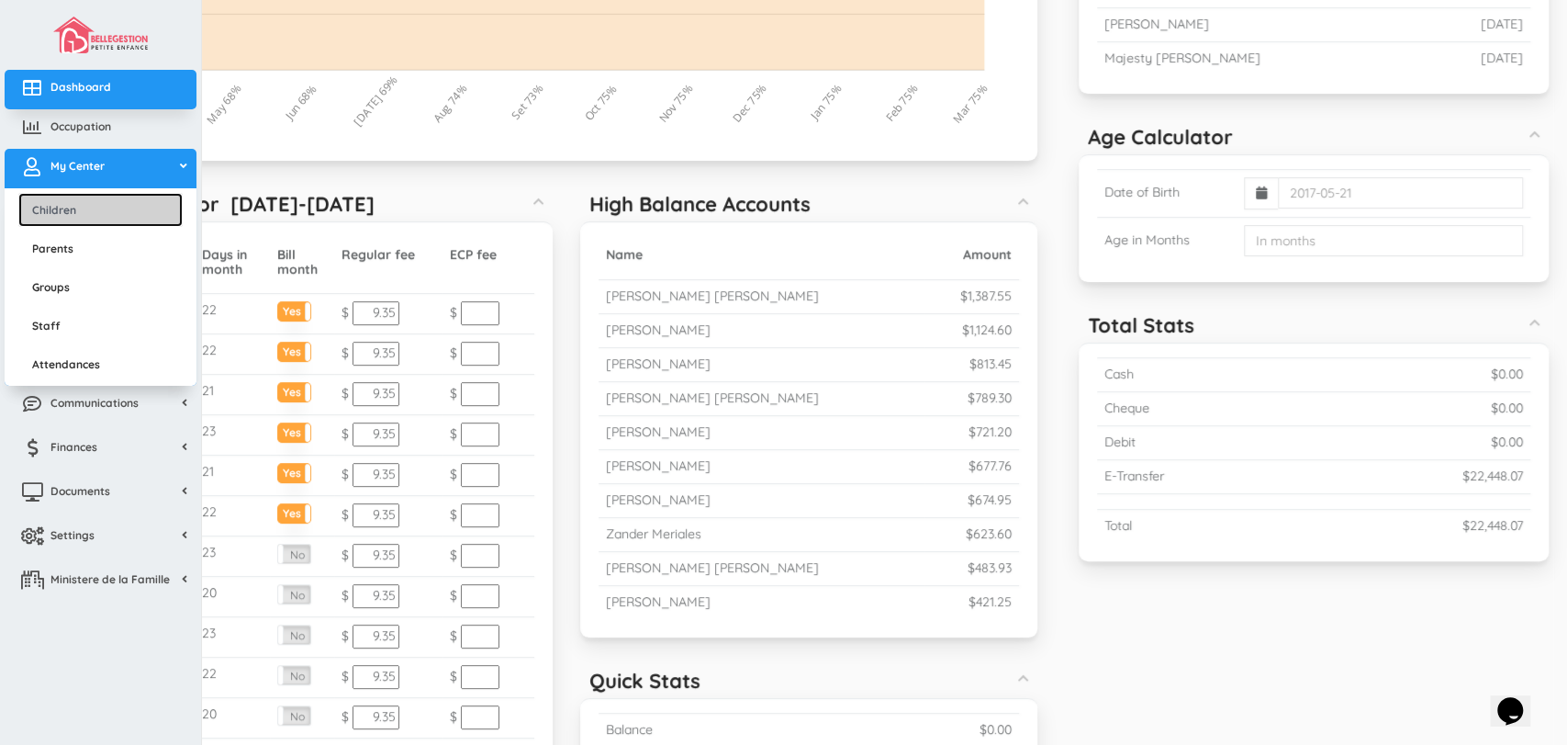
click at [80, 208] on link "Children" at bounding box center [100, 210] width 164 height 34
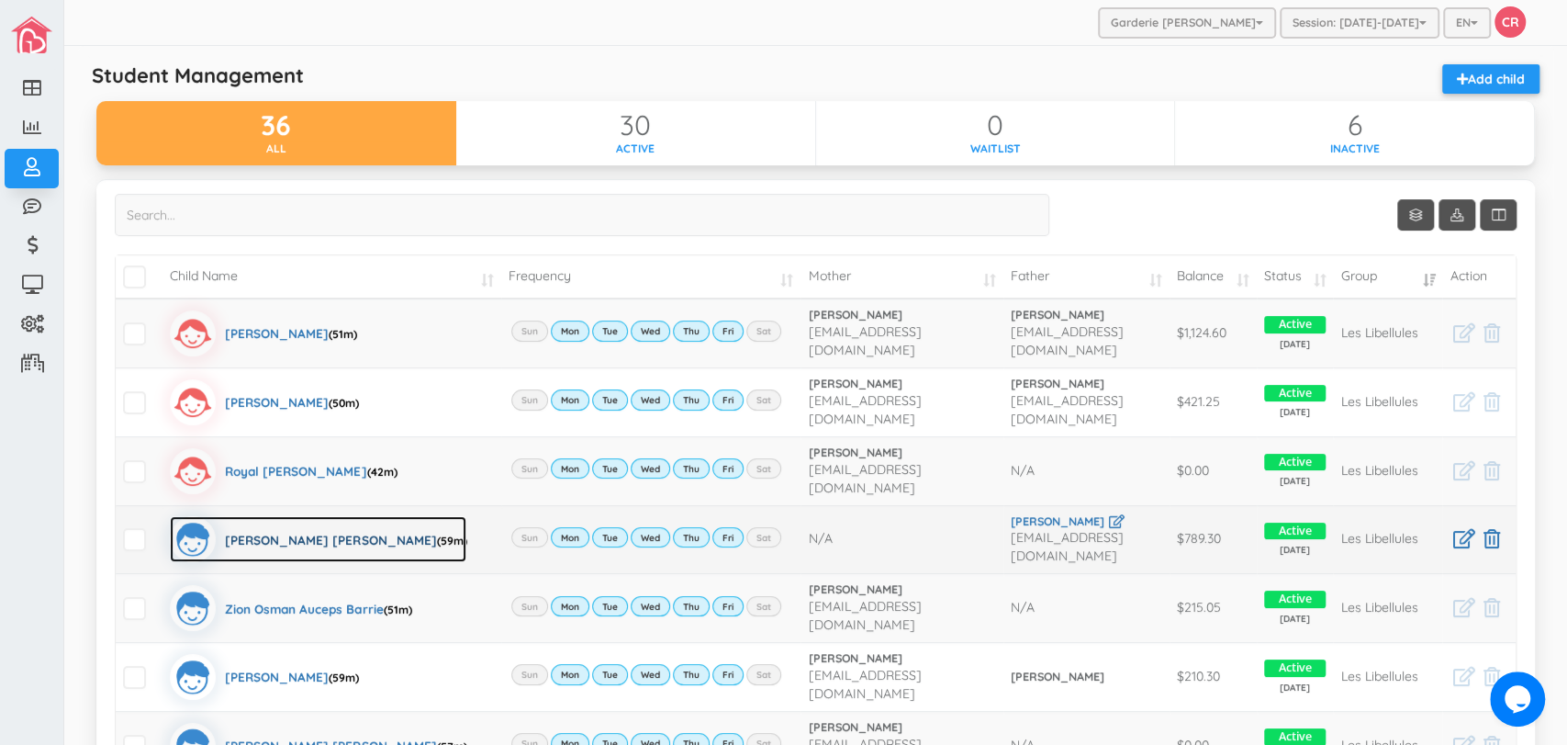
click at [309, 516] on div "[PERSON_NAME] [PERSON_NAME] (59m)" at bounding box center [345, 539] width 241 height 46
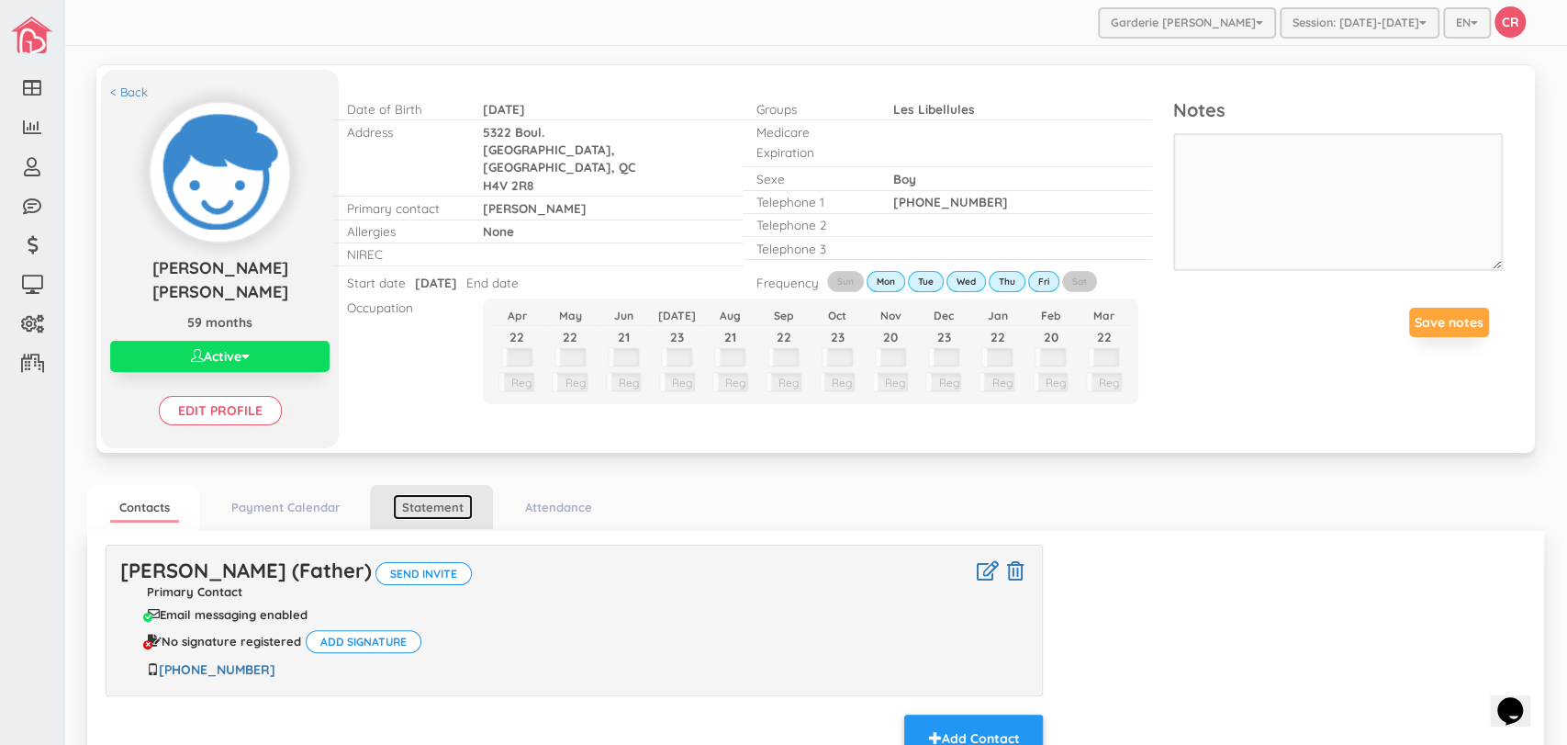
click at [427, 494] on link "Statement" at bounding box center [433, 507] width 80 height 27
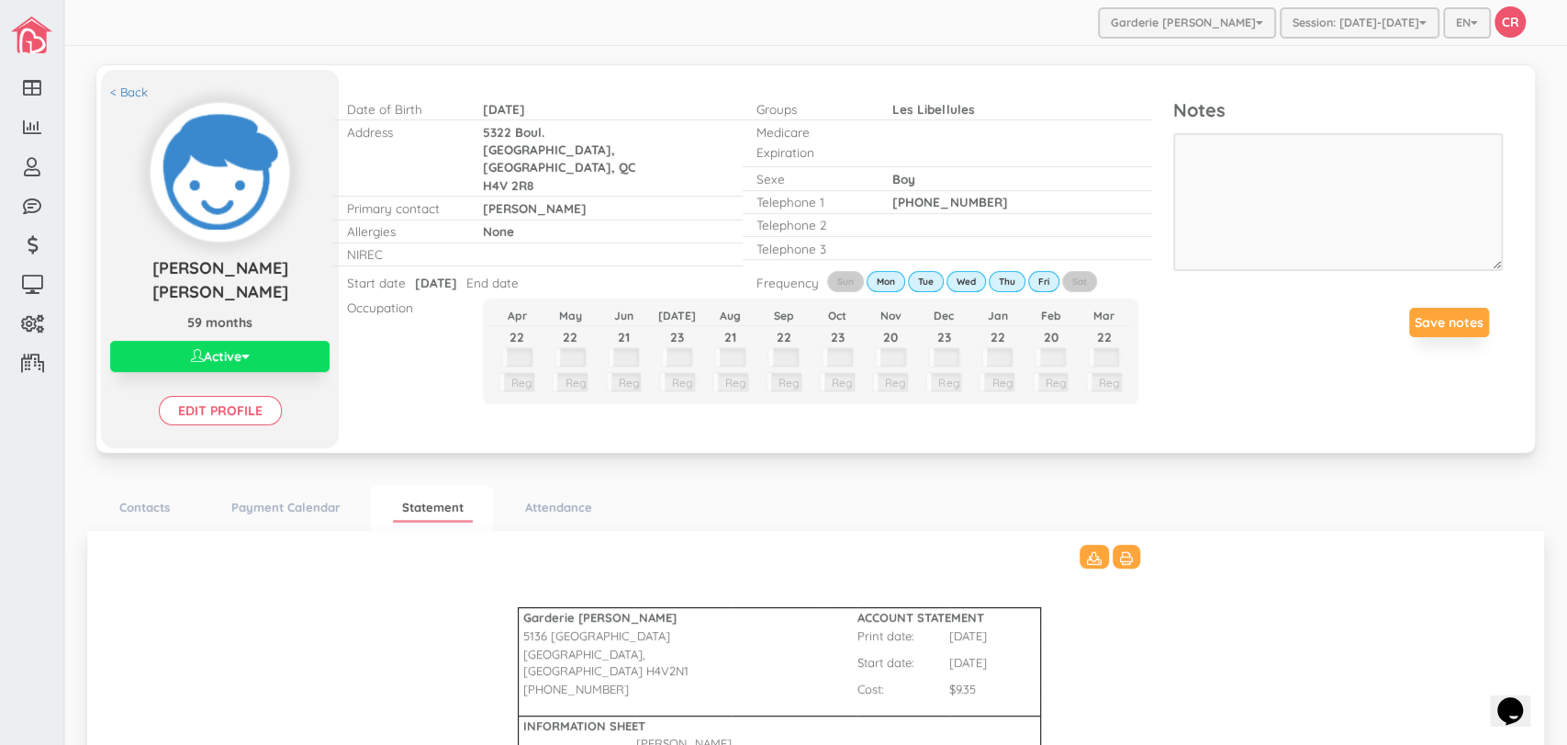
click at [981, 569] on td at bounding box center [995, 567] width 92 height 46
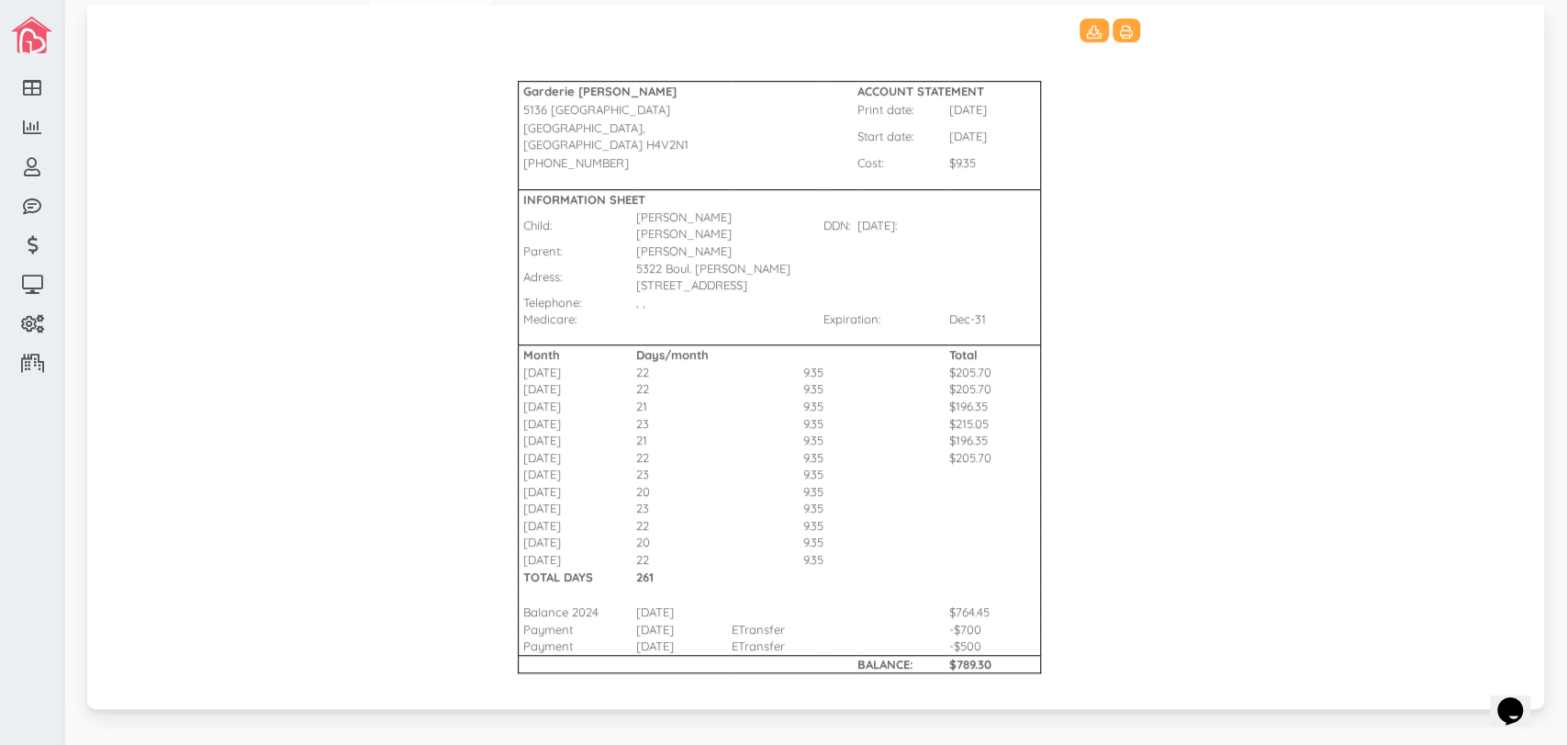
scroll to position [527, 0]
